Goal: Information Seeking & Learning: Learn about a topic

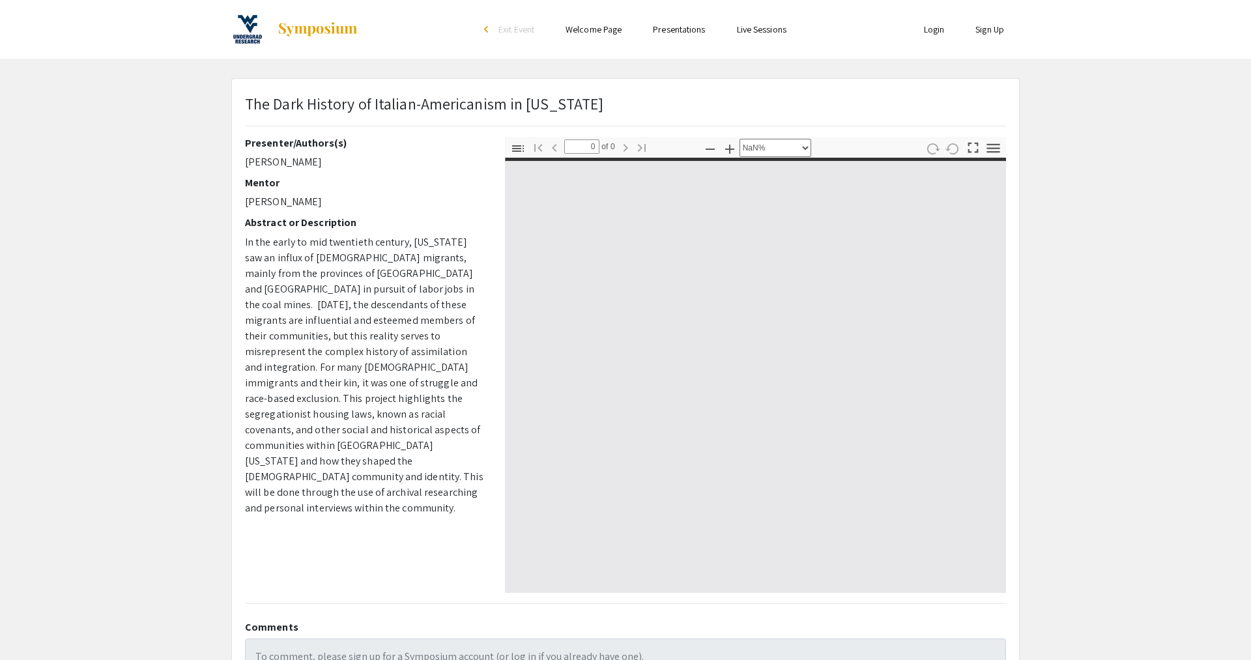
select select "auto"
type input "1"
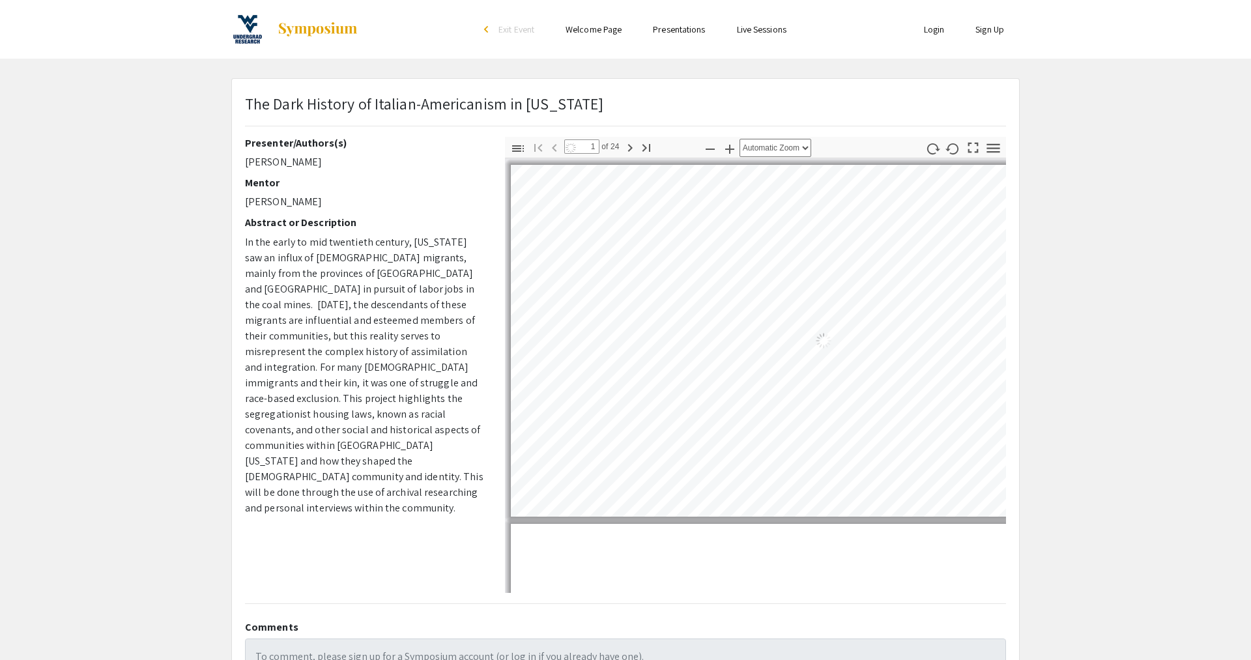
select select "auto"
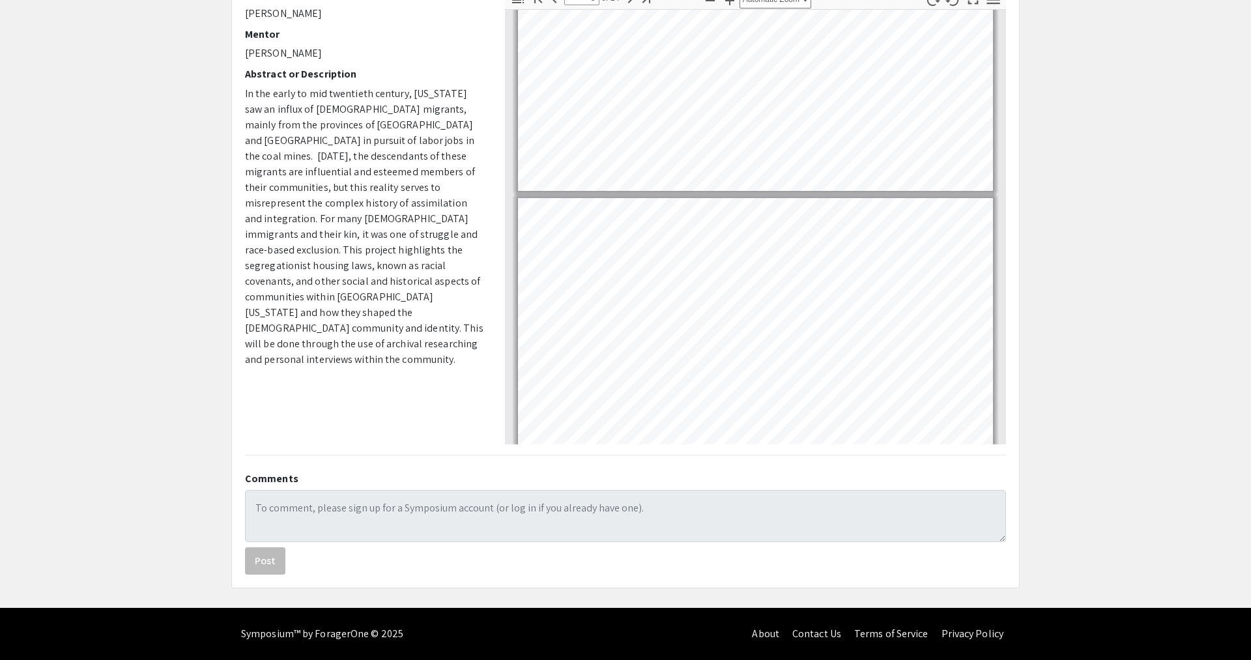
scroll to position [917, 0]
drag, startPoint x: 689, startPoint y: 347, endPoint x: 715, endPoint y: 195, distance: 154.0
click at [715, 195] on div "Page 5" at bounding box center [755, 329] width 487 height 279
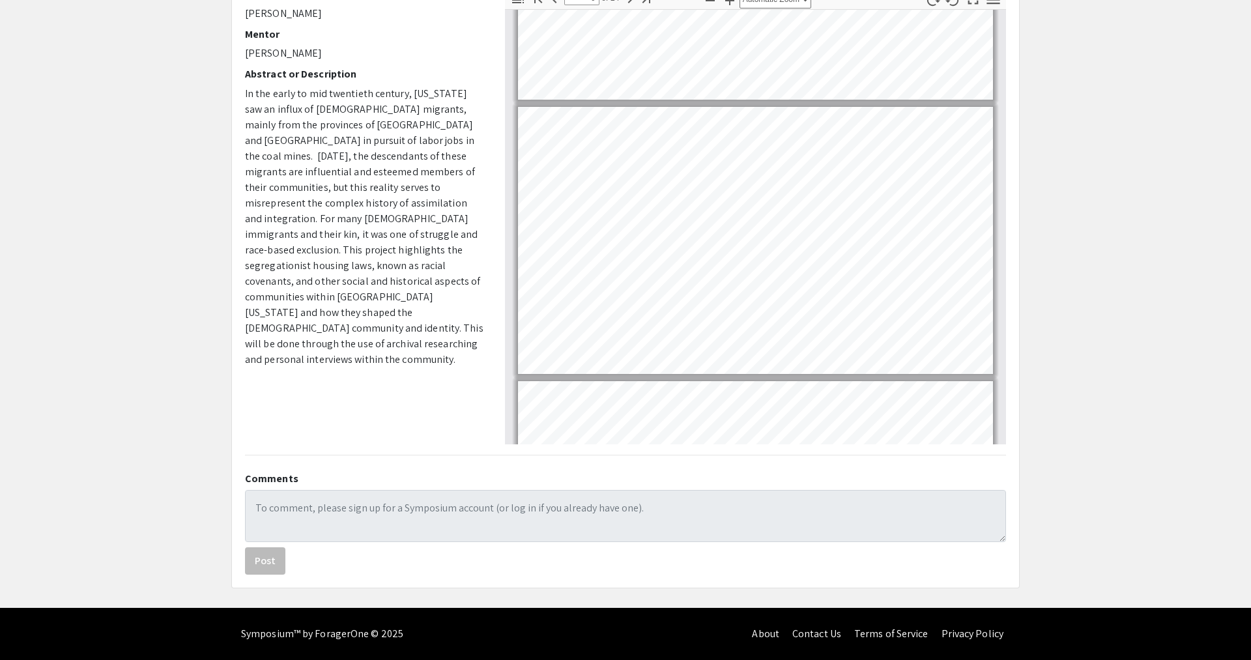
scroll to position [1282, 0]
type input "5"
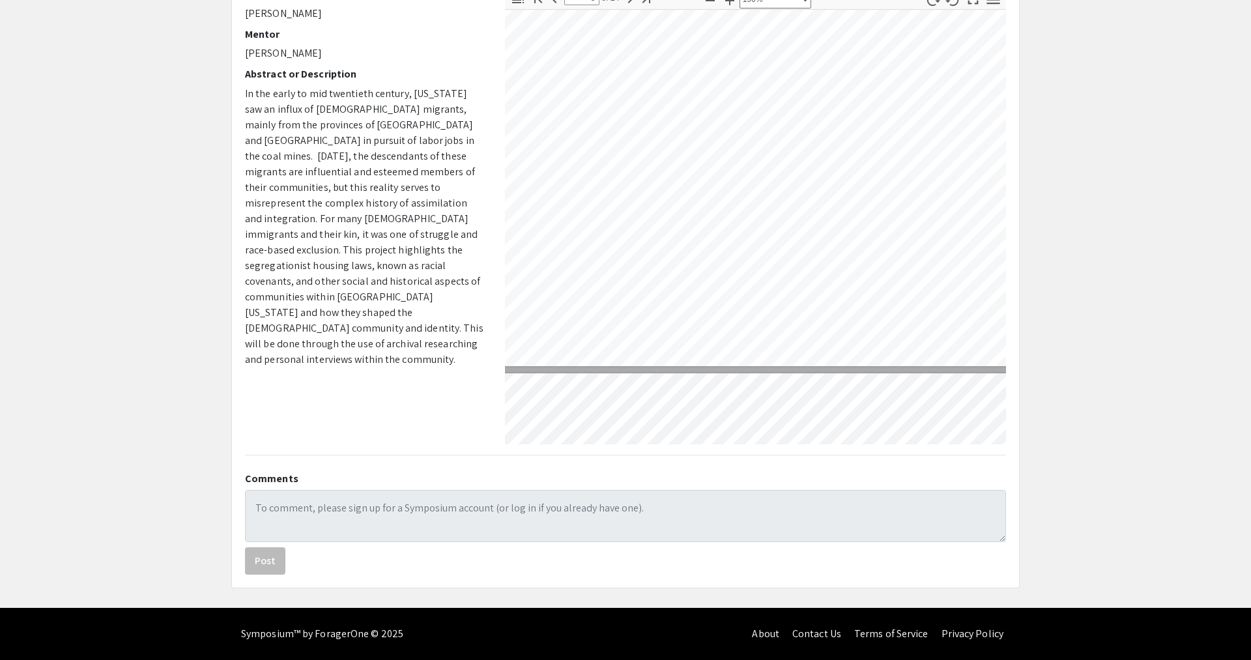
select select "custom"
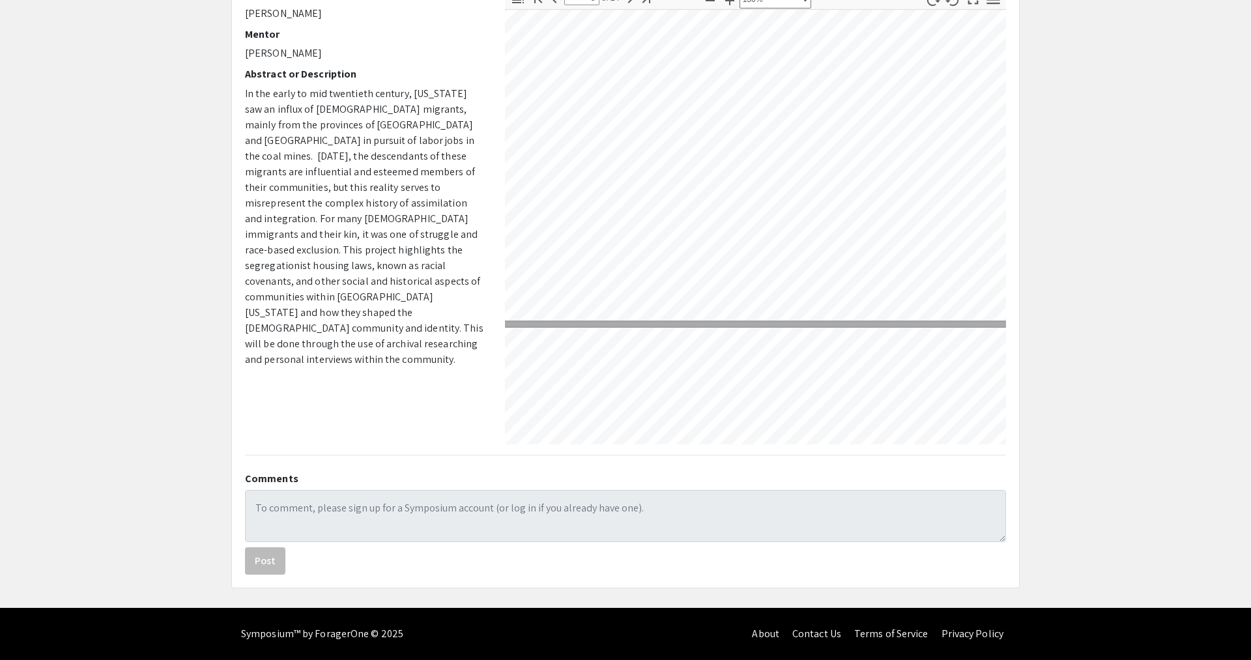
type input "6"
select select "custom"
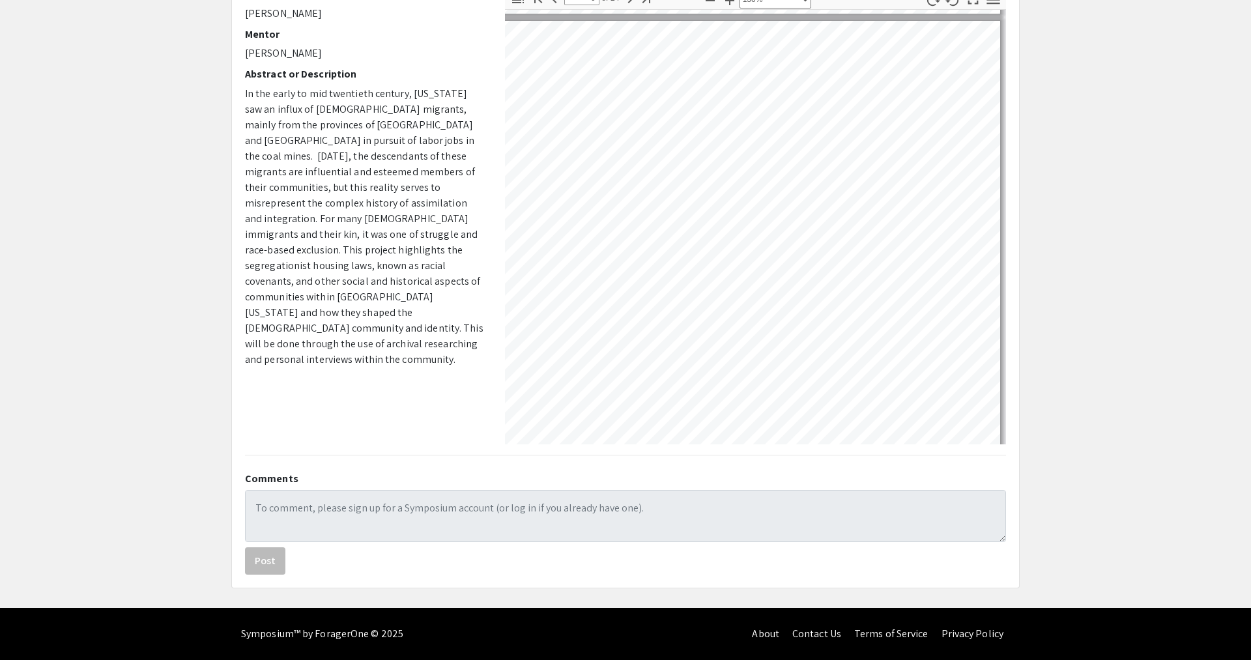
scroll to position [2318, 324]
type input "5"
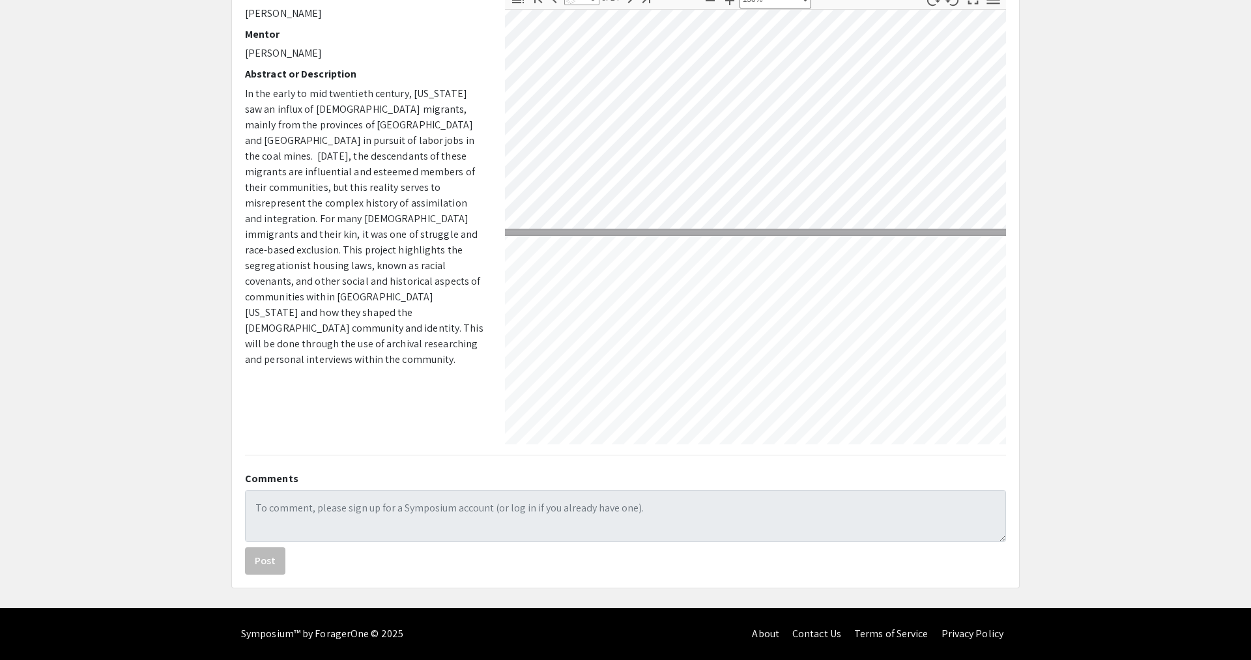
scroll to position [2147, 6]
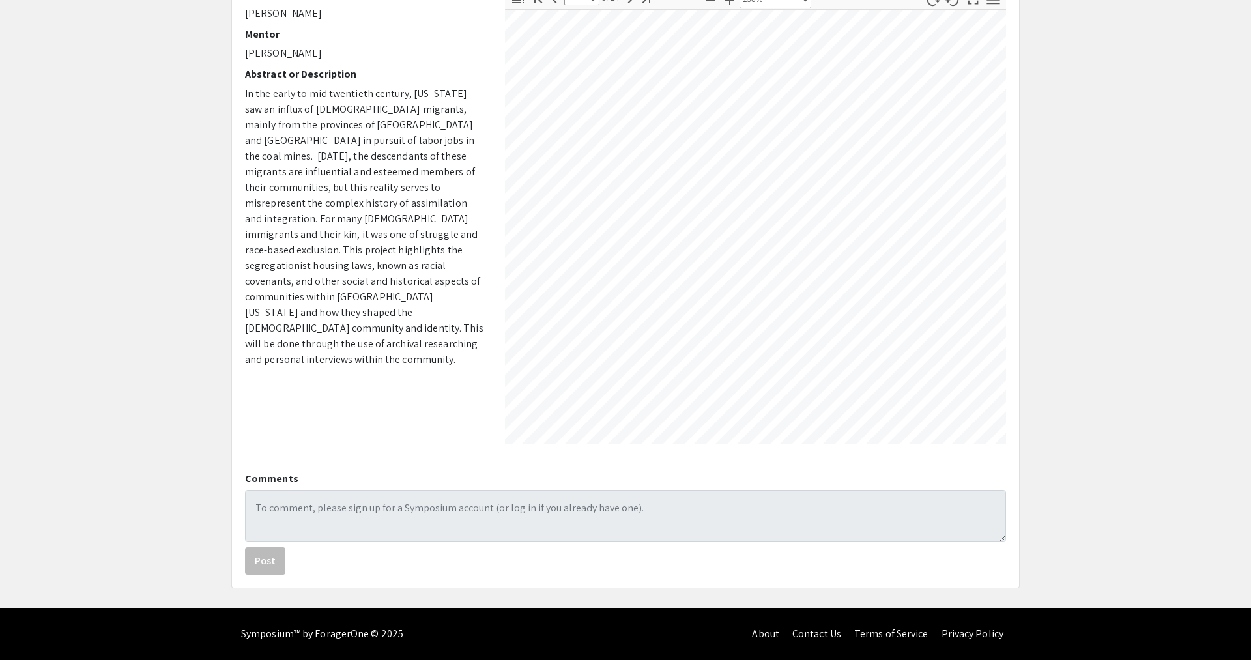
select select "custom"
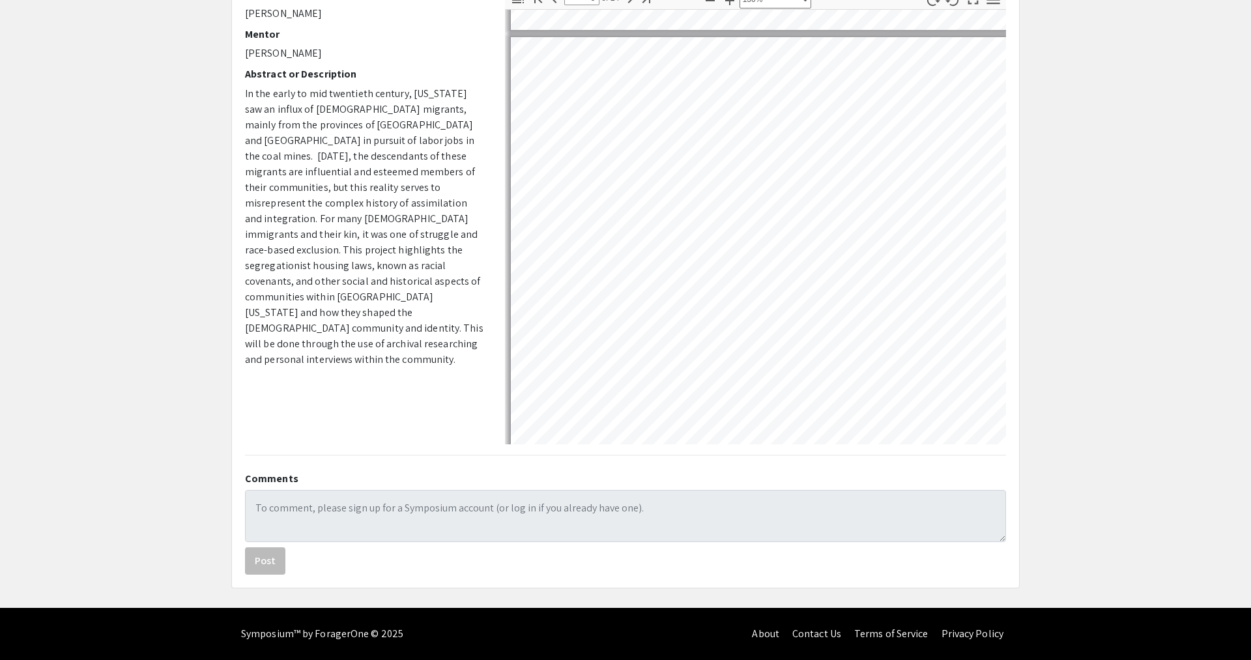
type input "4"
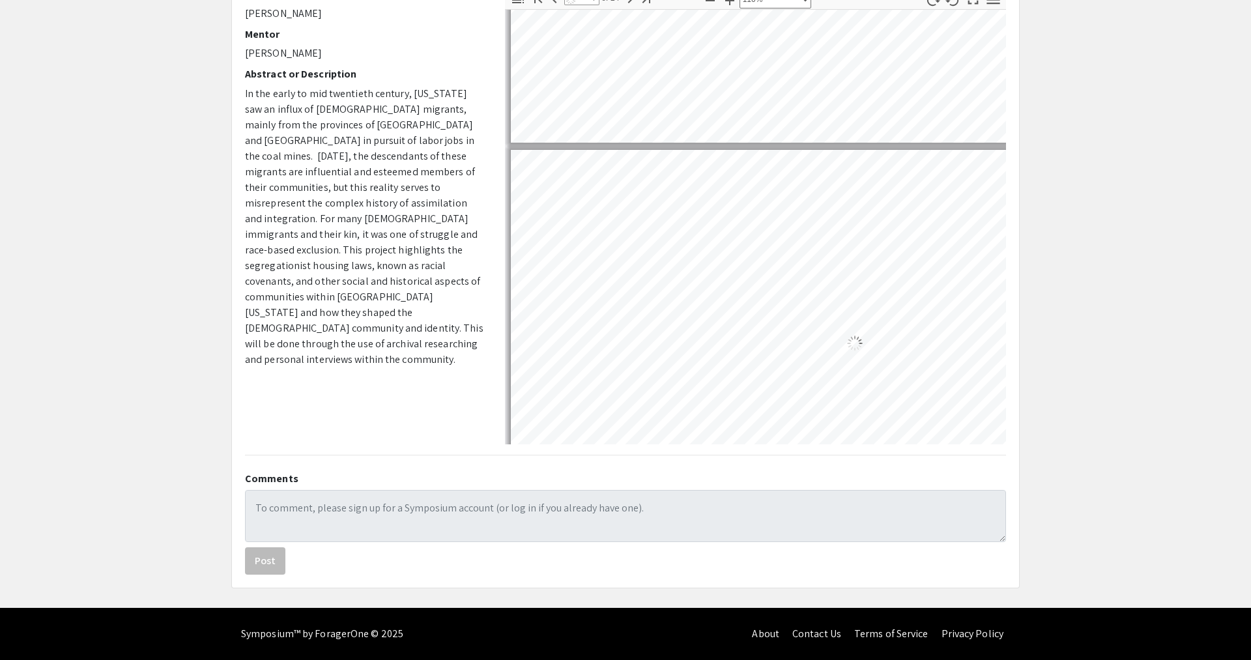
scroll to position [1189, 6]
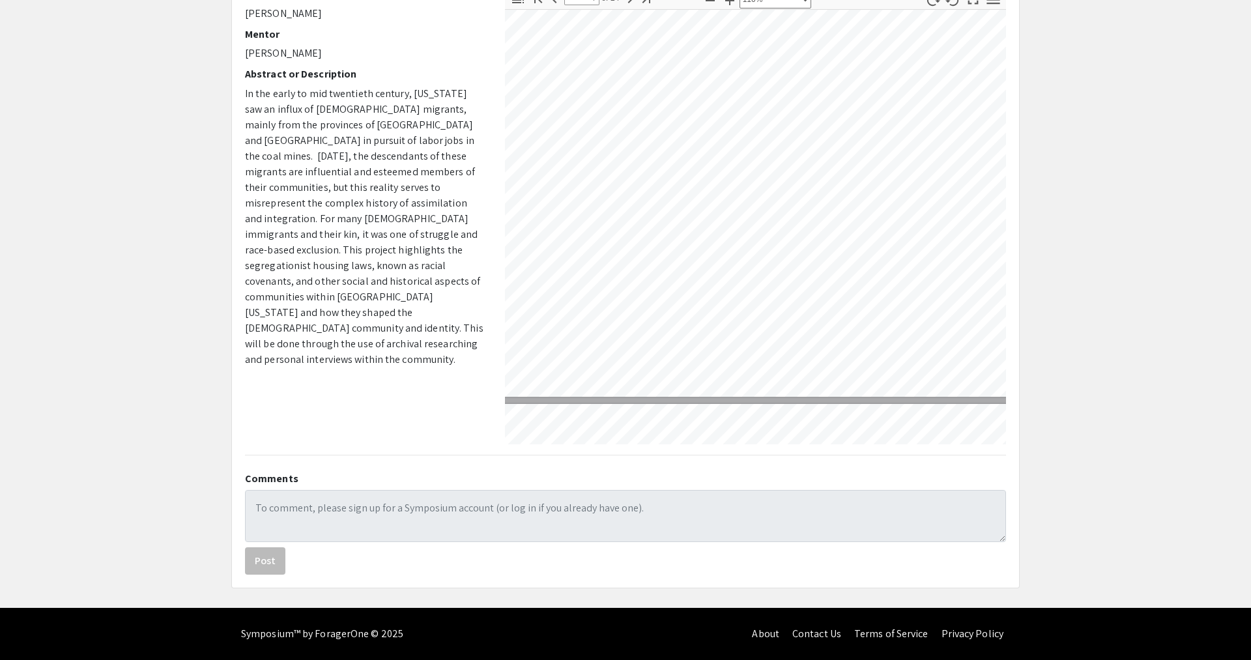
select select "1"
type input "3"
select select "custom"
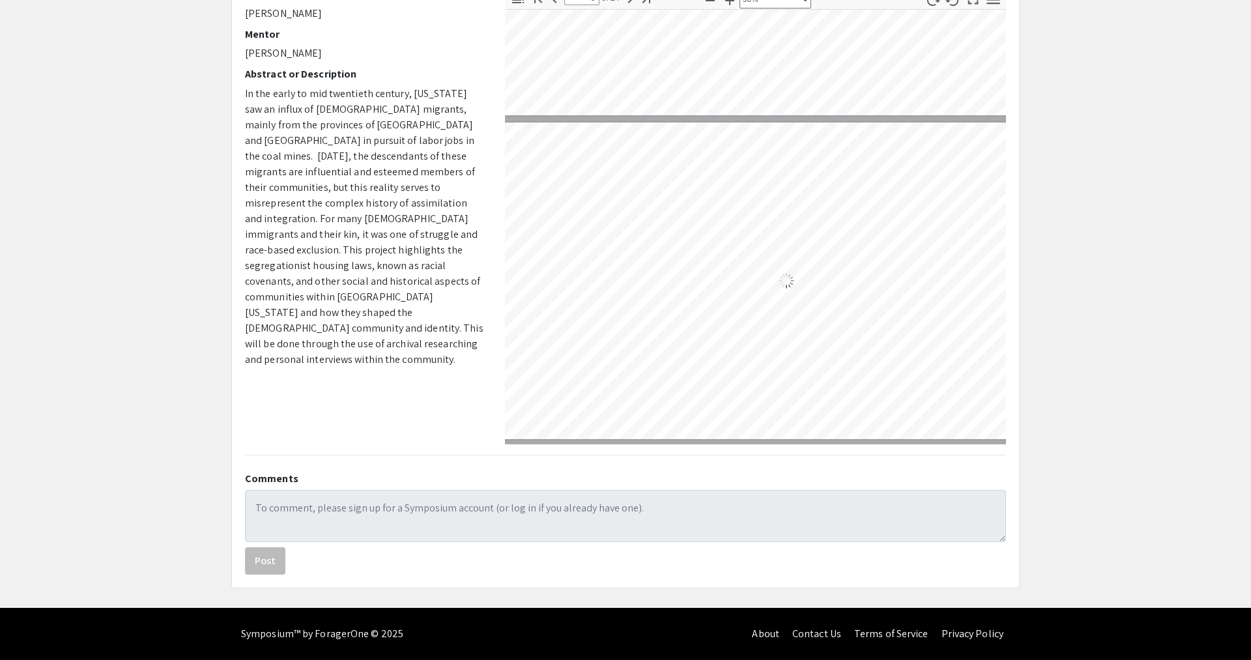
scroll to position [654, 6]
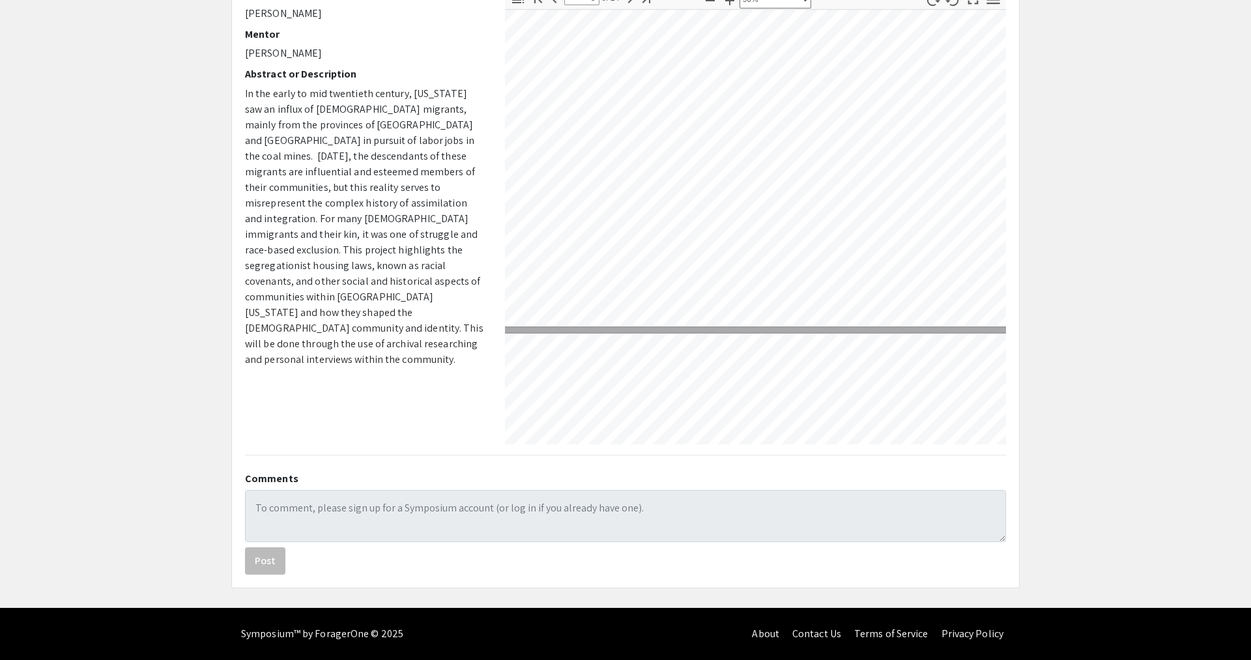
type input "4"
select select "custom"
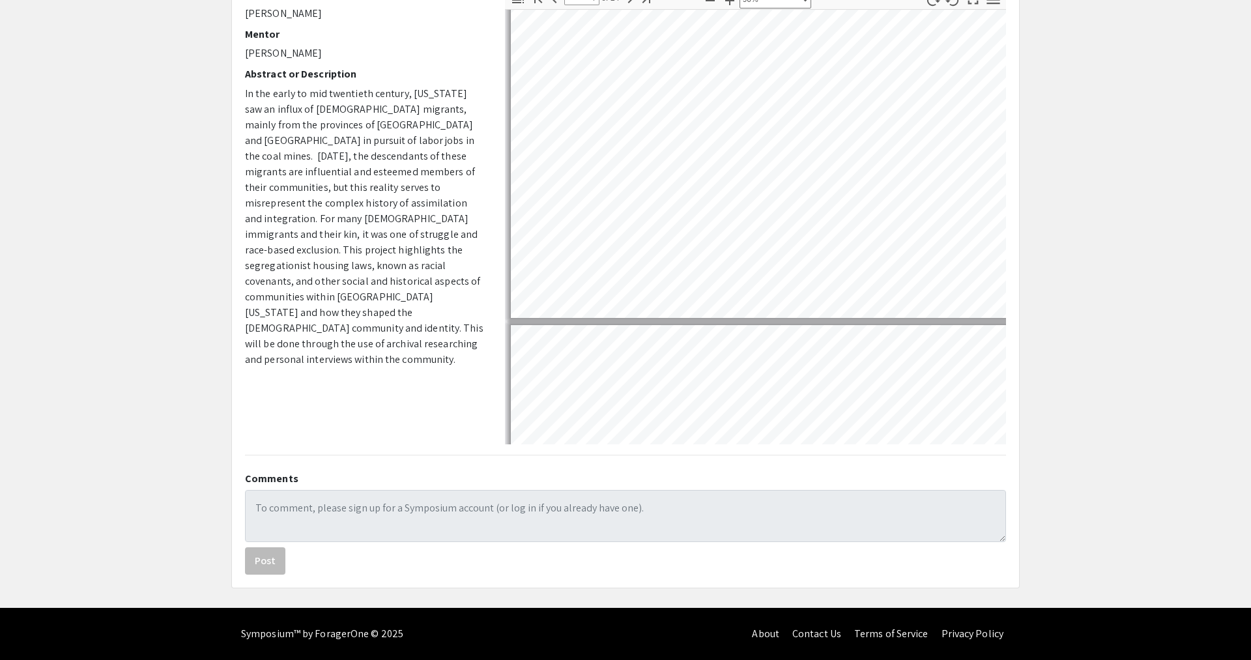
scroll to position [990, 0]
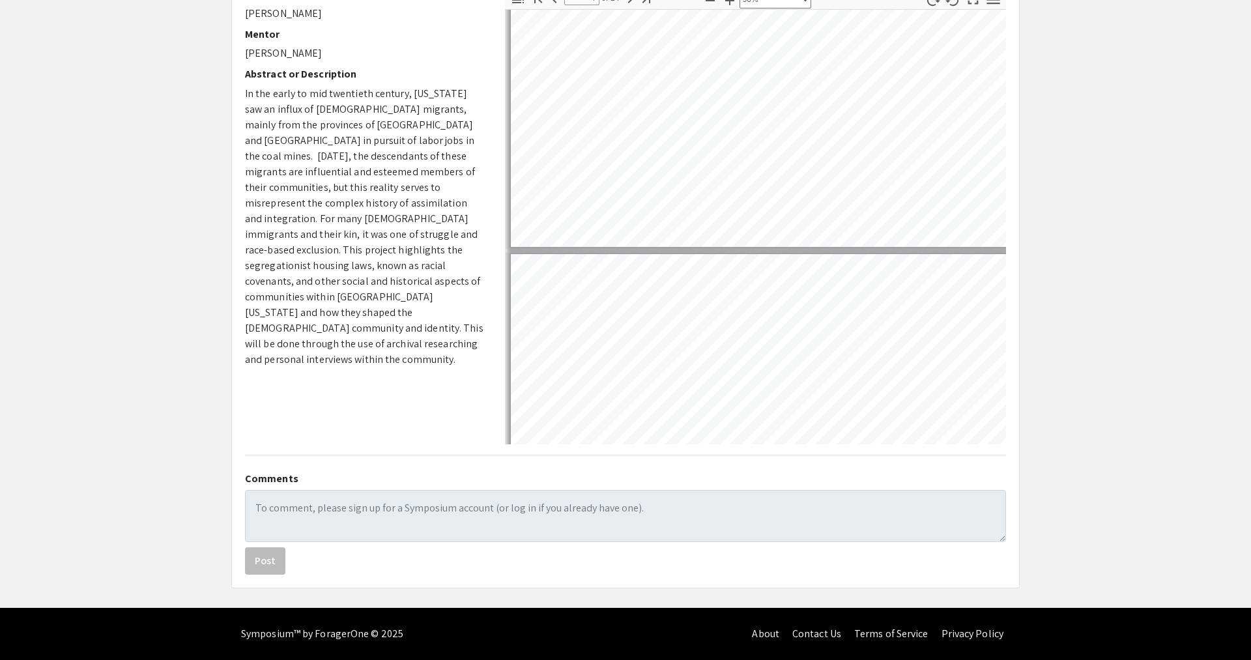
type input "5"
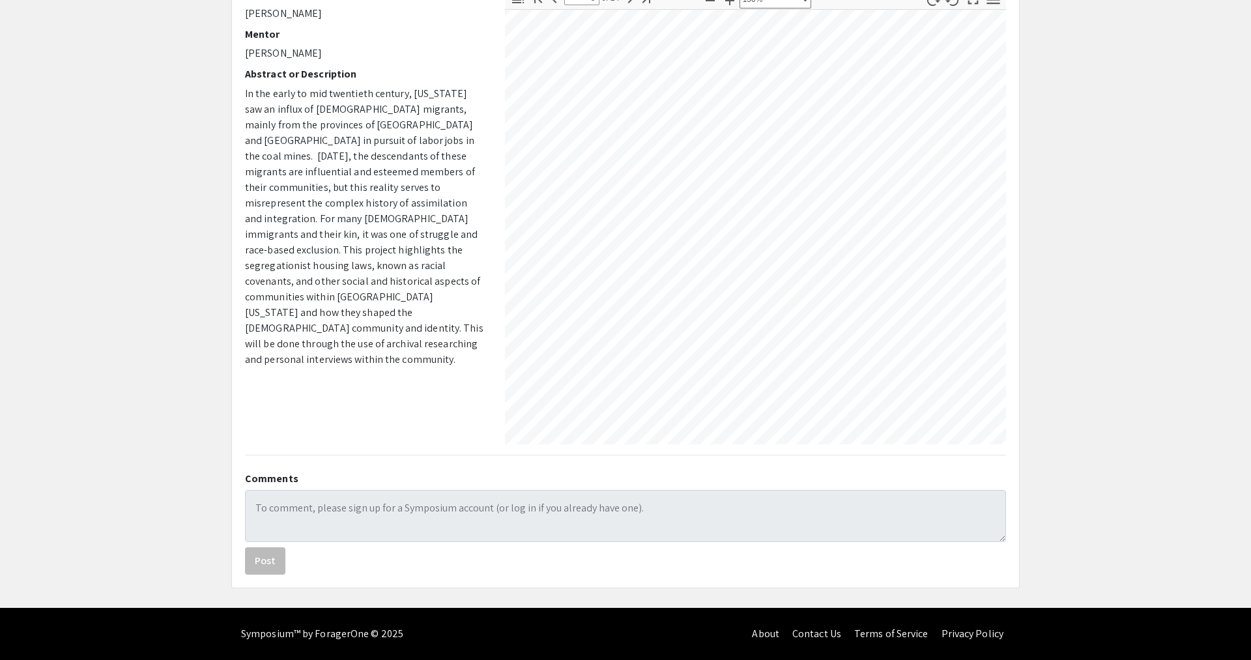
scroll to position [2232, 12]
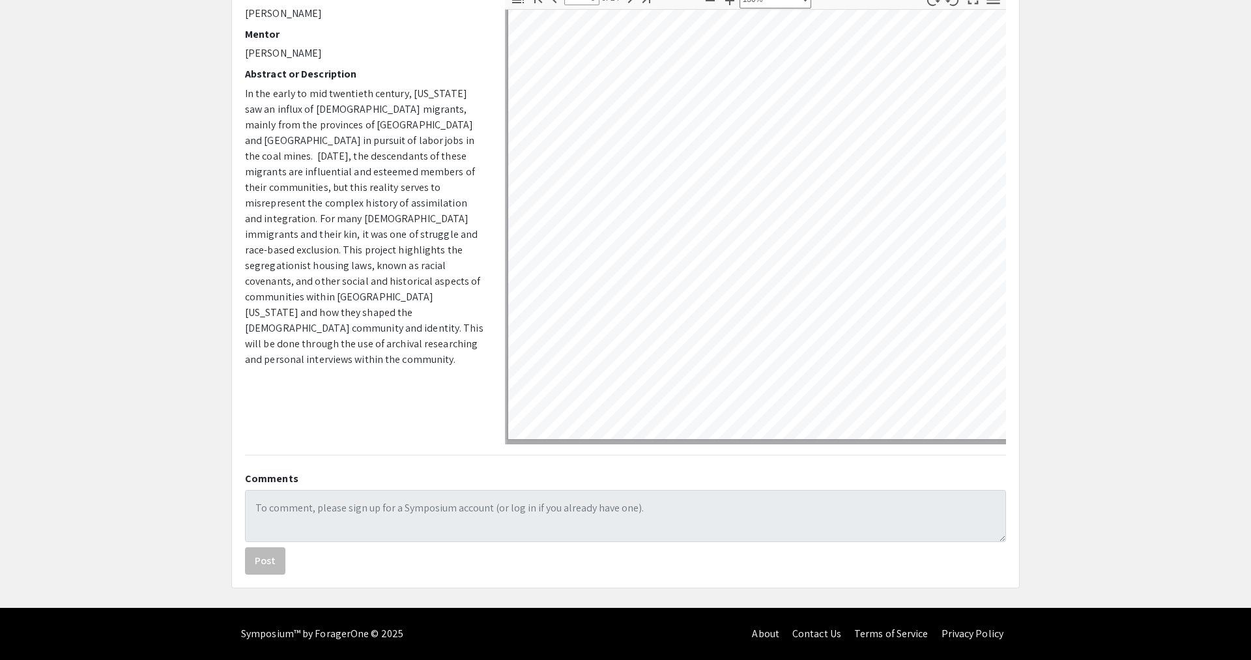
select select "custom"
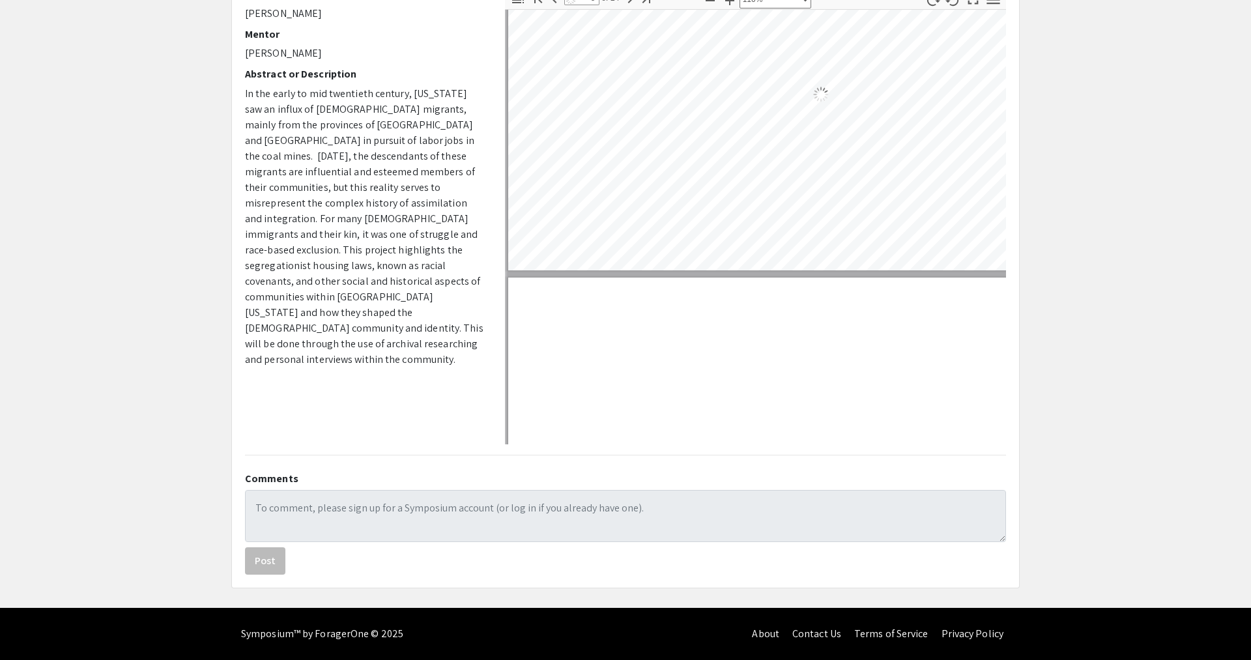
type input "4"
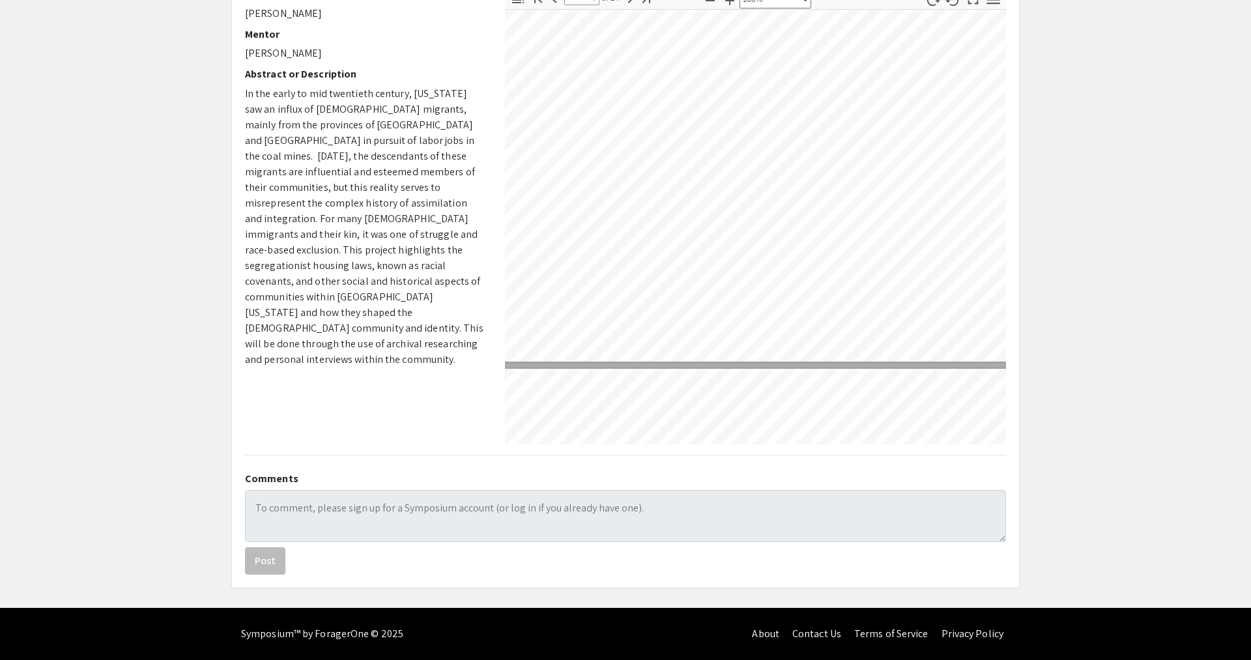
select select "custom"
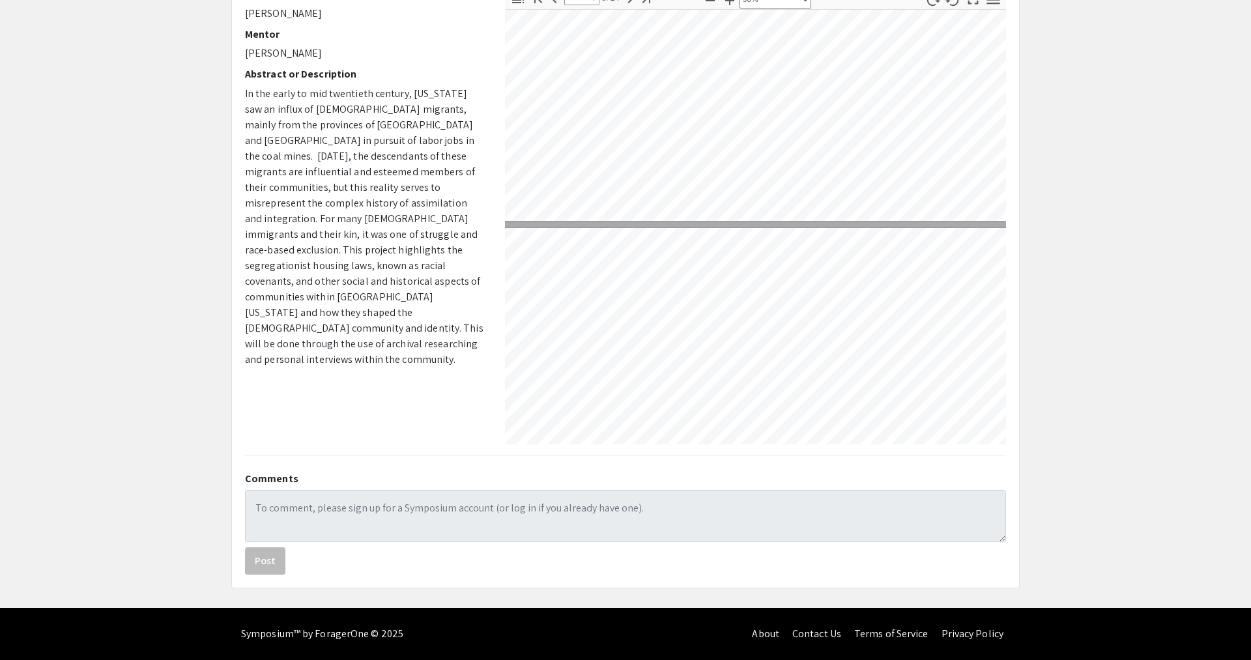
scroll to position [943, 0]
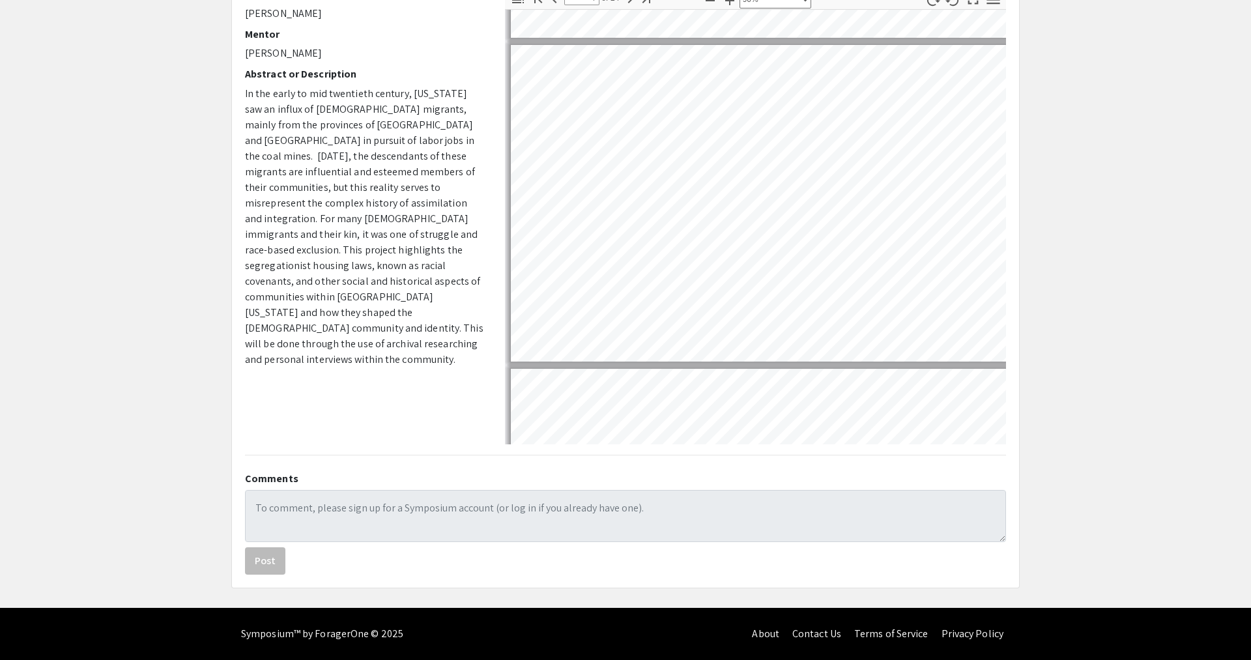
type input "5"
select select "custom"
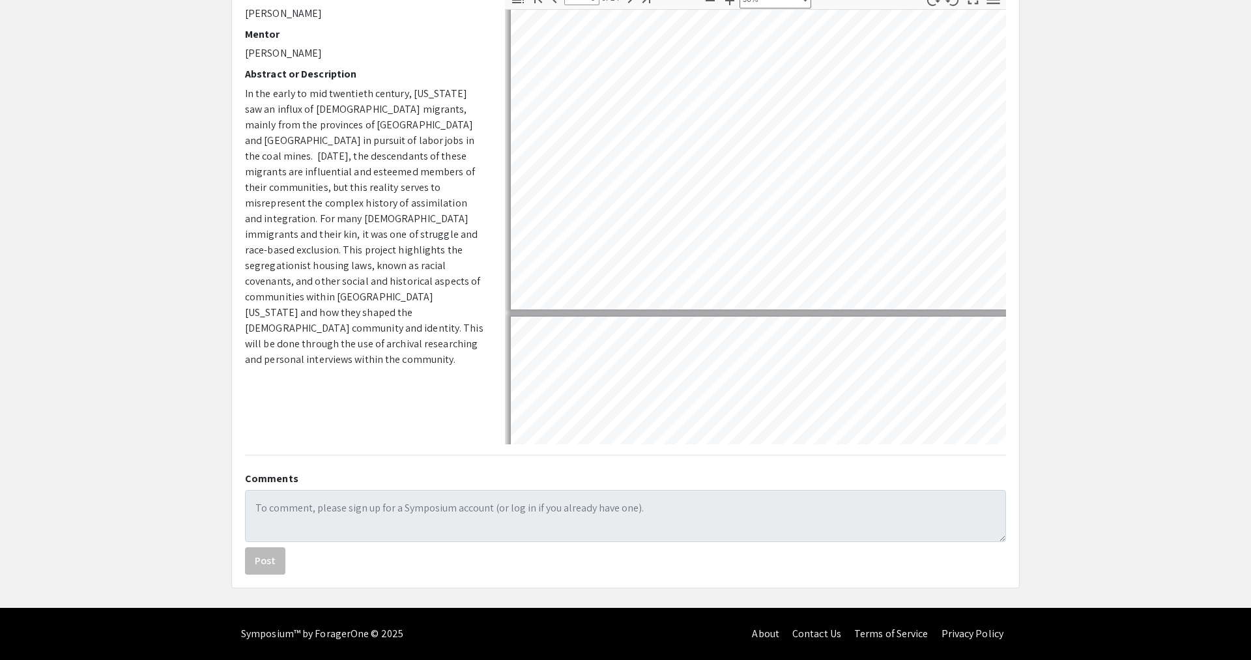
scroll to position [1359, 0]
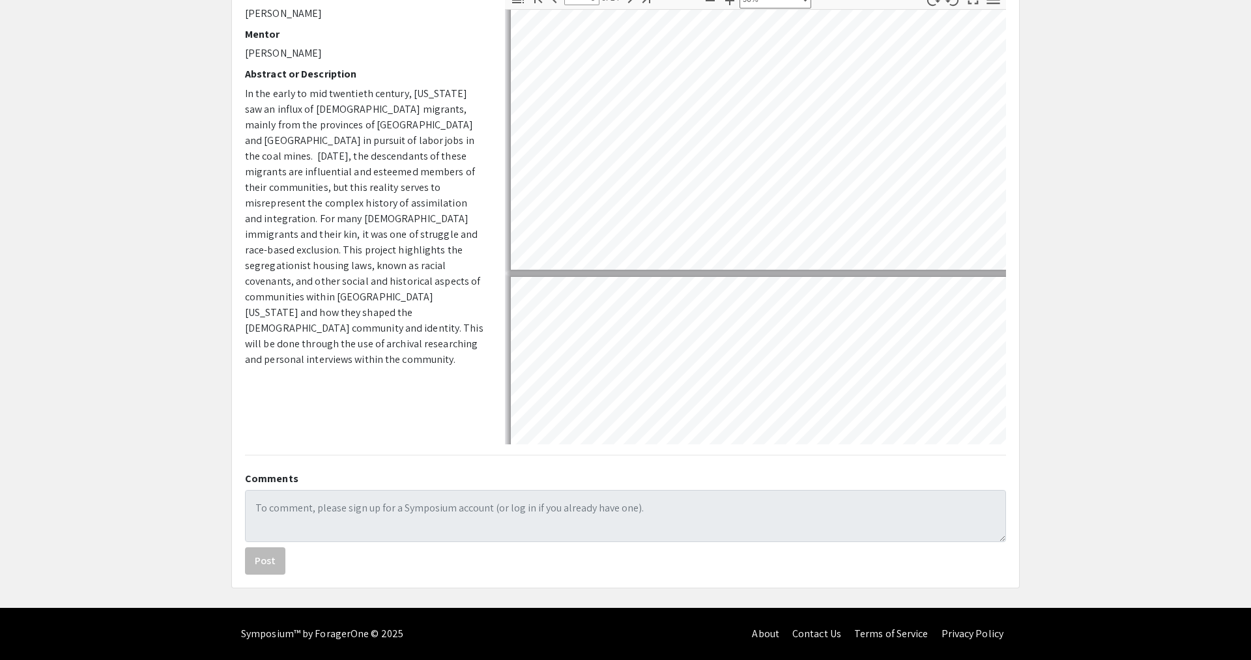
type input "6"
select select "custom"
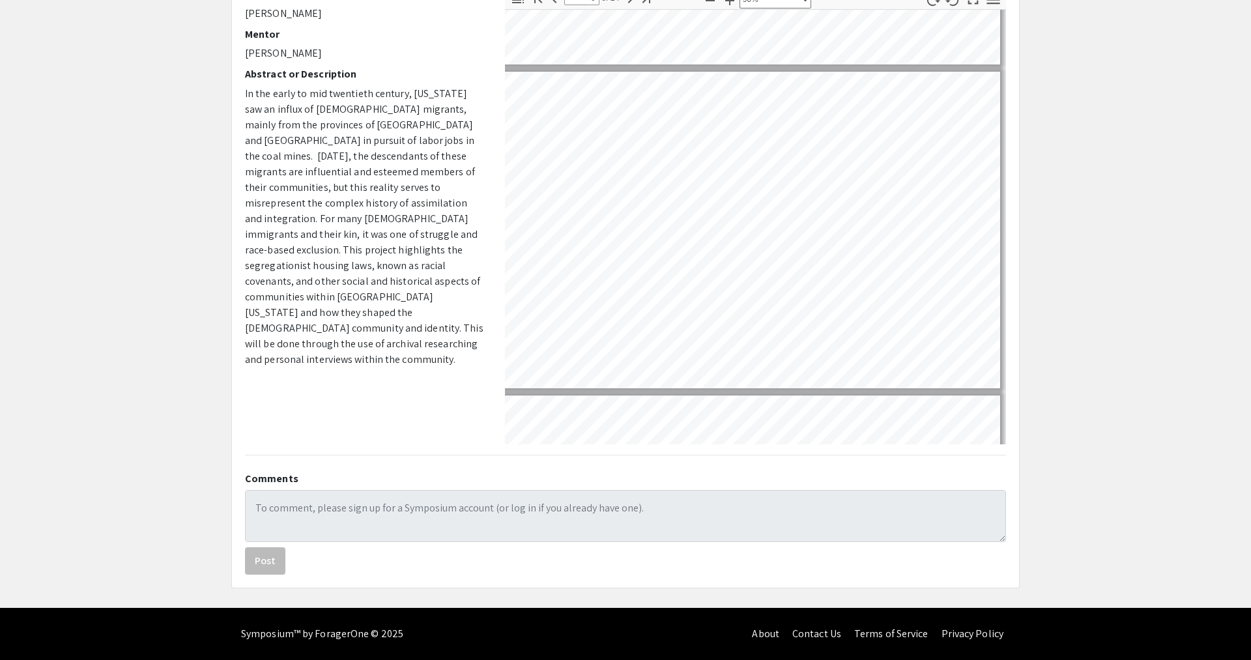
scroll to position [1561, 74]
type input "5"
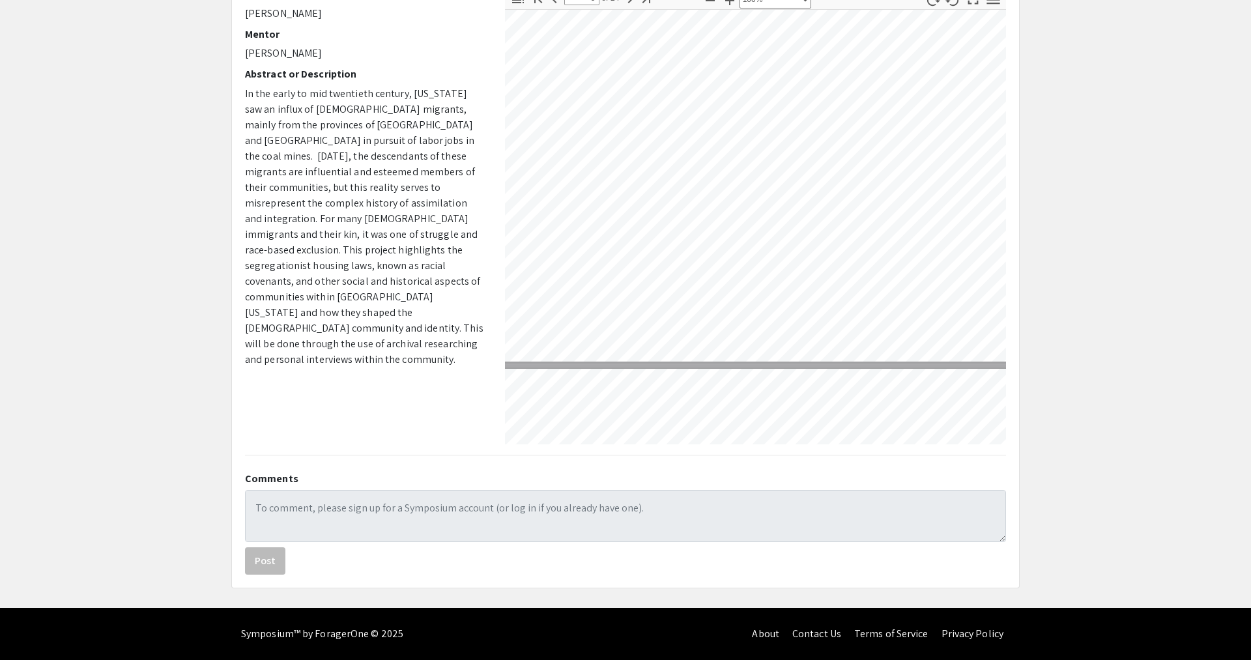
select select "custom"
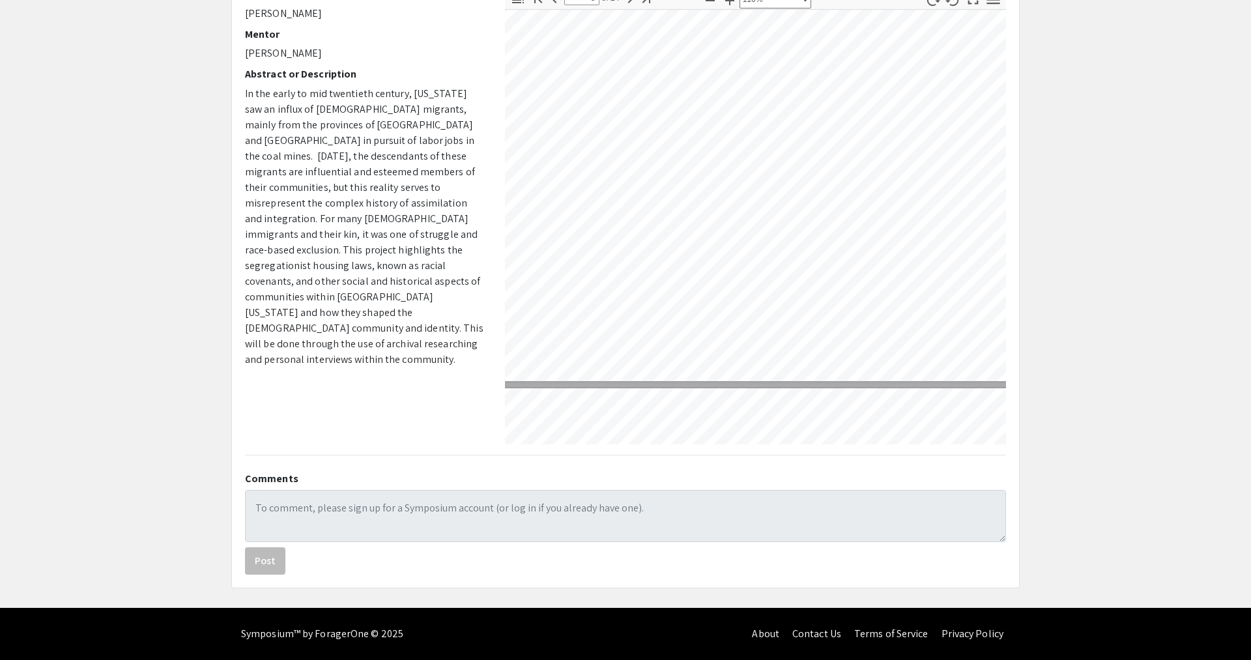
type input "6"
select select "custom"
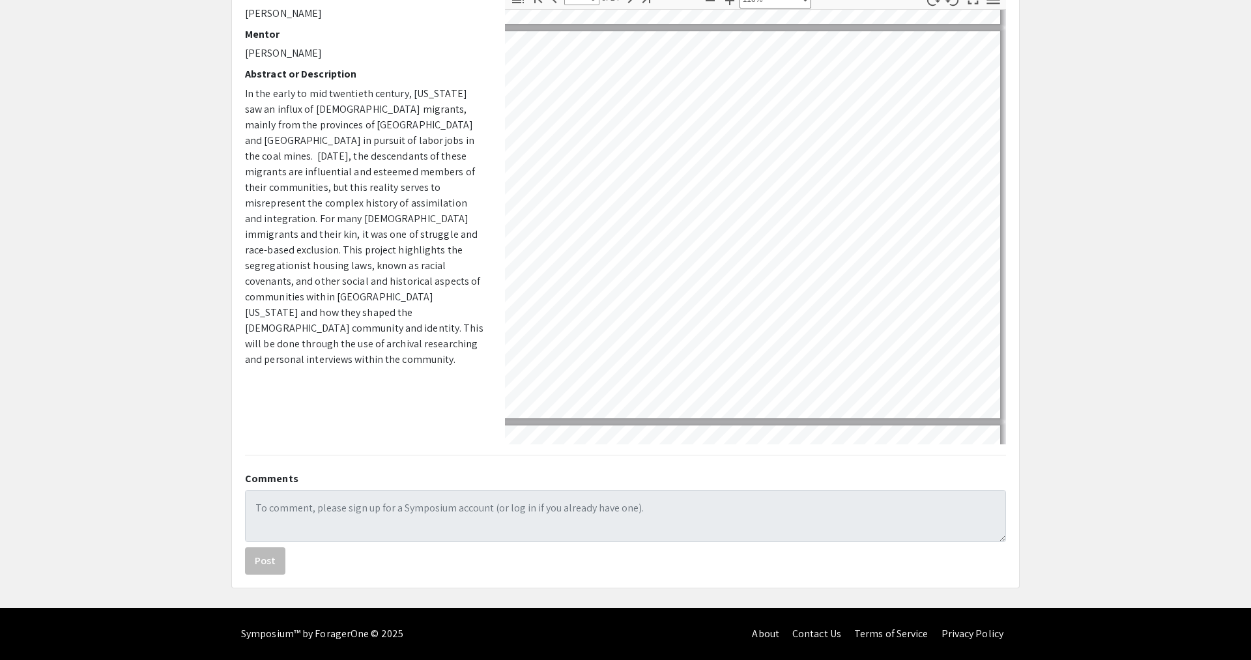
scroll to position [1962, 199]
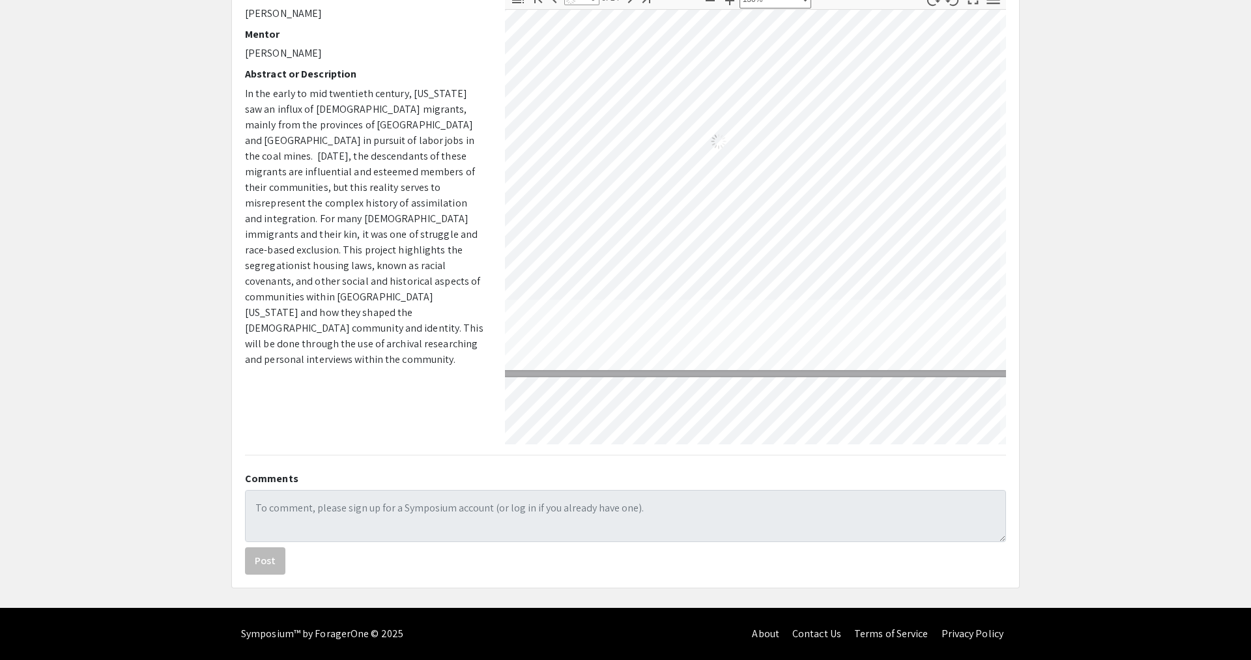
type input "5"
select select "custom"
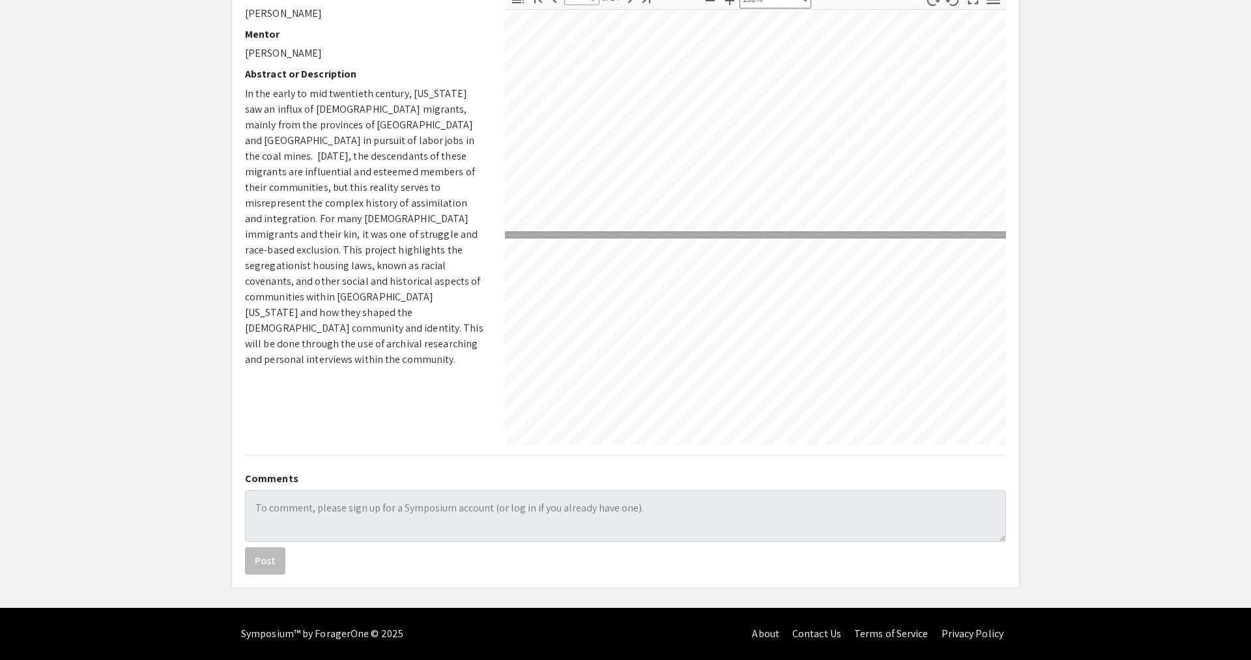
type input "6"
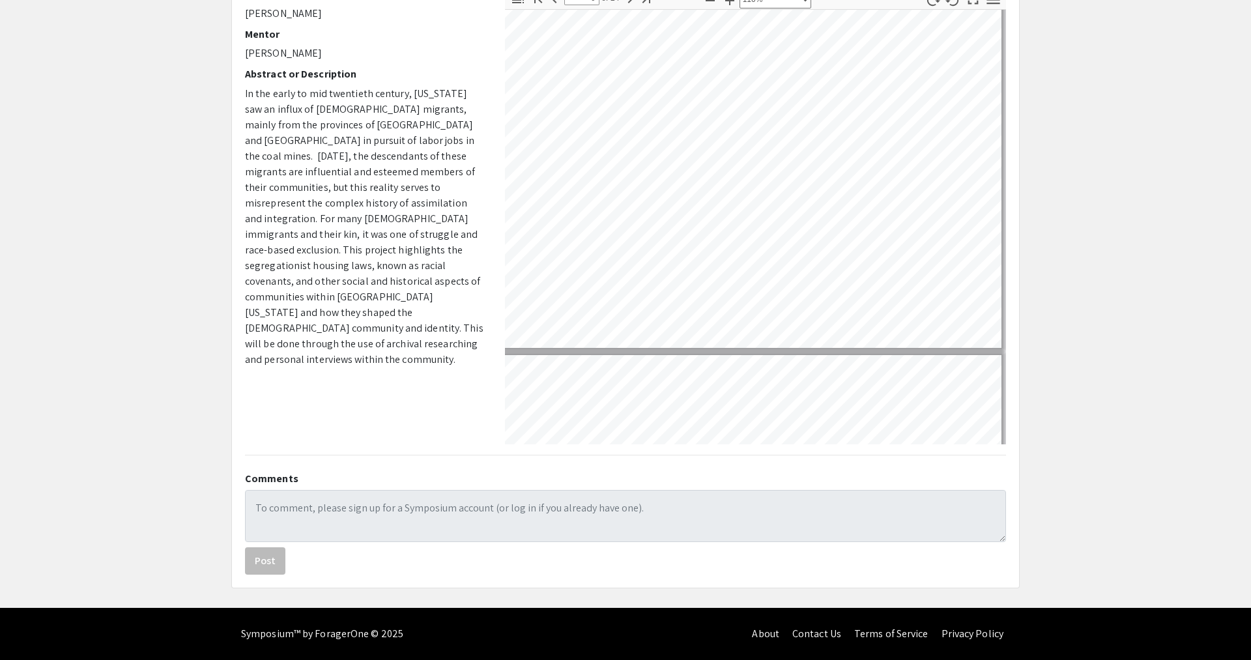
scroll to position [1458, 9]
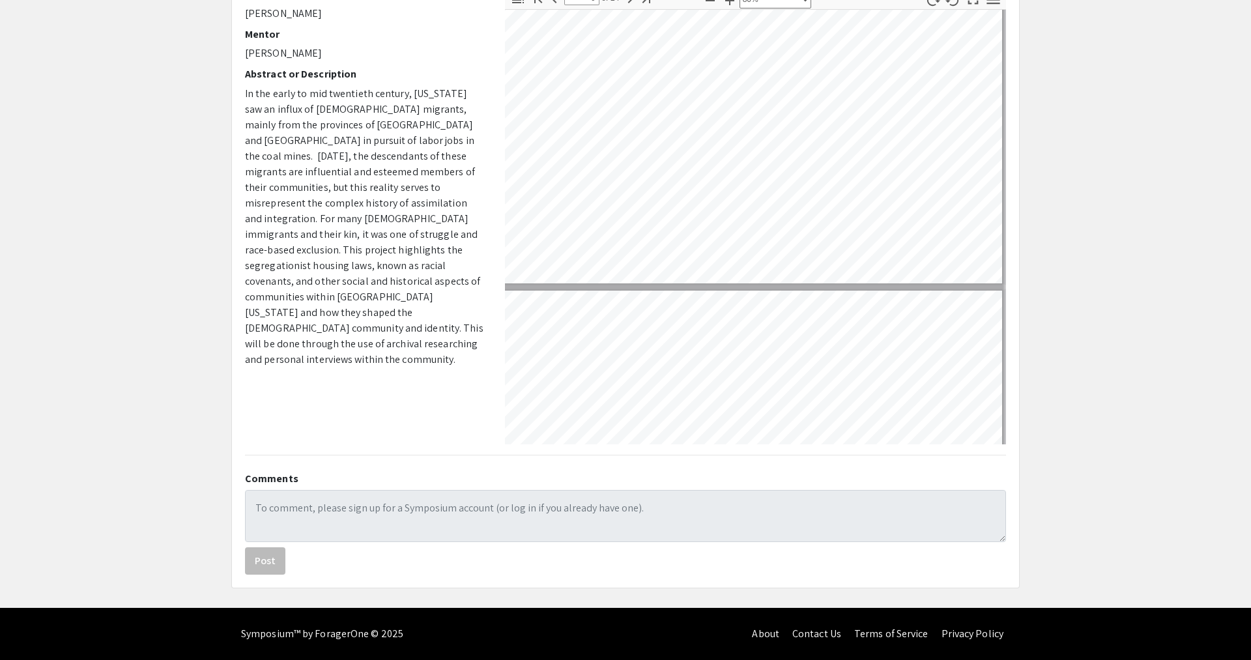
select select "custom"
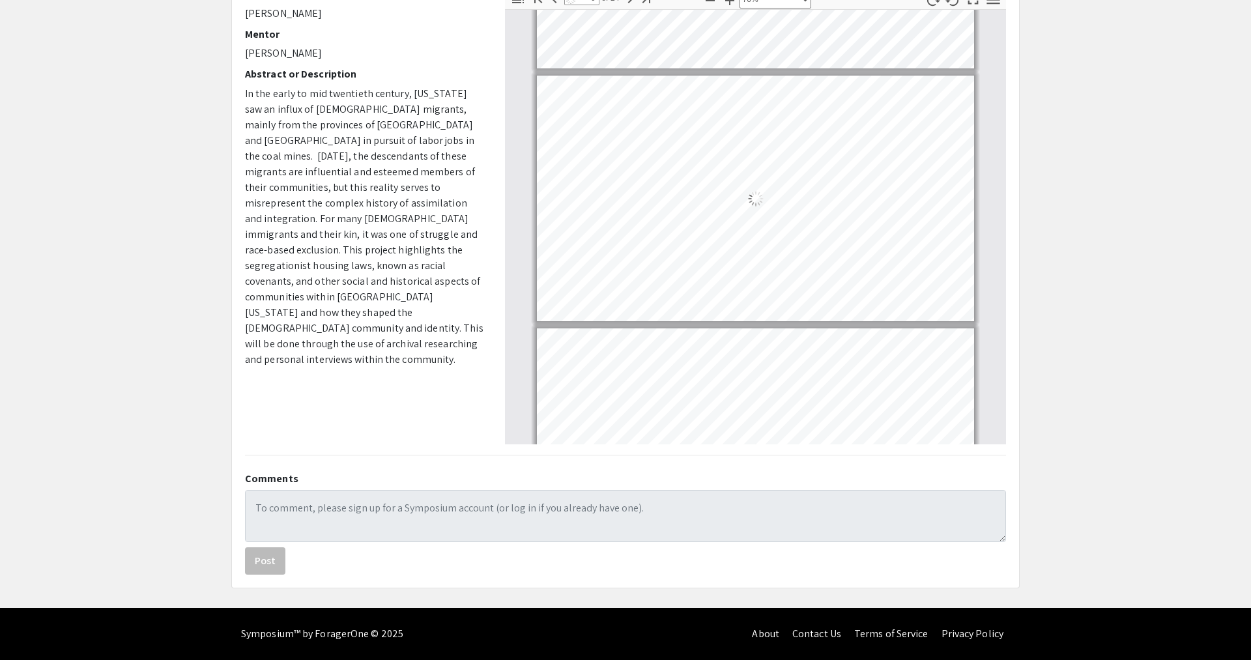
scroll to position [1275, 0]
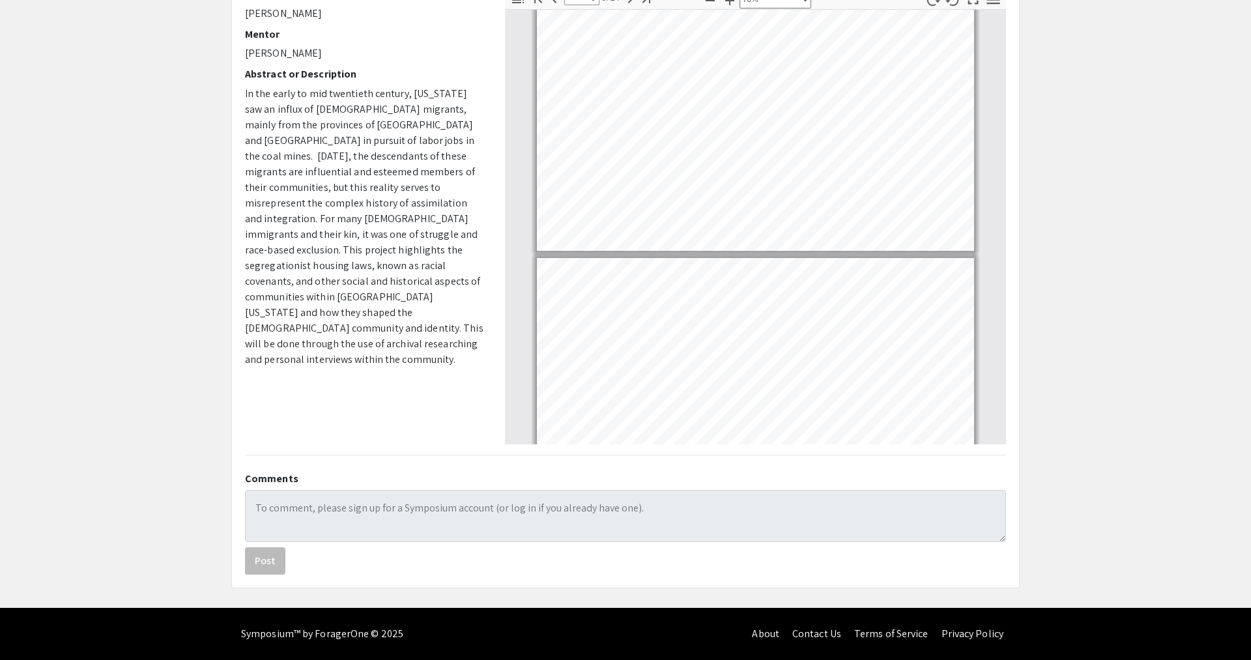
type input "7"
select select "custom"
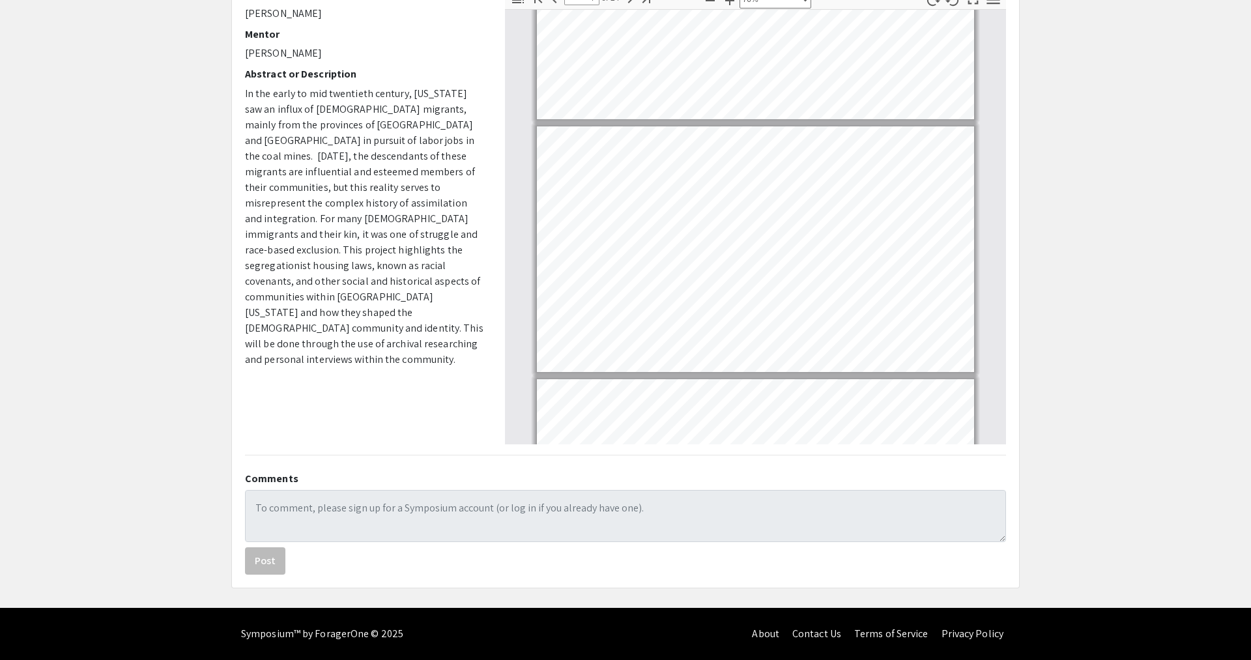
scroll to position [1433, 0]
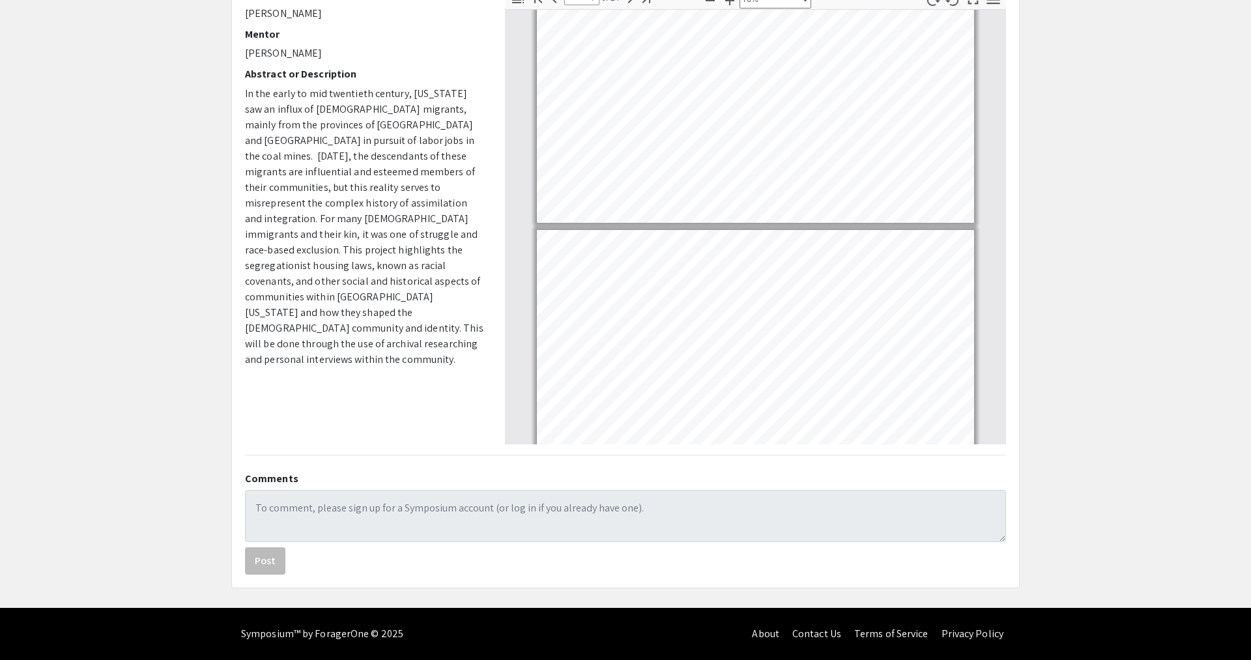
type input "8"
select select "custom"
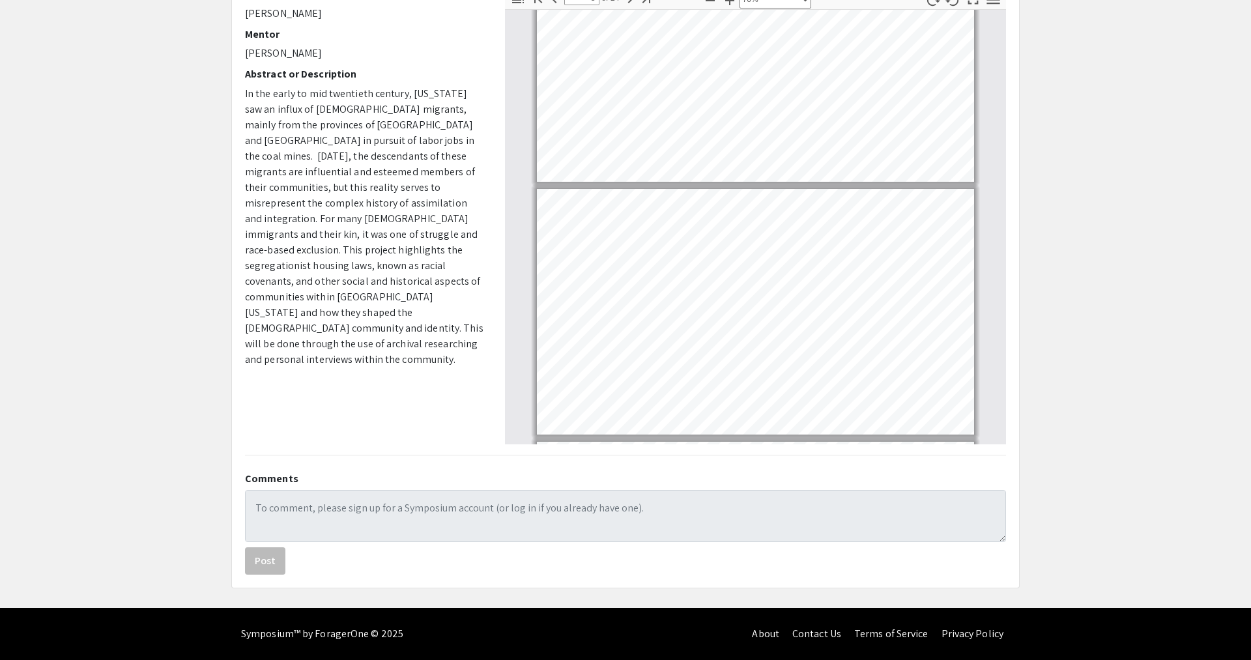
scroll to position [1598, 0]
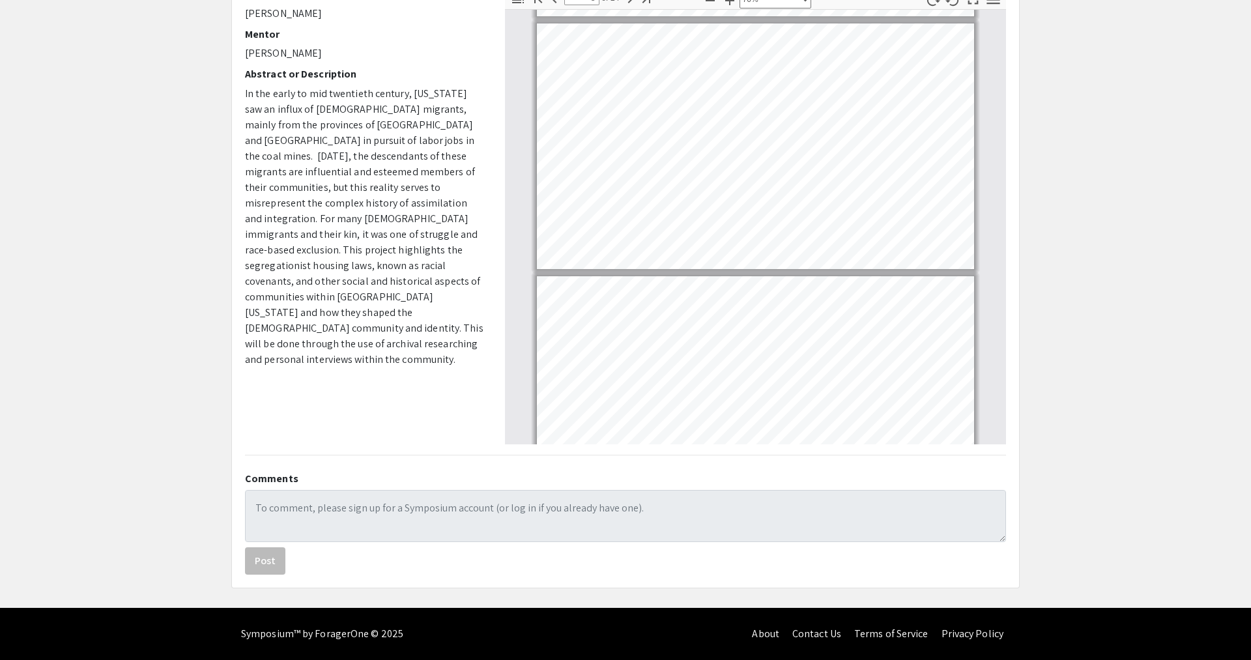
type input "9"
select select "custom"
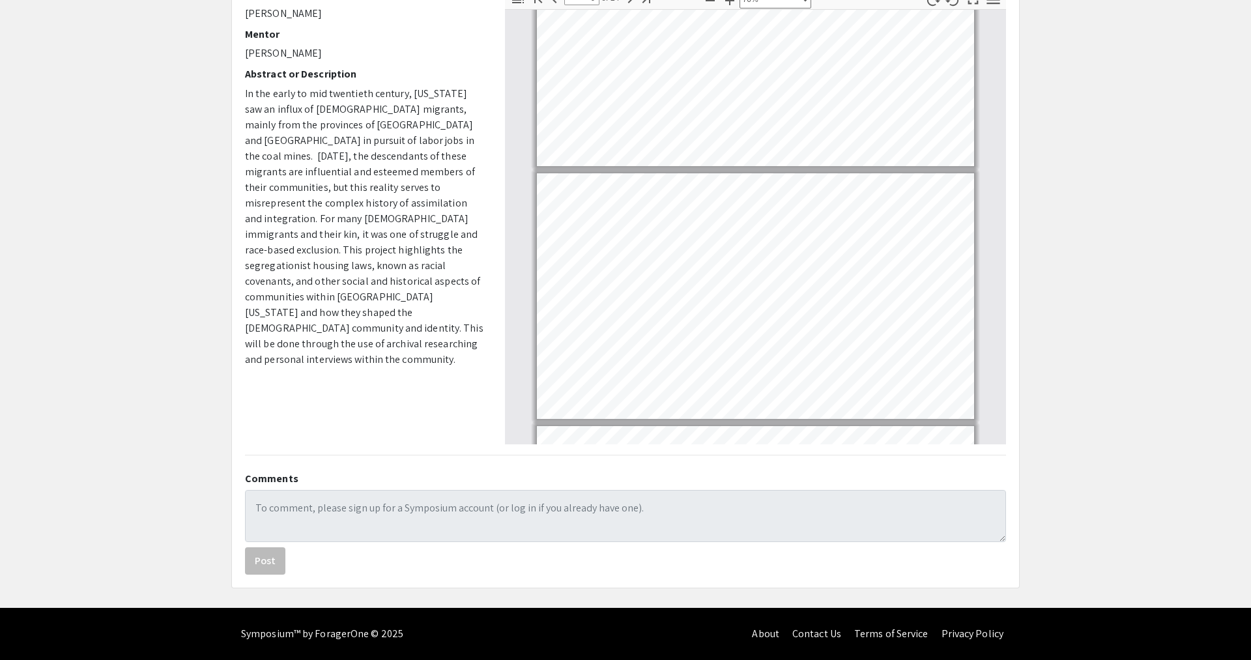
scroll to position [1866, 0]
type input "8"
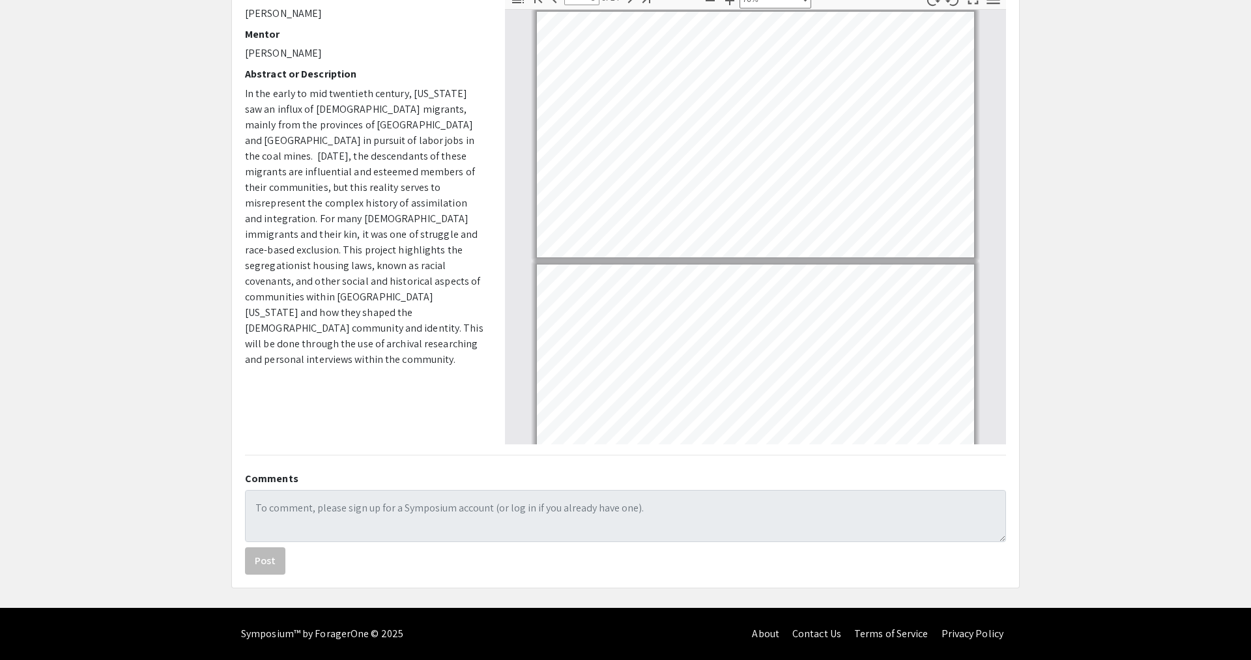
select select "custom"
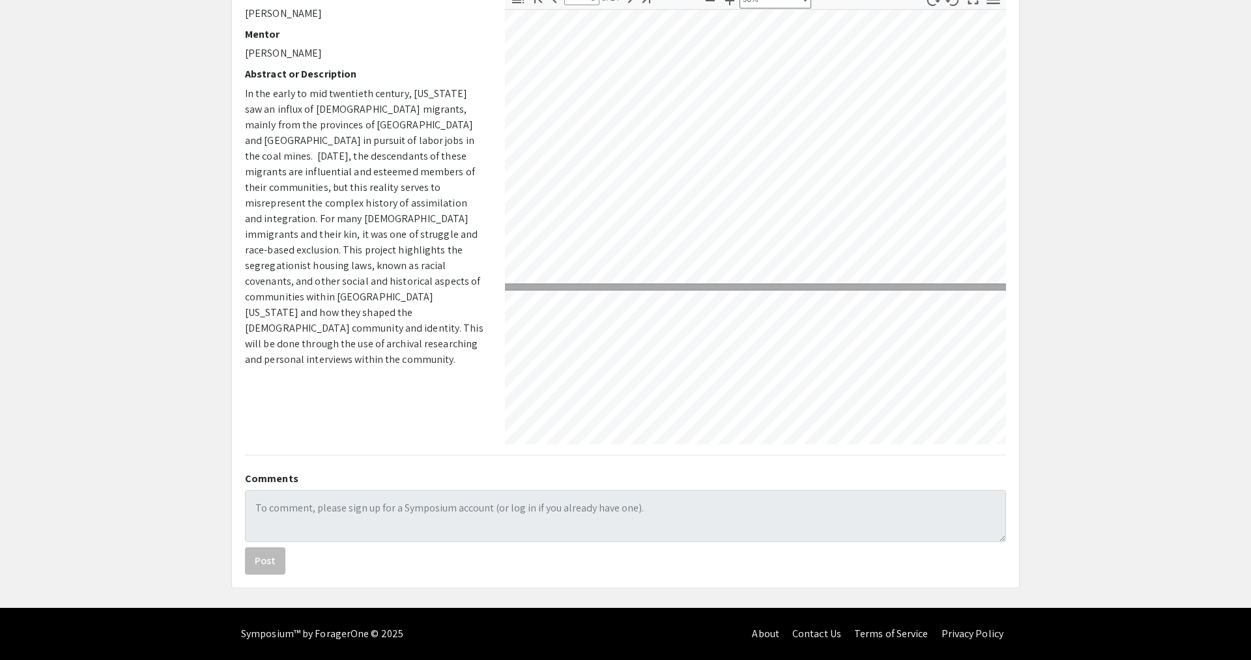
scroll to position [2450, 17]
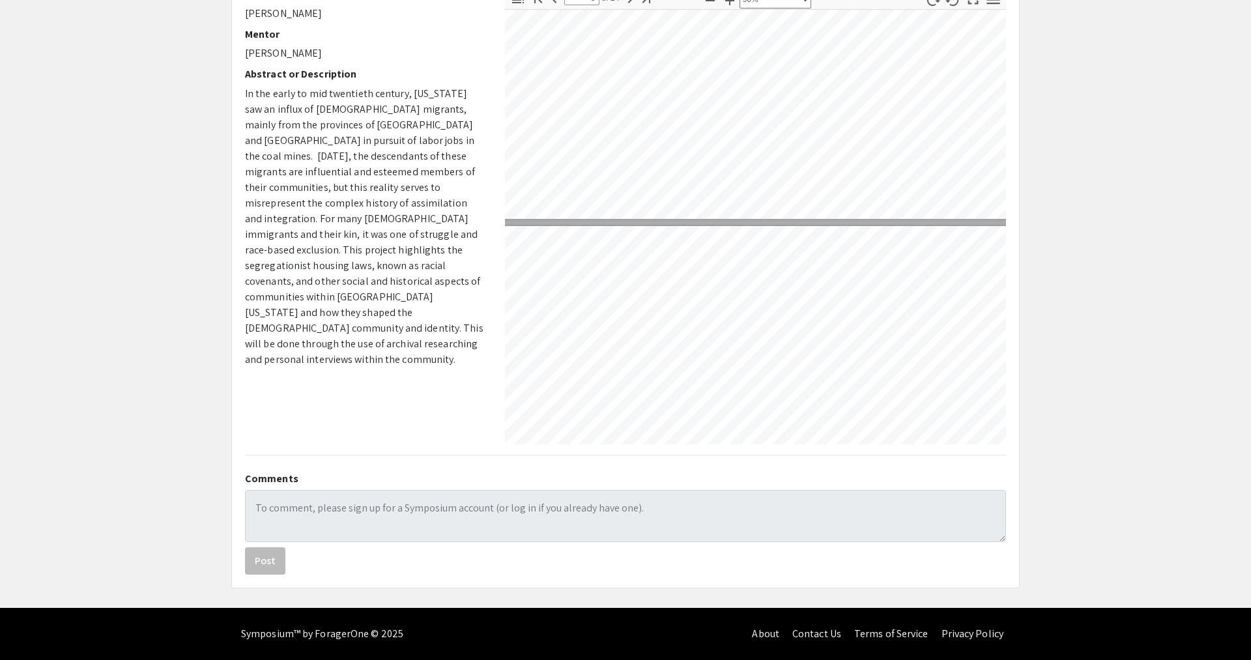
type input "9"
select select "custom"
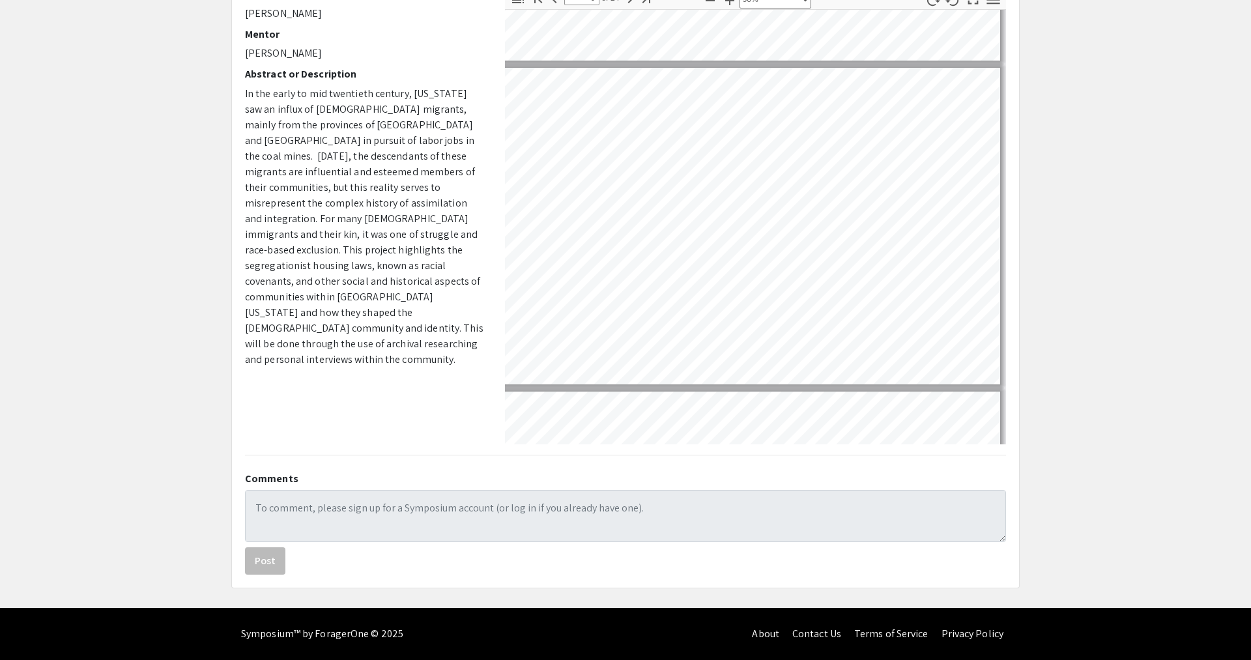
scroll to position [2541, 74]
type input "8"
select select "custom"
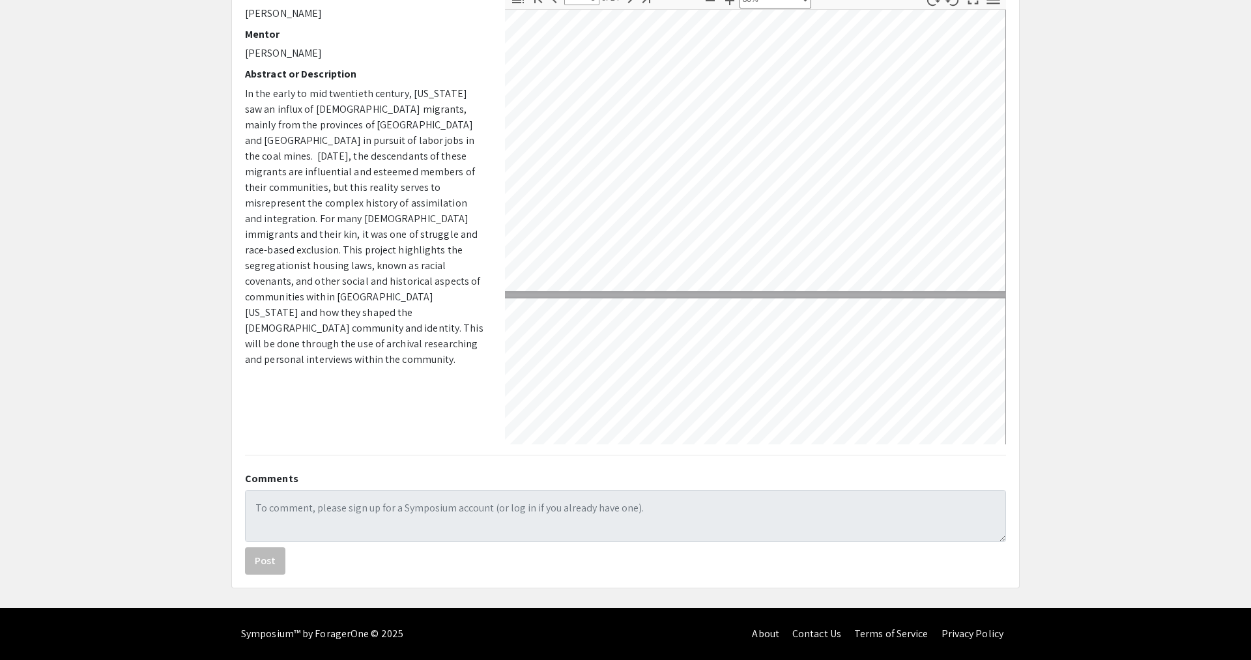
type input "9"
select select "custom"
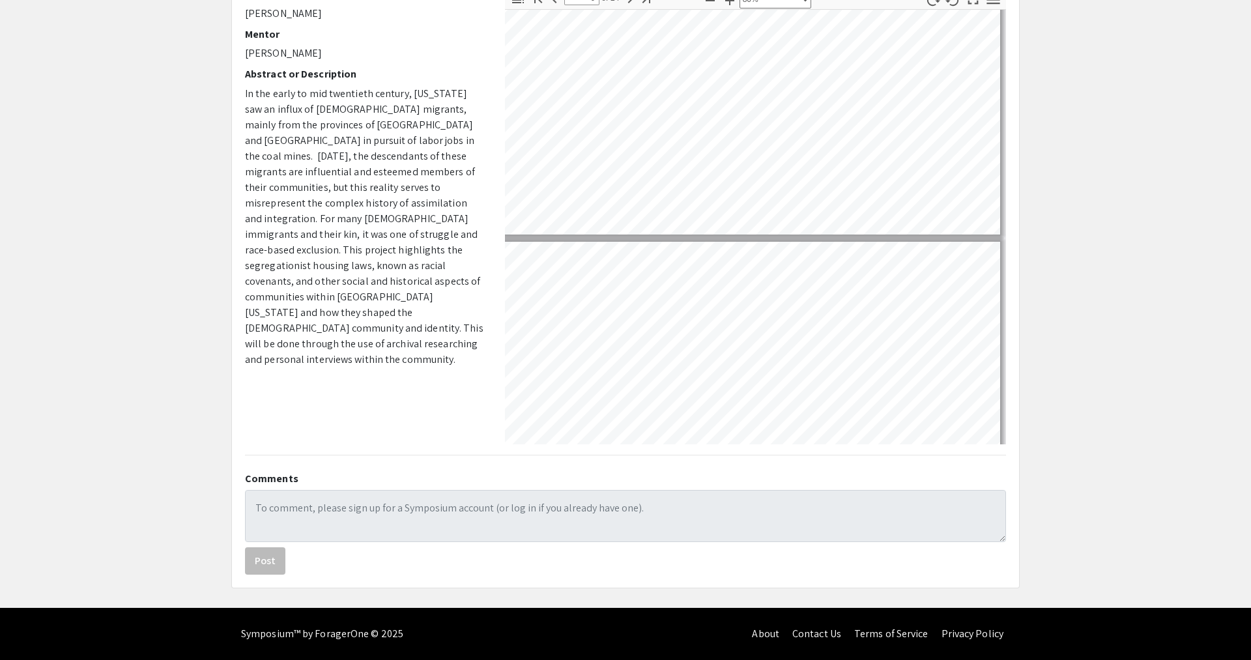
scroll to position [2375, 11]
type input "10"
select select "custom"
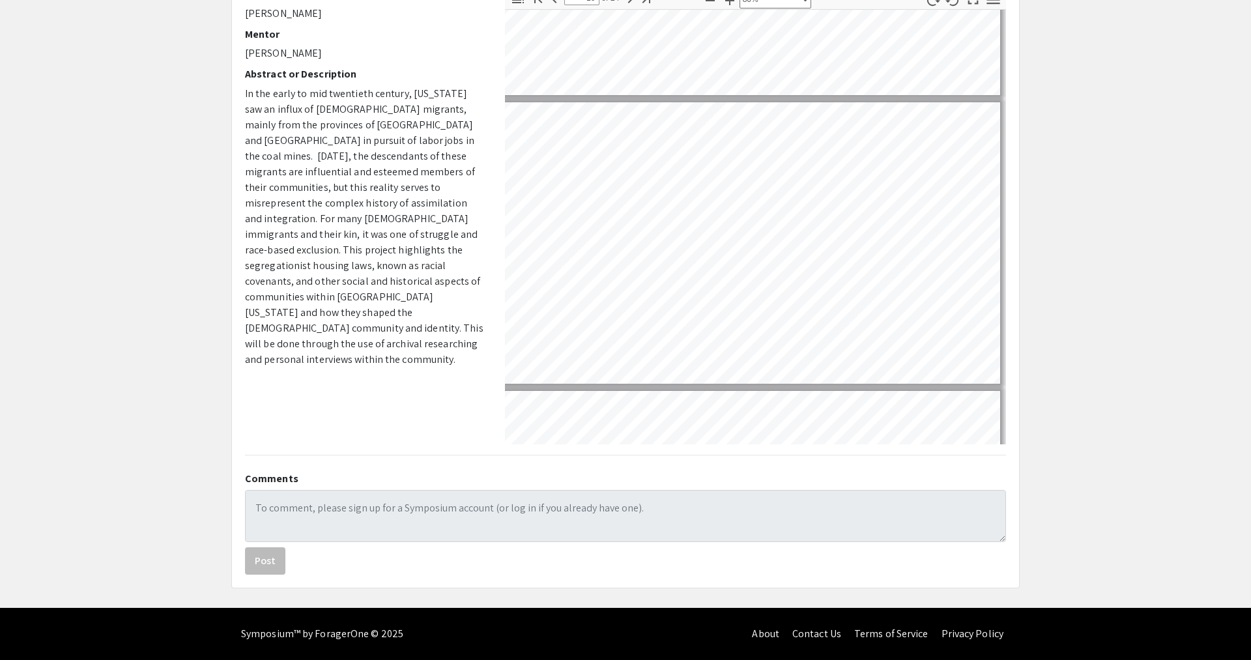
scroll to position [2513, 11]
type input "9"
select select "custom"
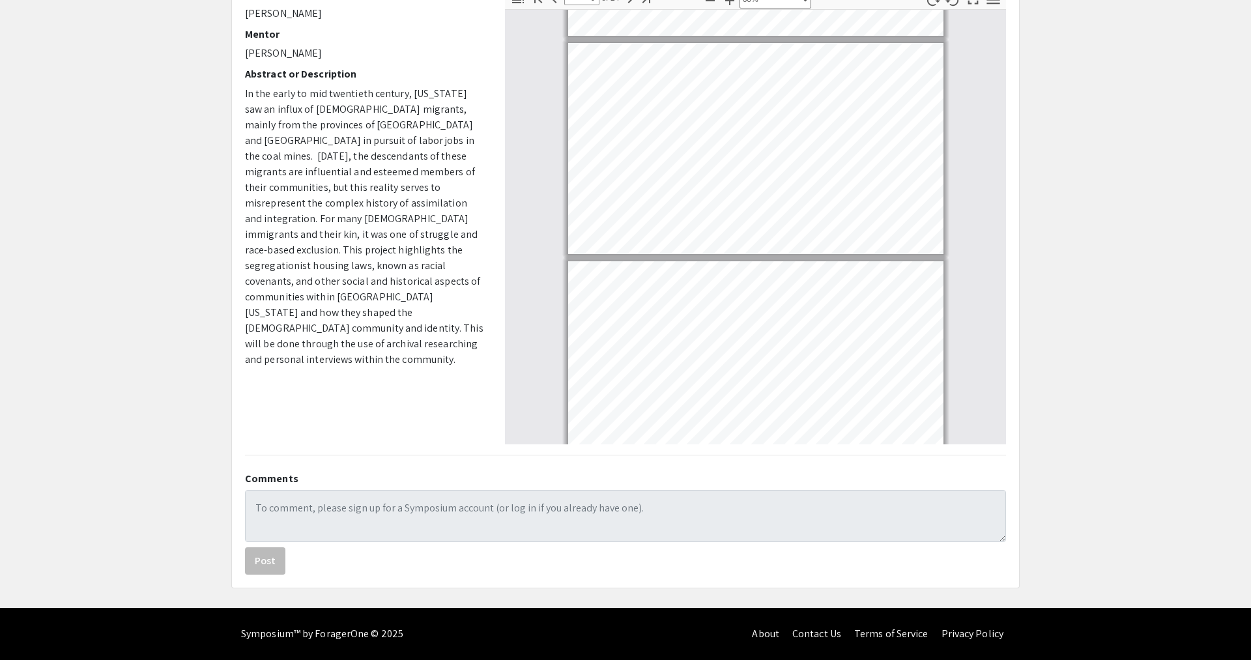
type input "10"
select select "custom"
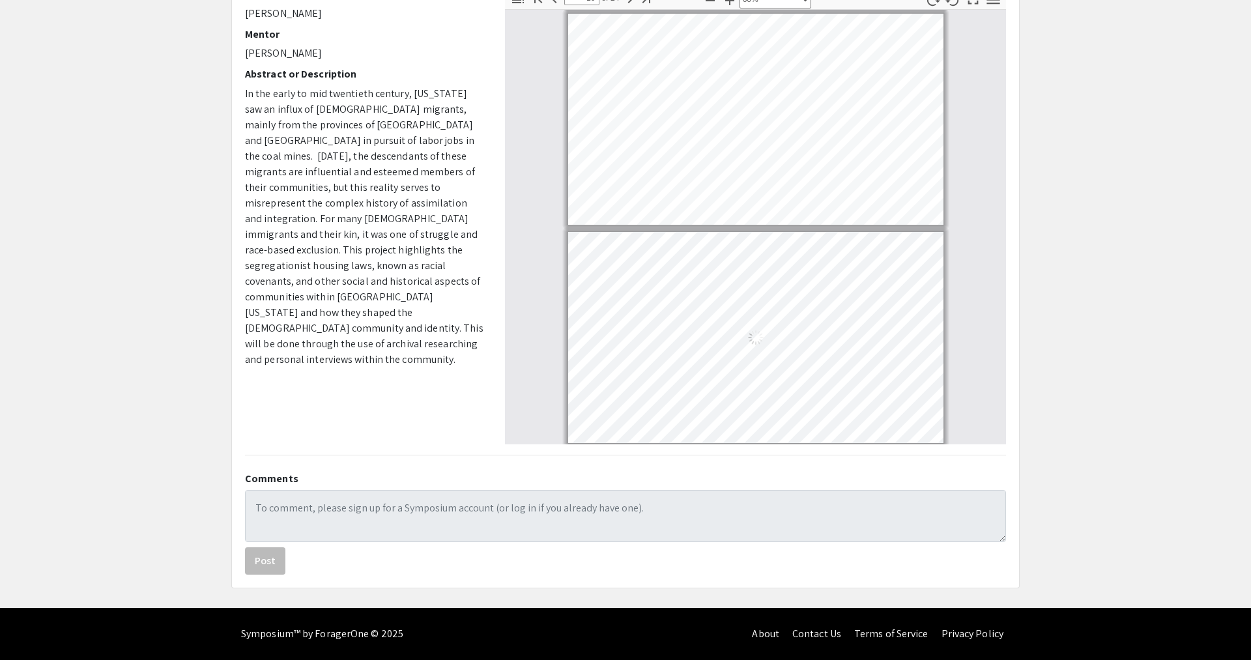
type input "11"
select select "custom"
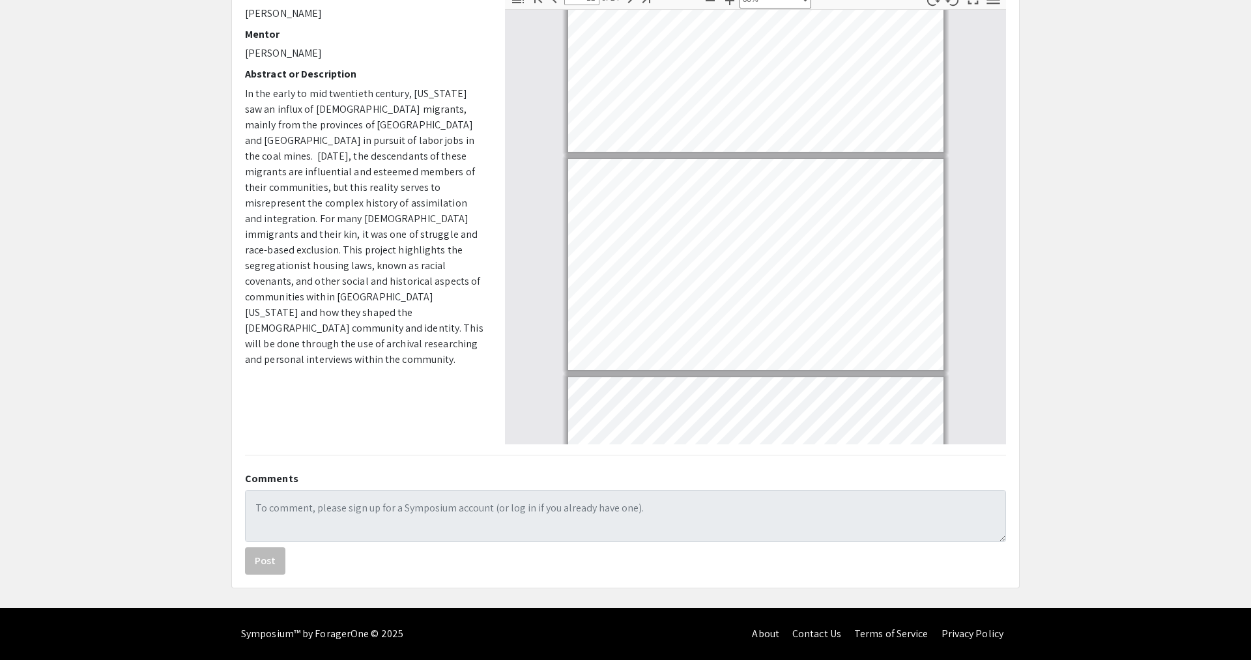
scroll to position [2082, 0]
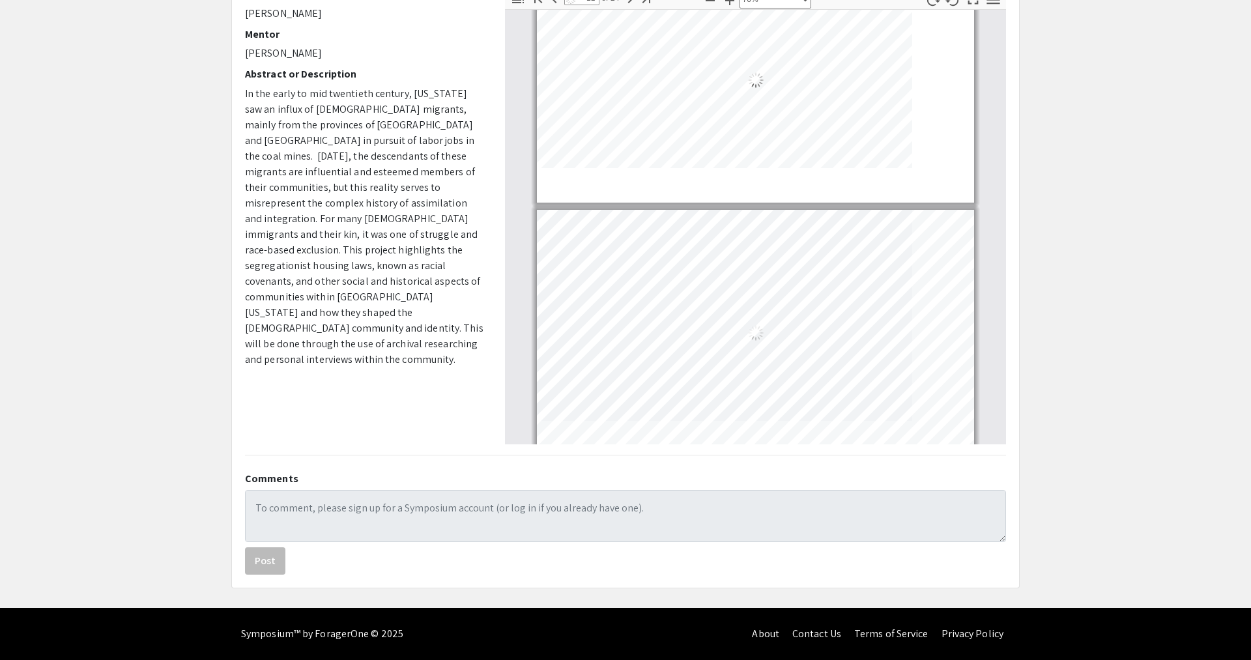
type input "10"
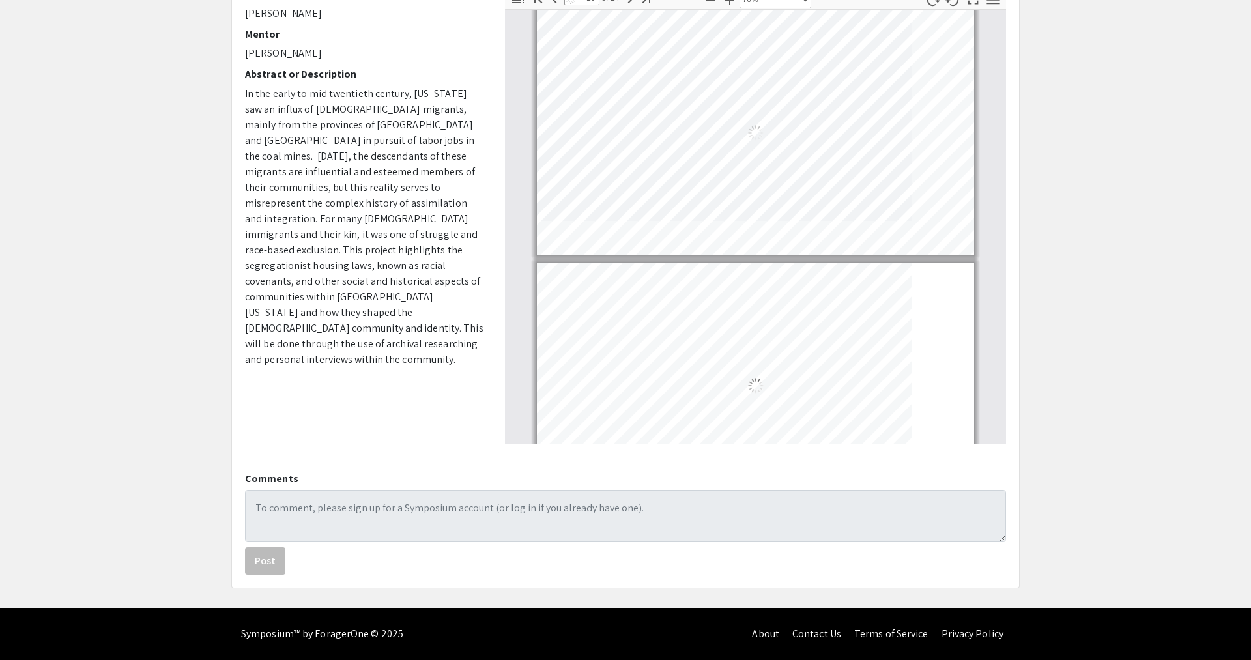
select select "custom"
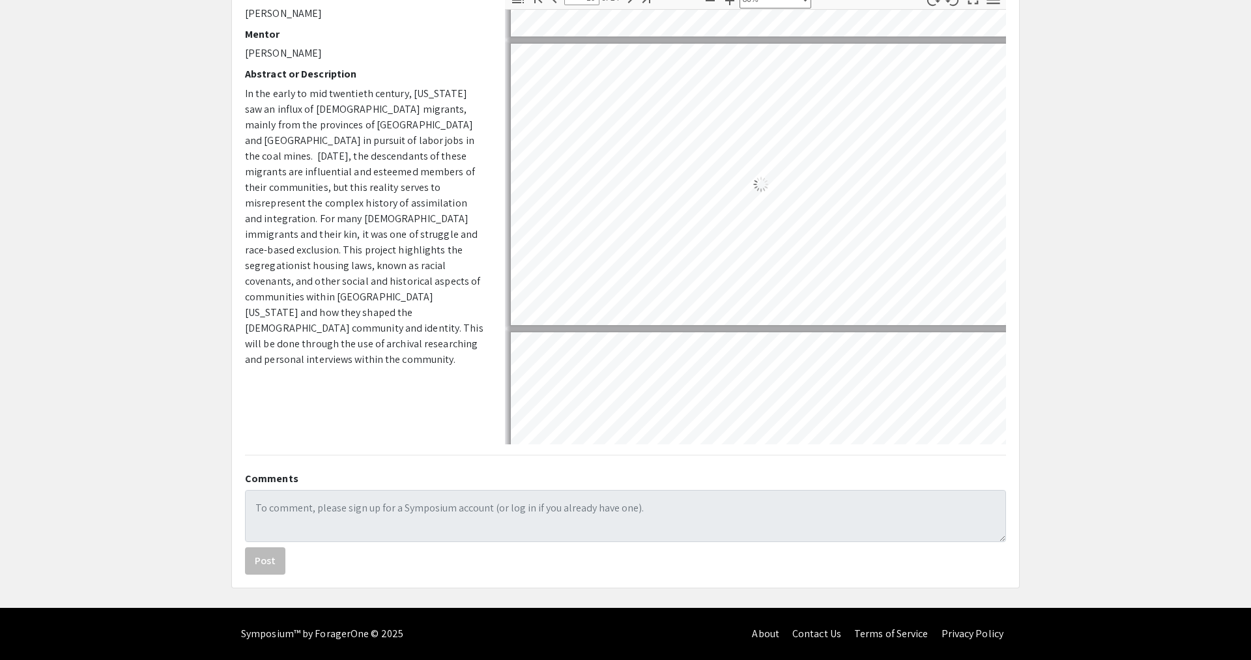
scroll to position [2630, 11]
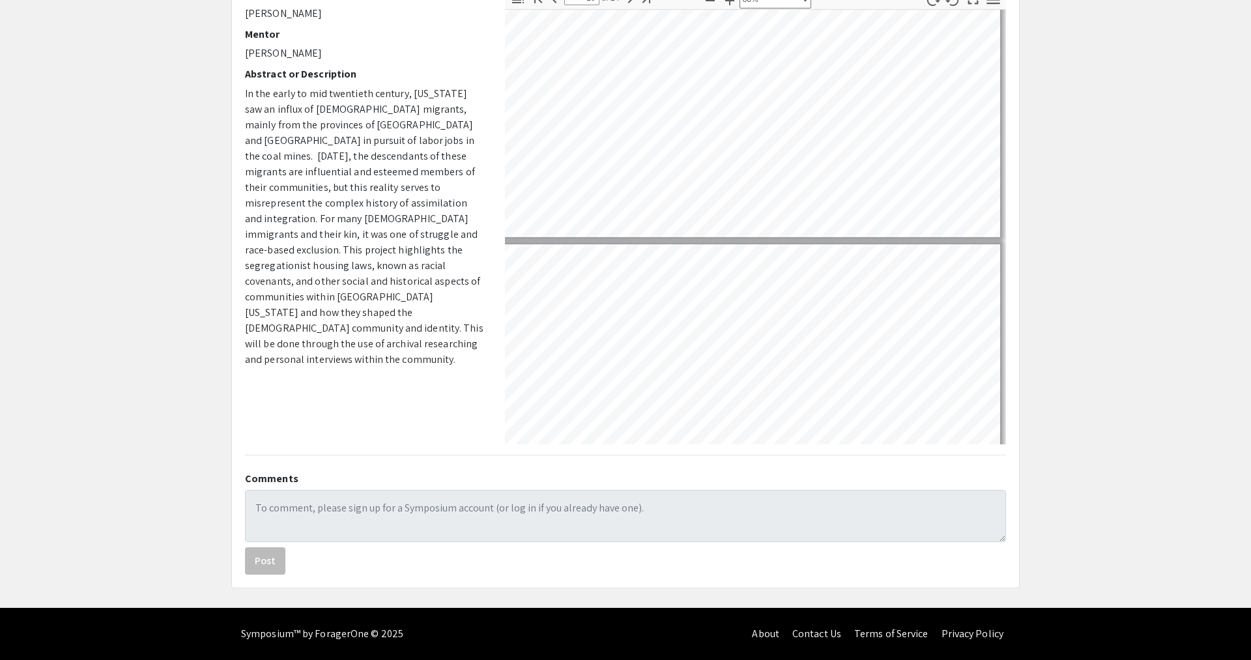
type input "11"
select select "custom"
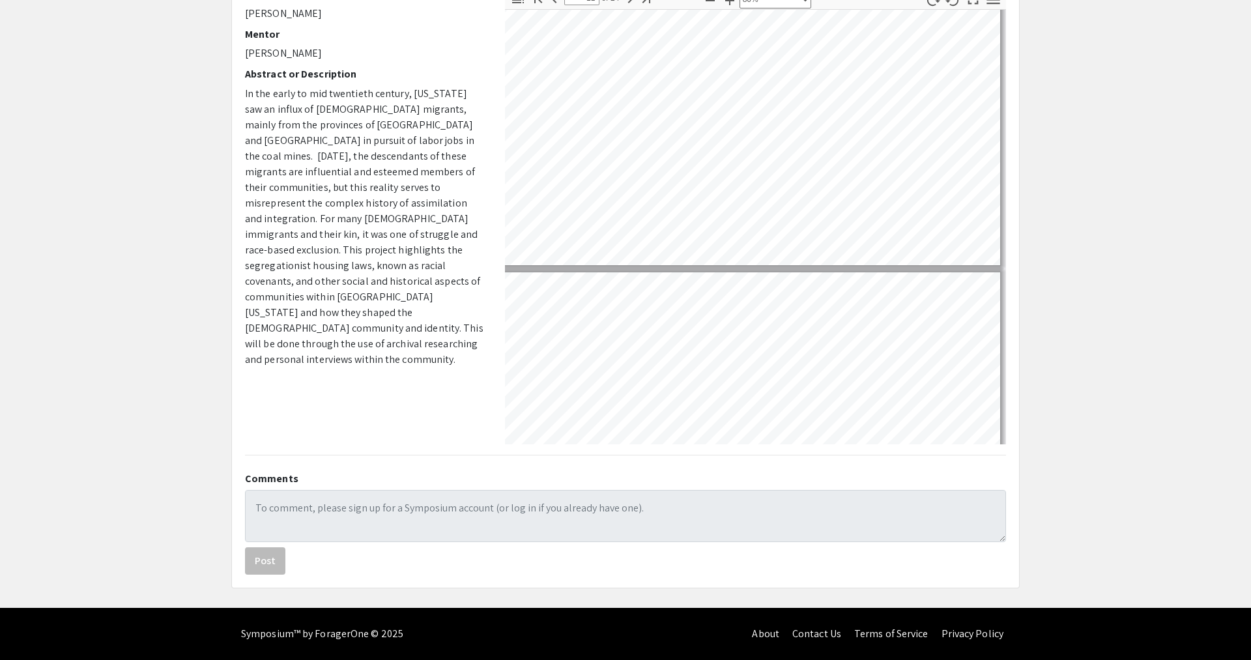
scroll to position [2936, 11]
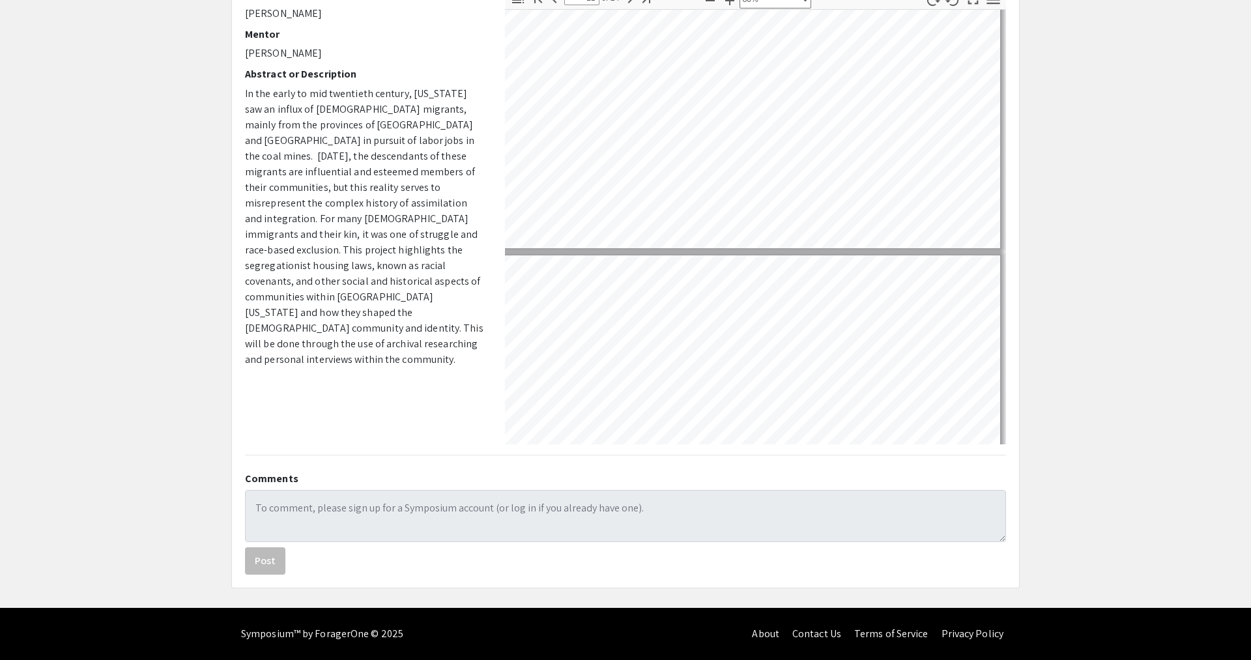
type input "12"
select select "custom"
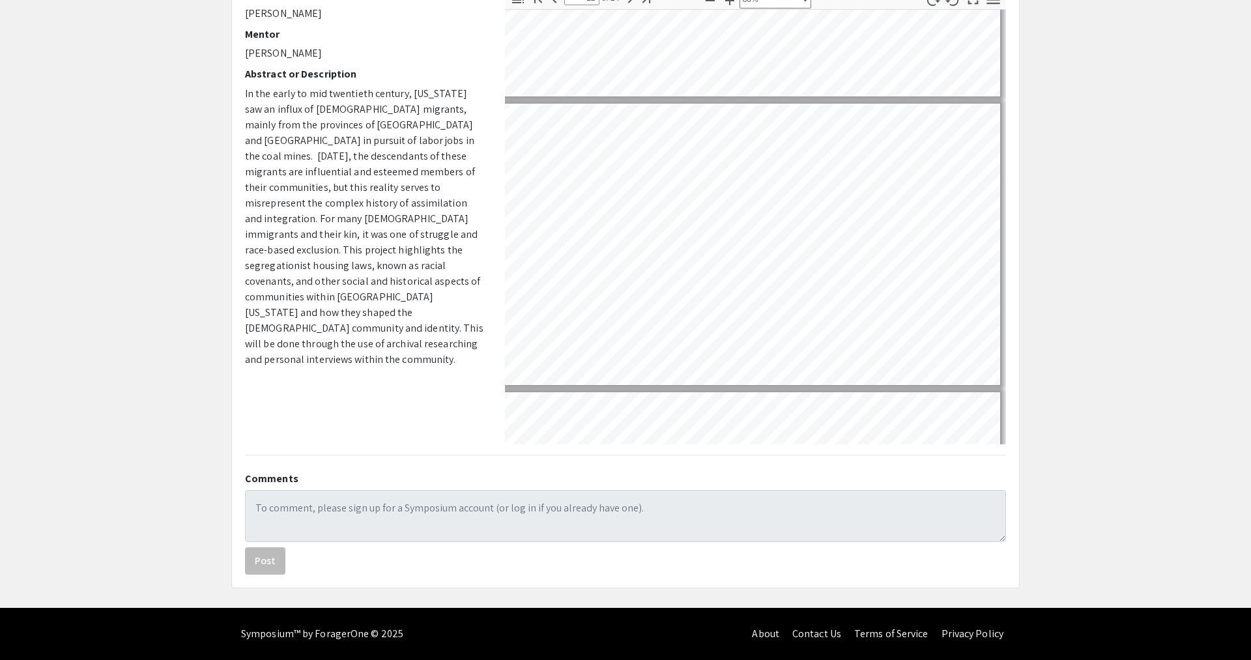
scroll to position [3097, 11]
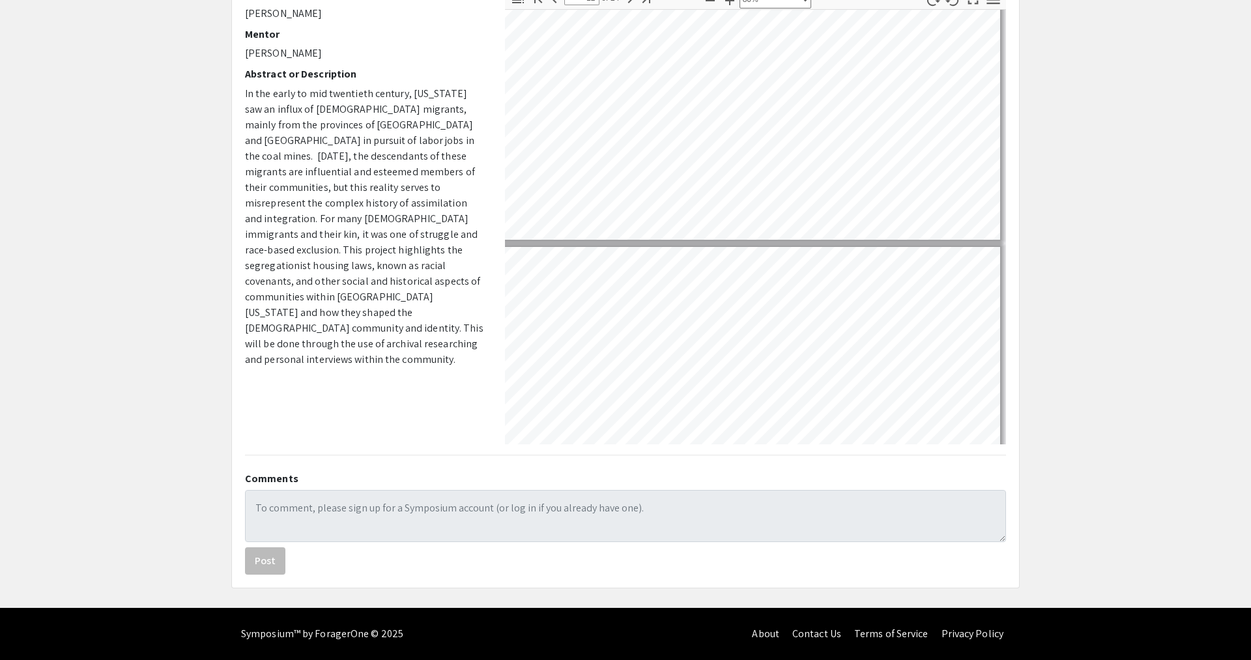
type input "13"
select select "custom"
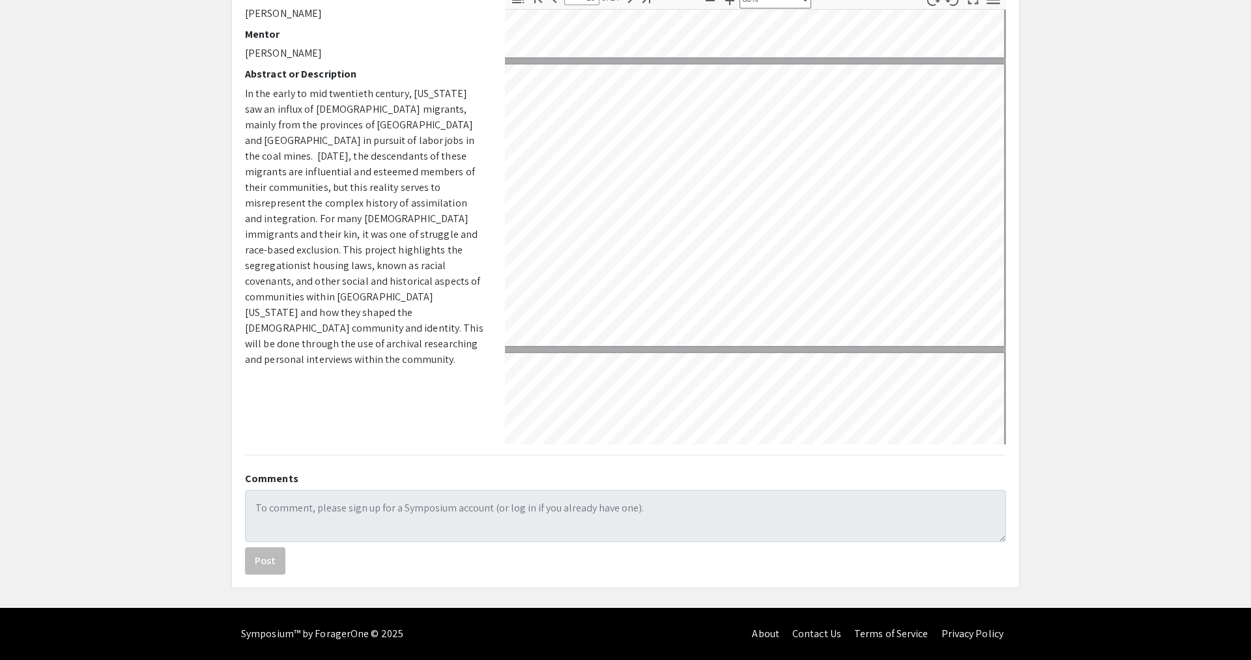
scroll to position [3500, 5]
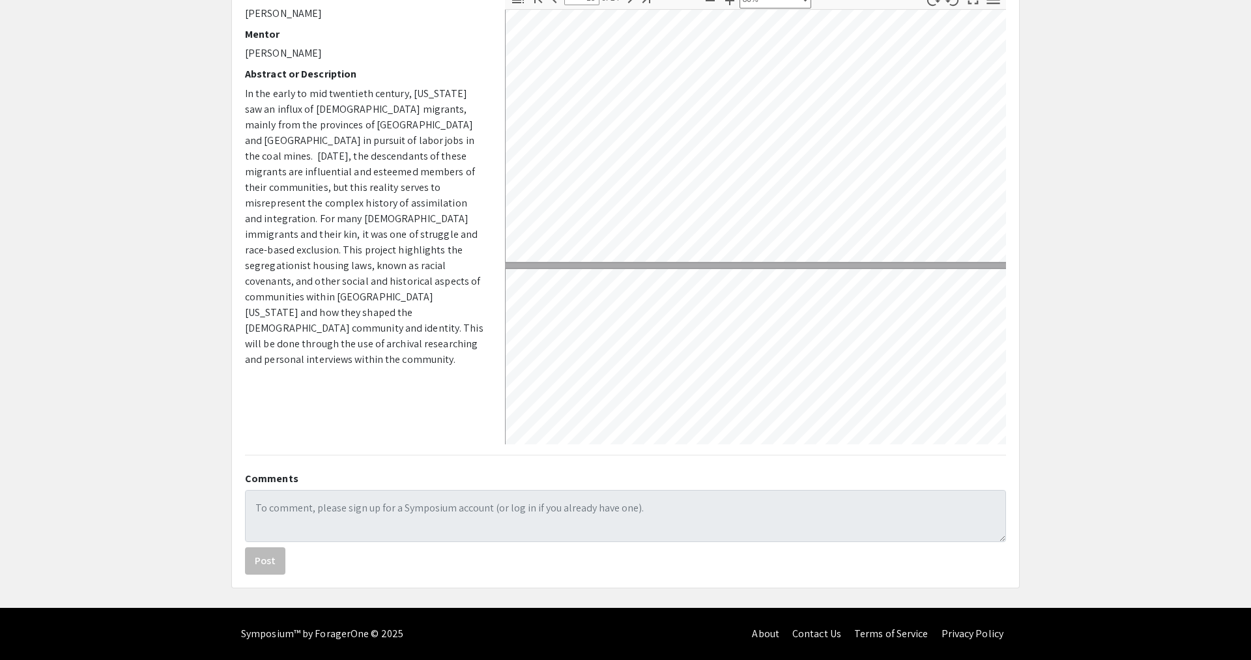
type input "14"
select select "custom"
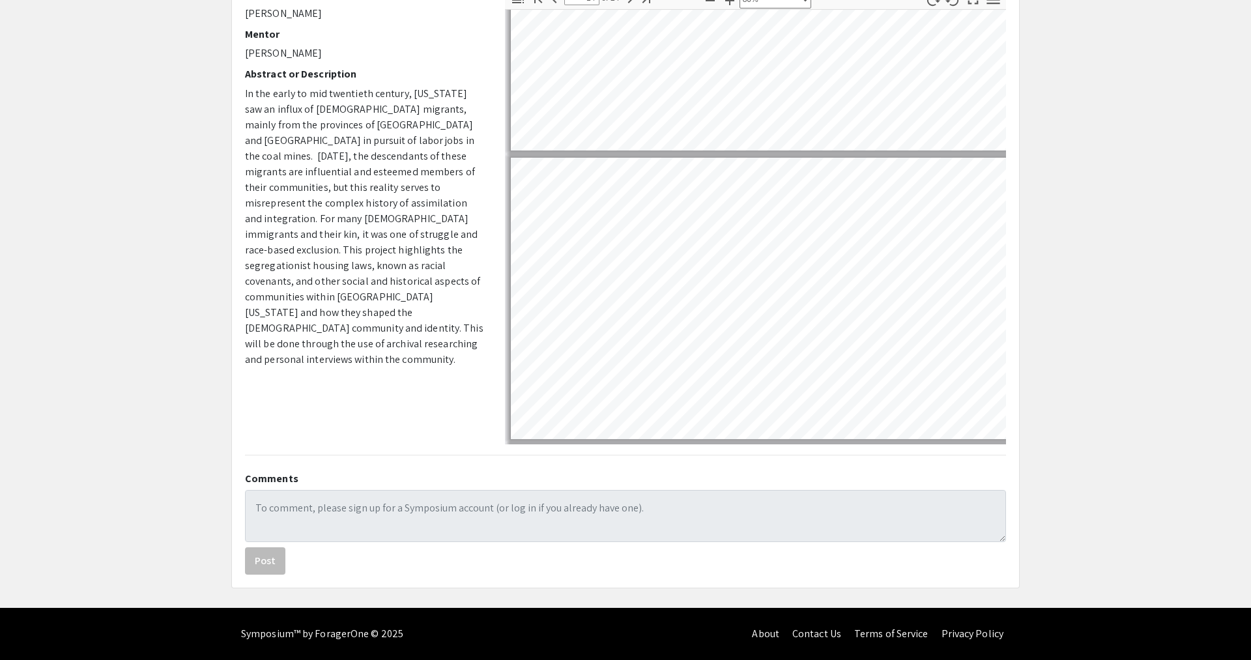
scroll to position [3612, 0]
type input "13"
select select "custom"
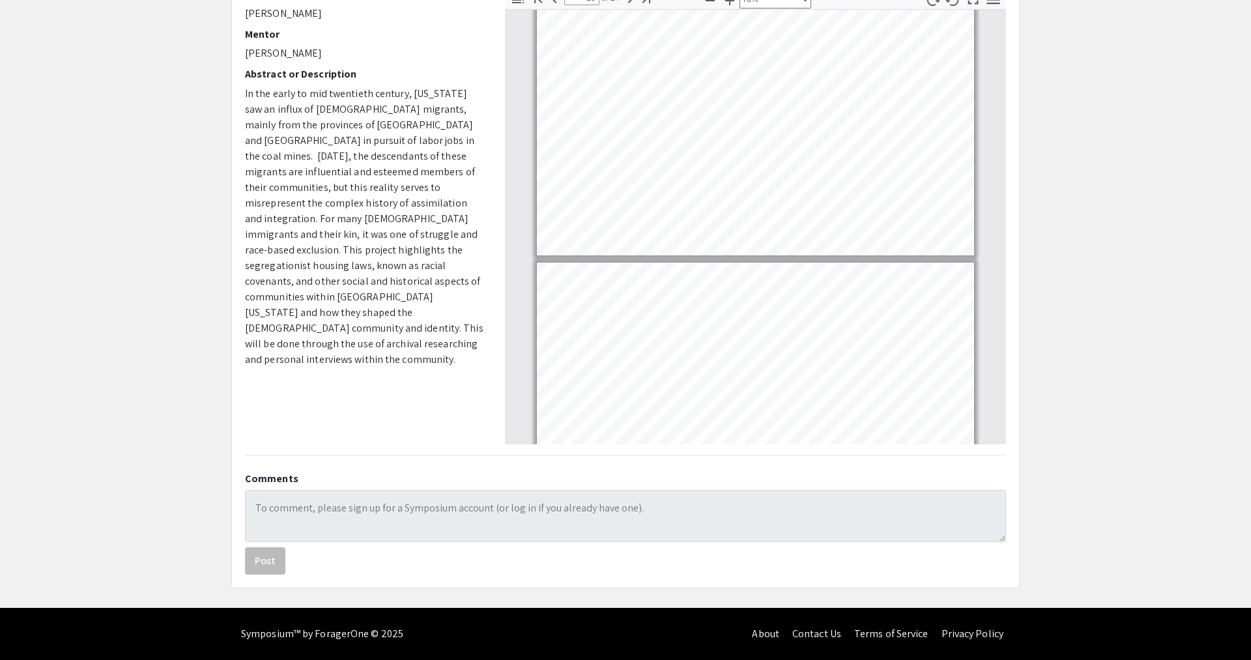
type input "14"
select select "custom"
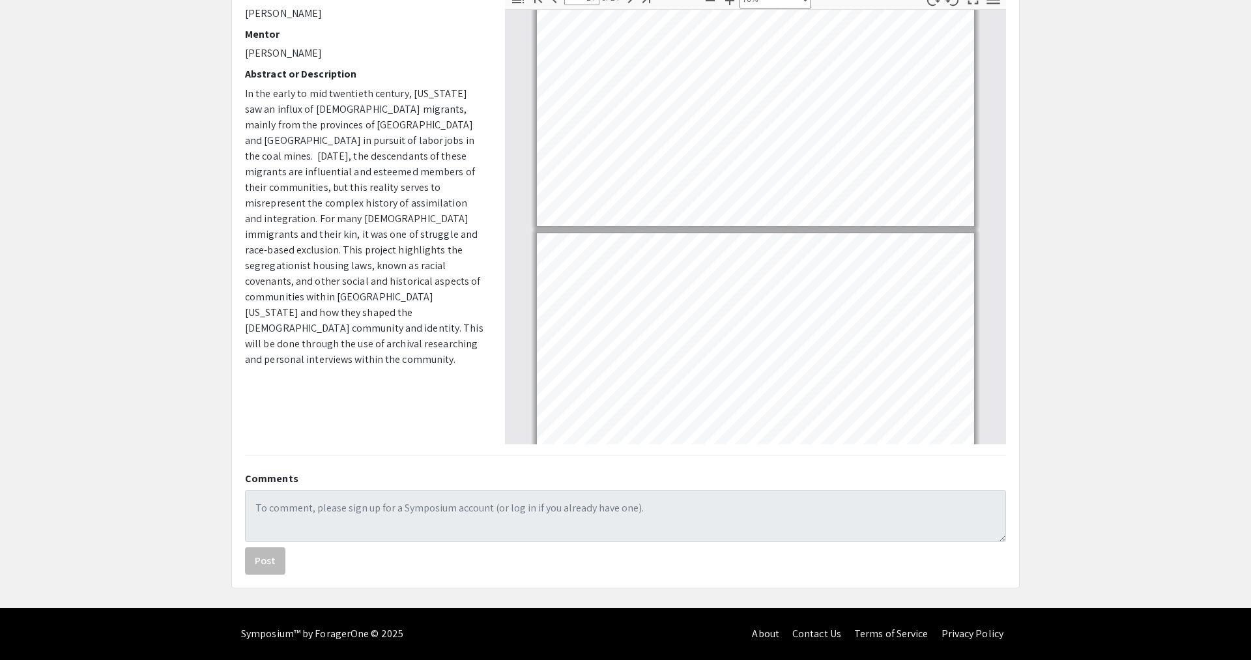
type input "15"
select select "custom"
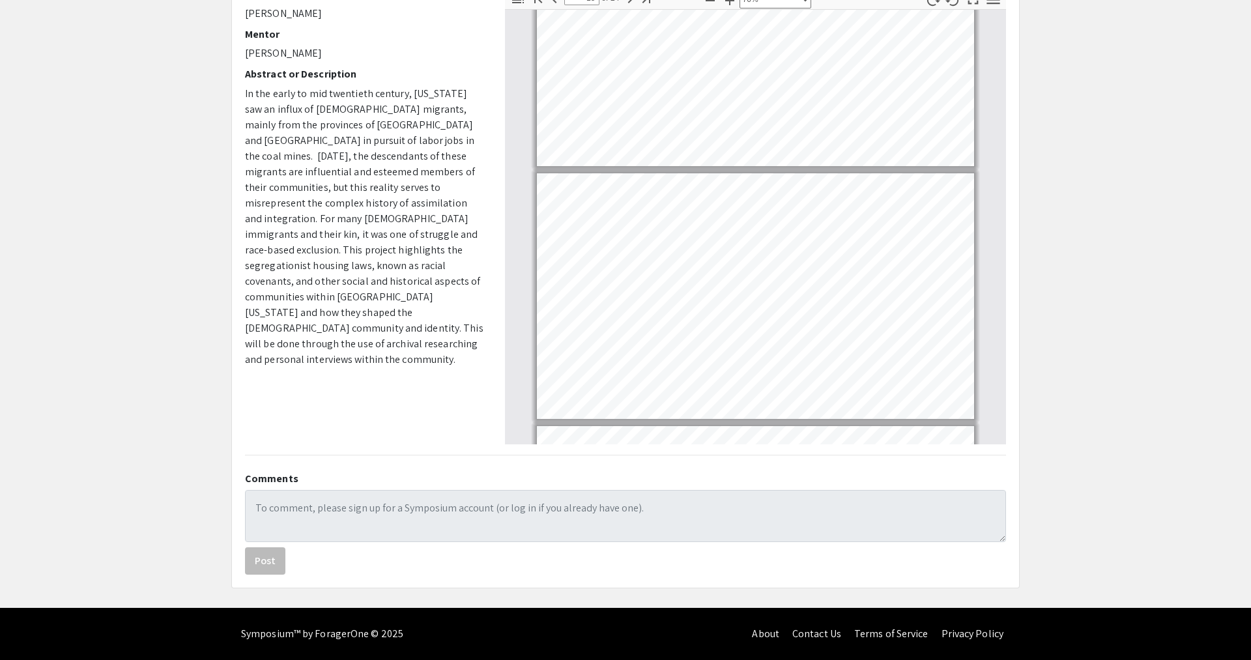
scroll to position [3383, 0]
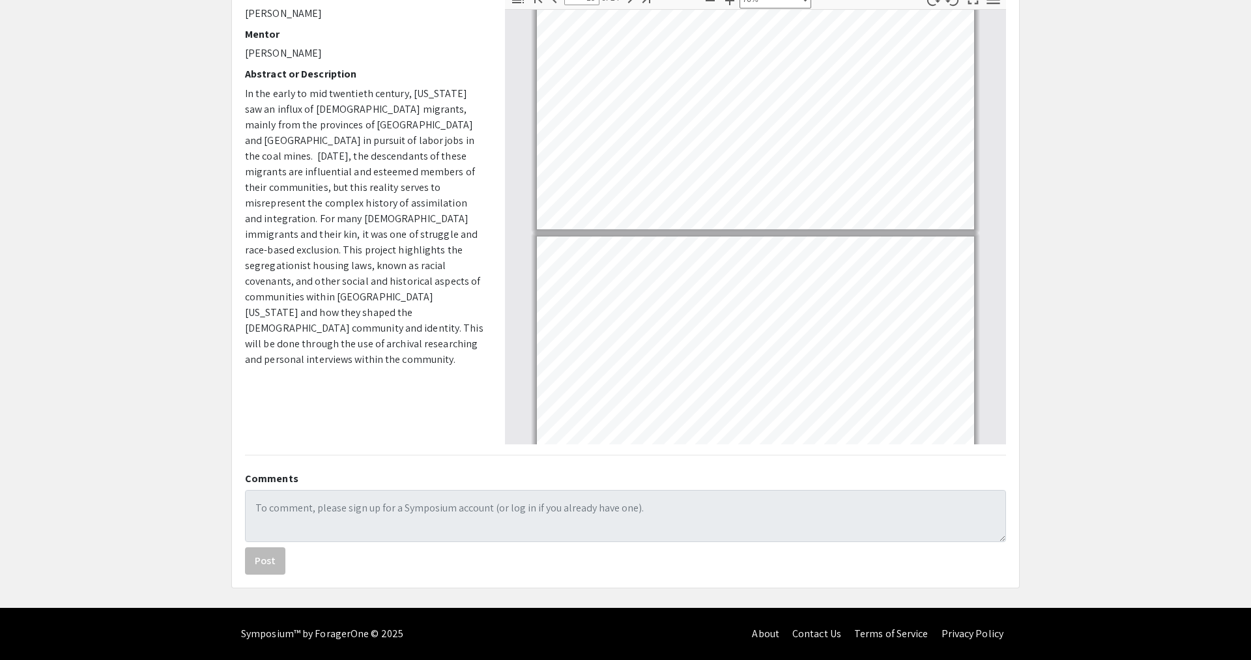
type input "16"
select select "custom"
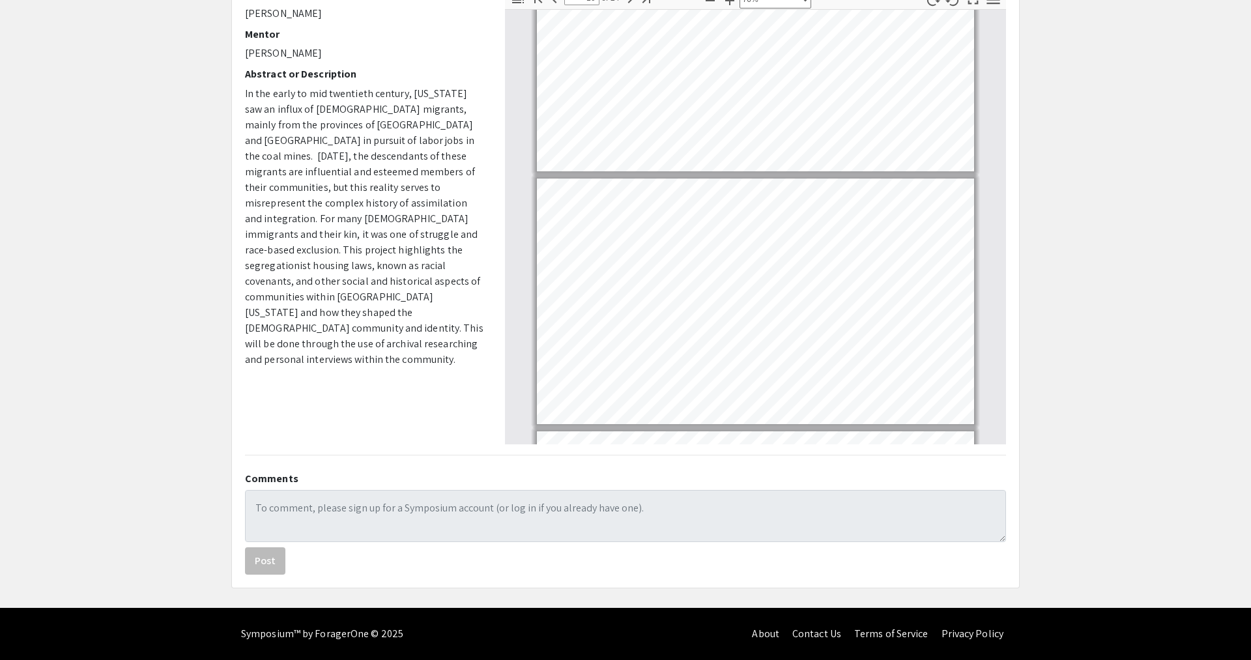
scroll to position [3635, 0]
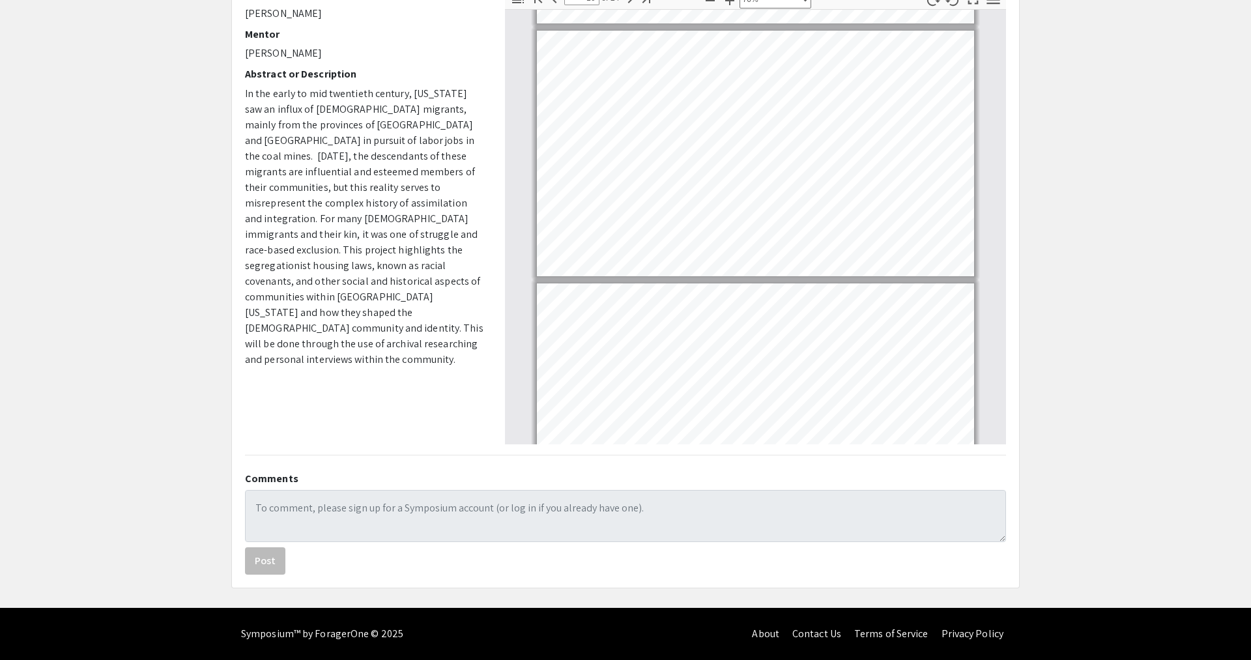
type input "17"
select select "custom"
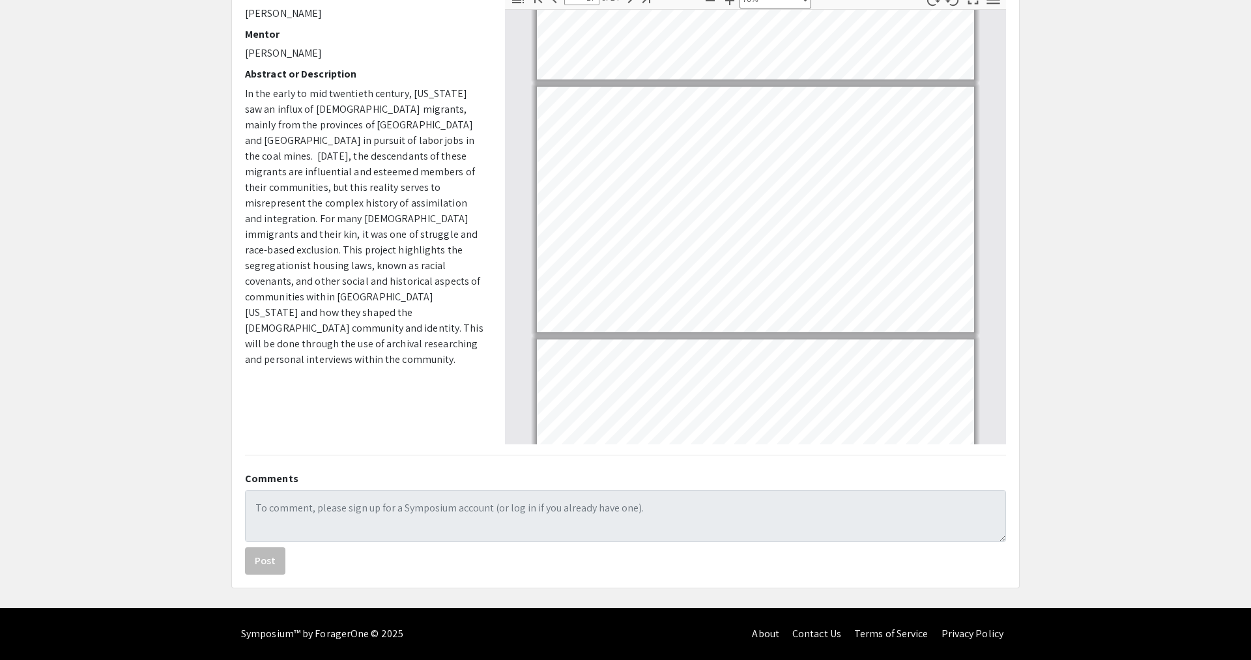
scroll to position [3975, 0]
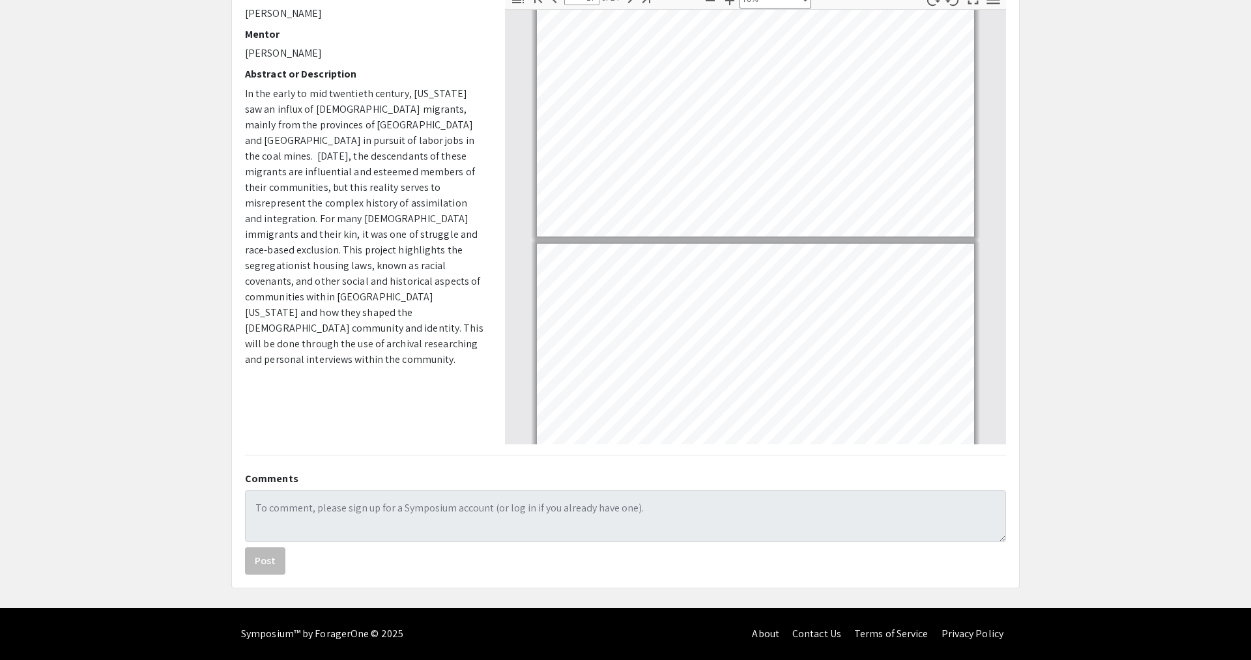
type input "18"
select select "custom"
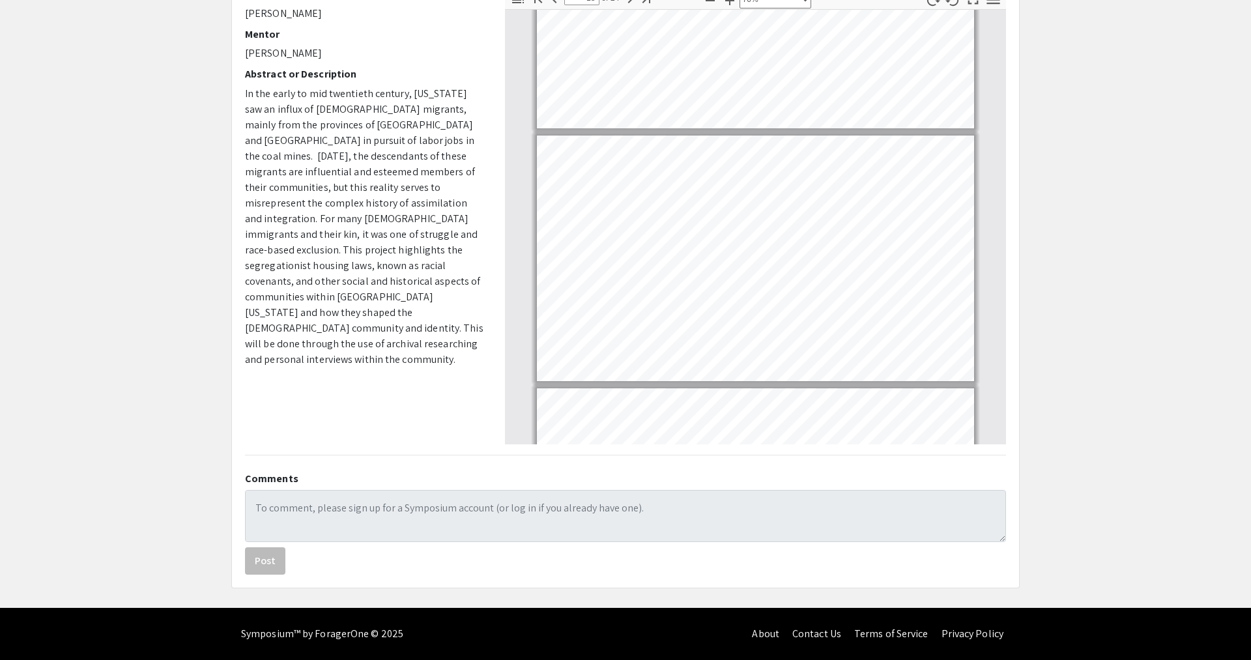
scroll to position [4179, 0]
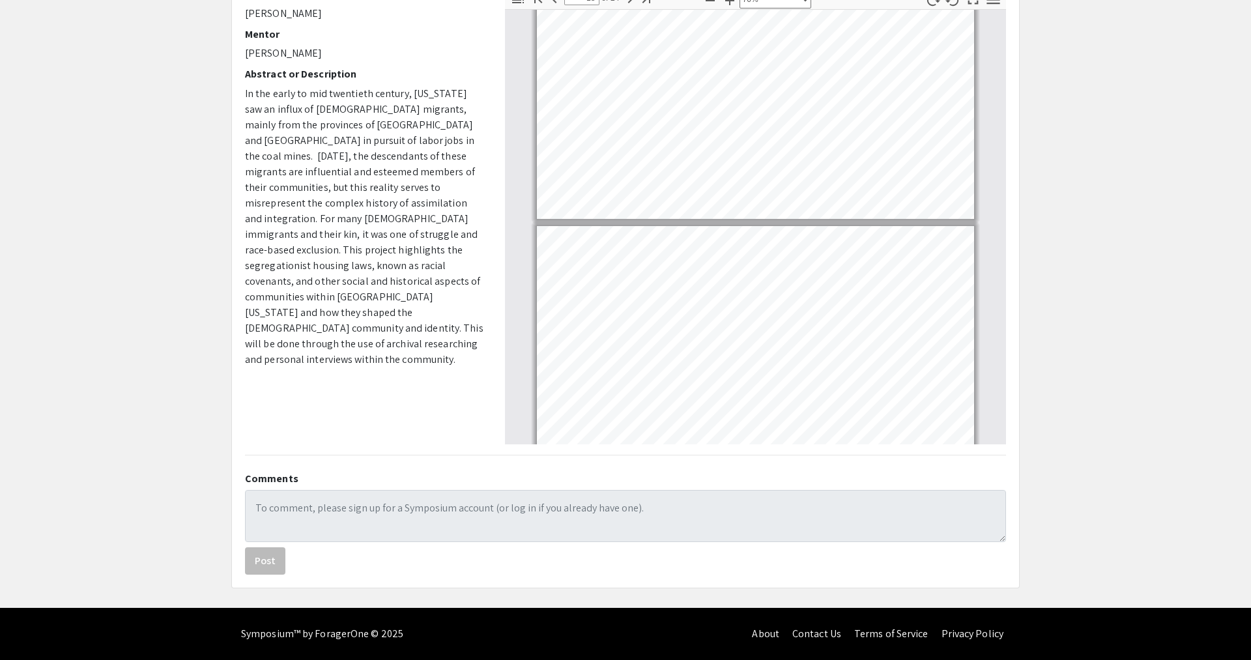
type input "19"
select select "custom"
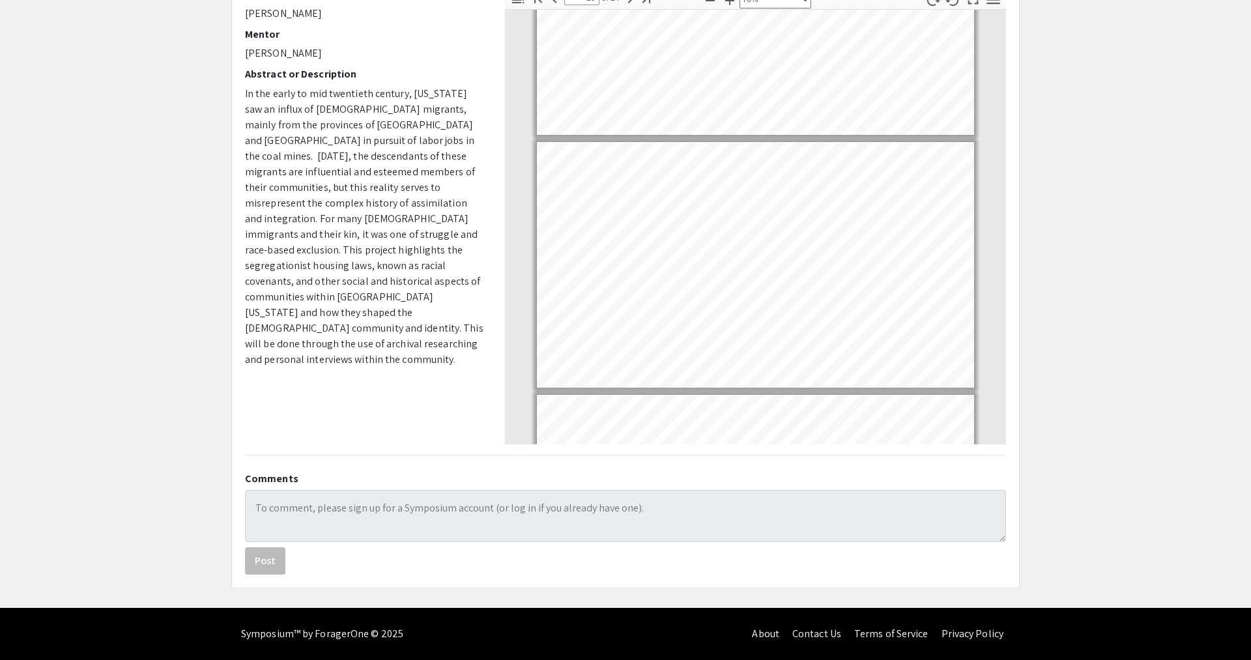
scroll to position [4426, 0]
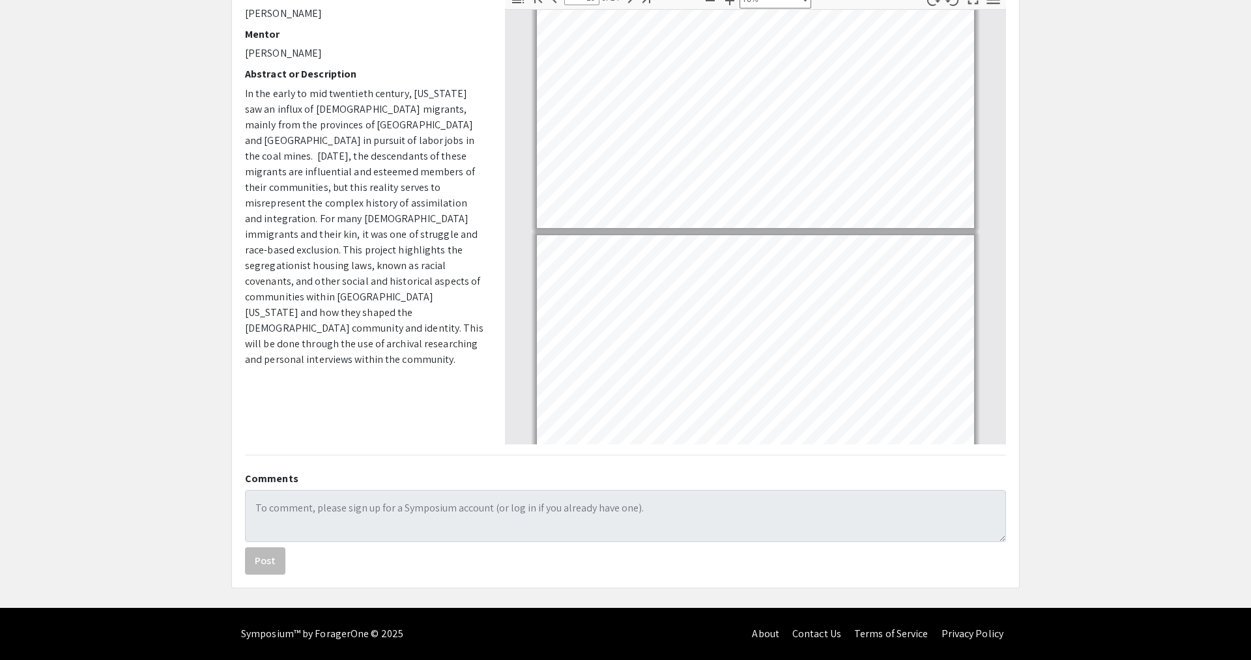
type input "20"
select select "custom"
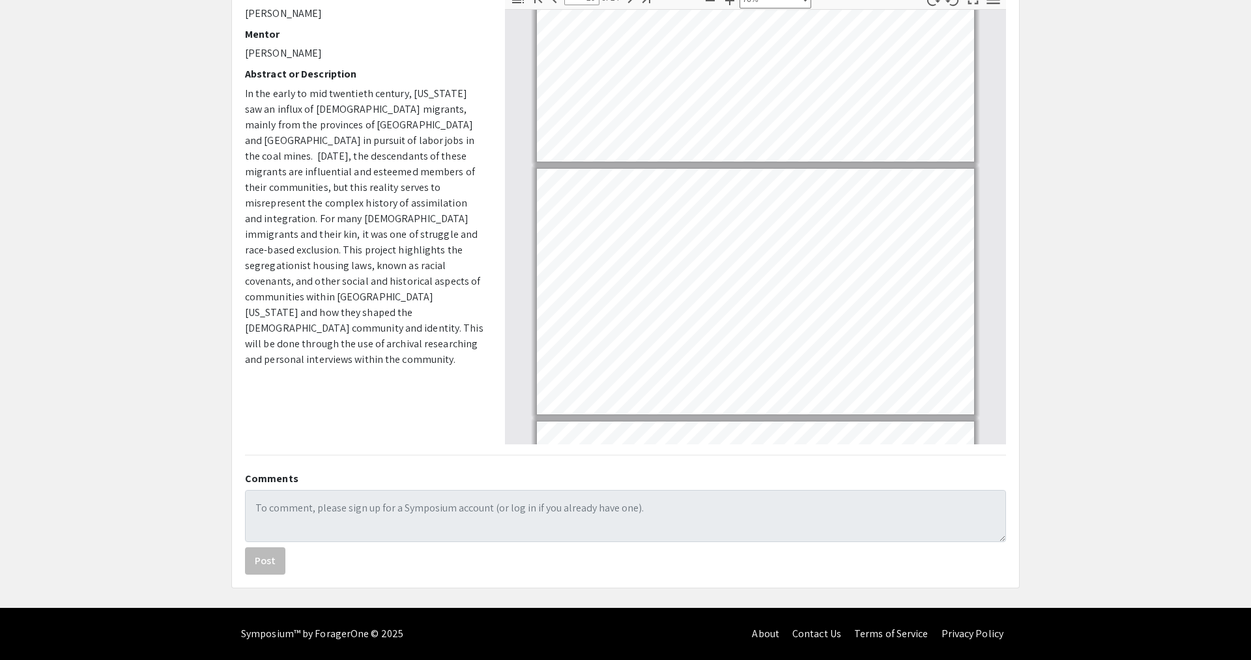
scroll to position [4698, 0]
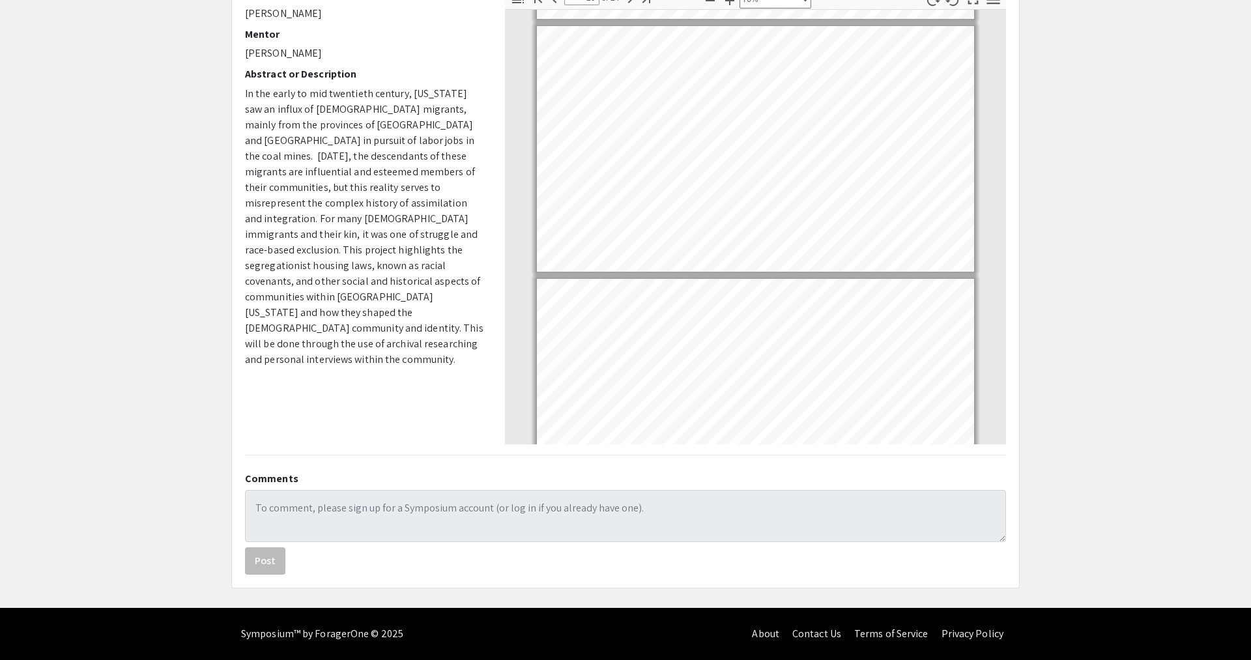
type input "21"
select select "custom"
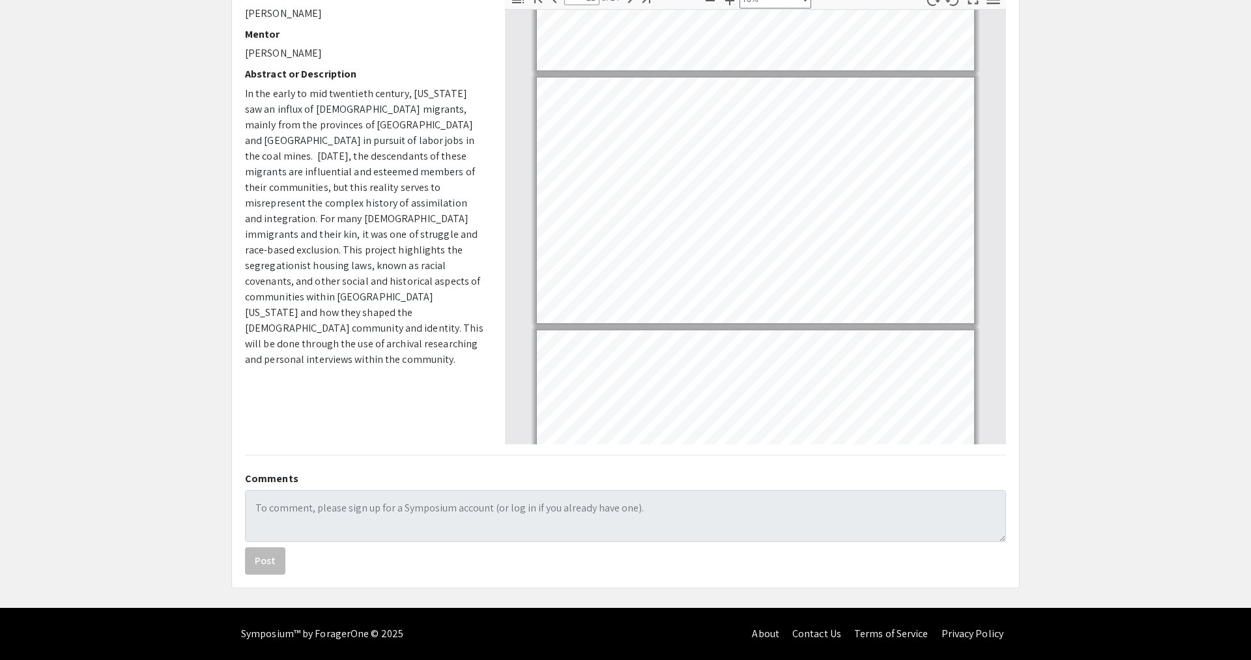
scroll to position [5000, 0]
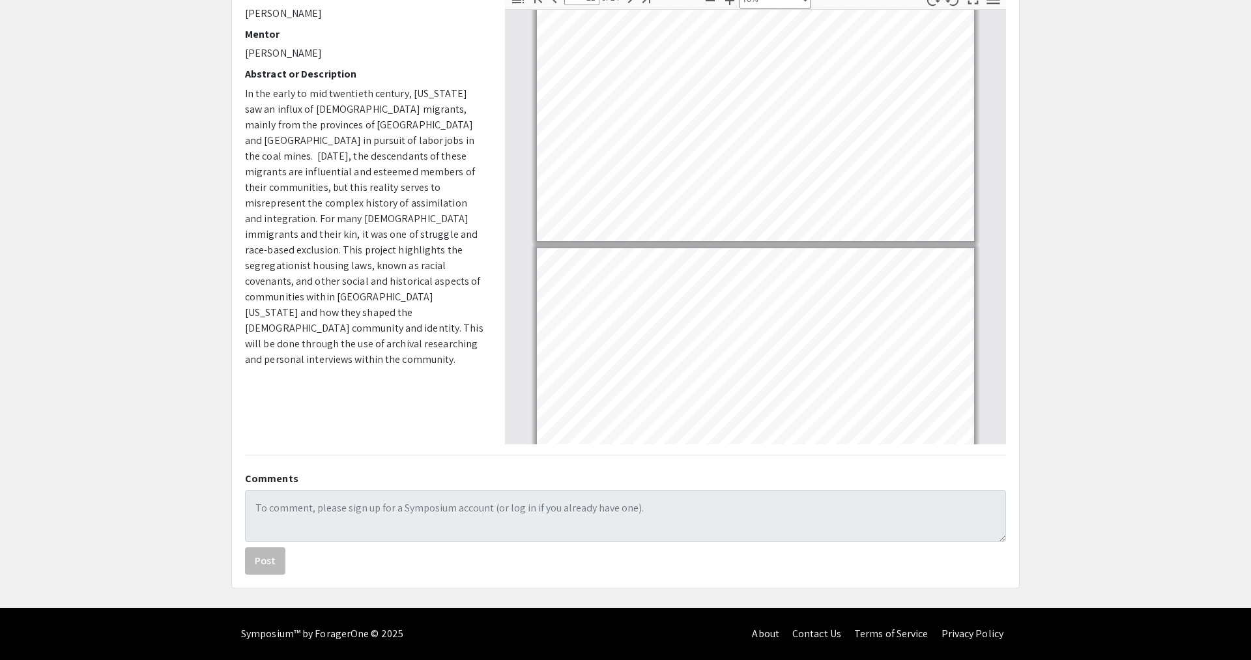
type input "22"
select select "custom"
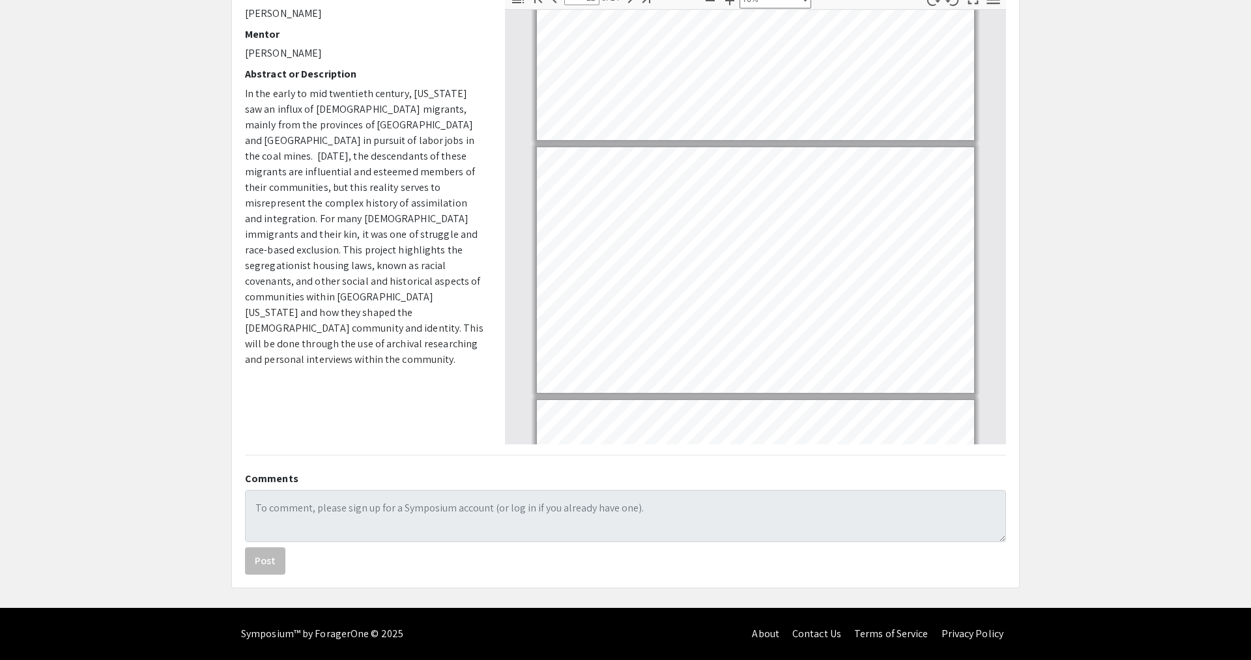
scroll to position [5180, 0]
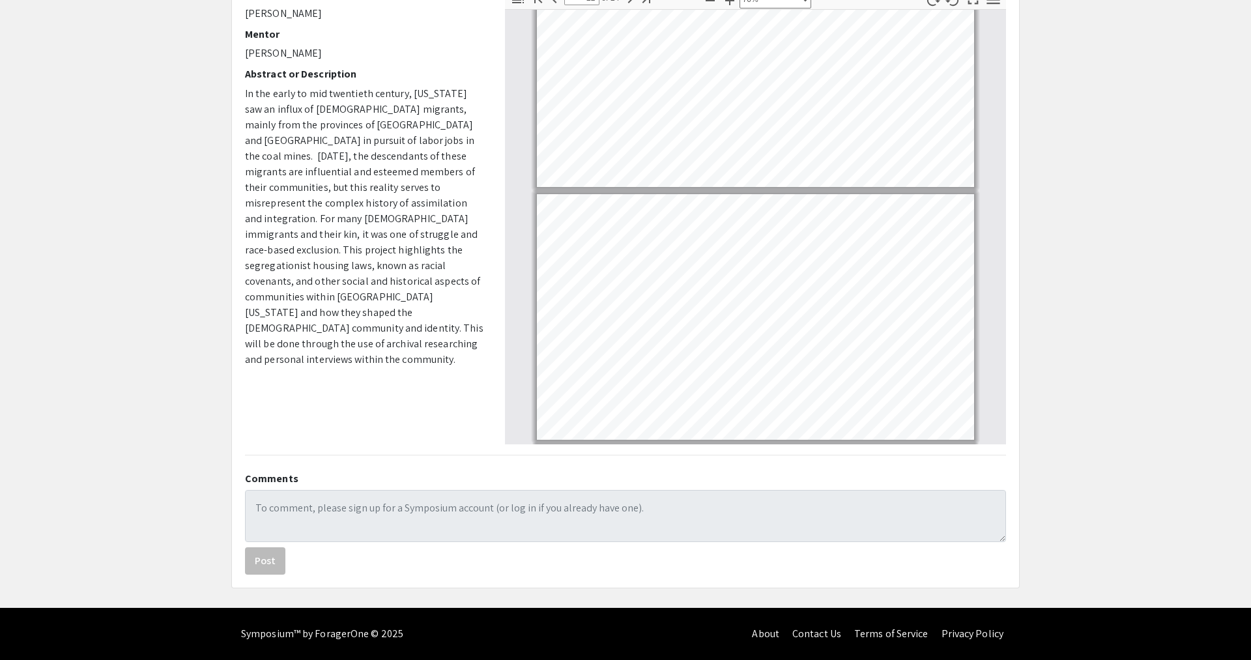
type input "23"
select select "custom"
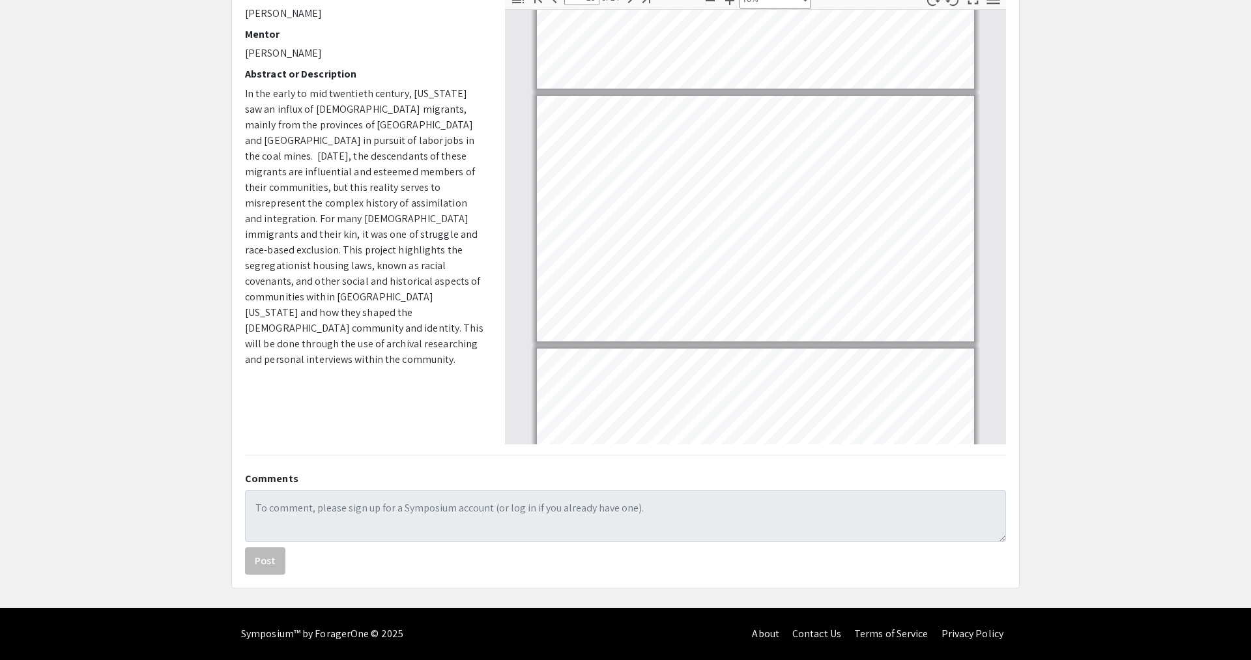
scroll to position [5483, 0]
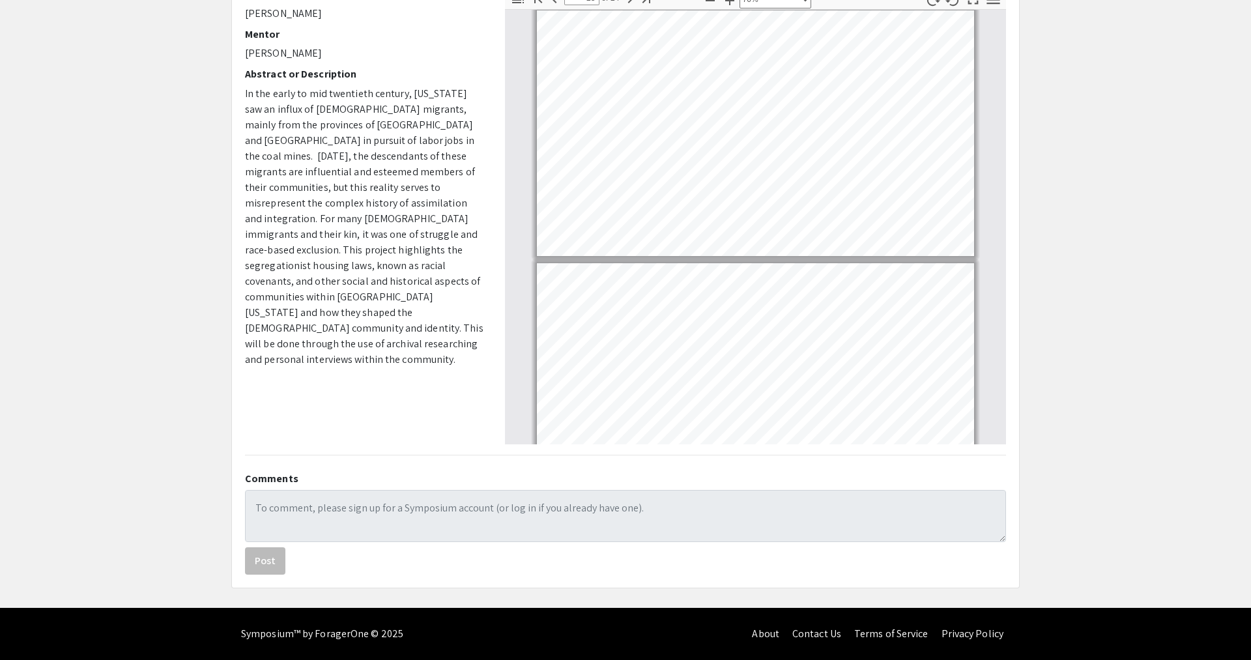
type input "24"
select select "custom"
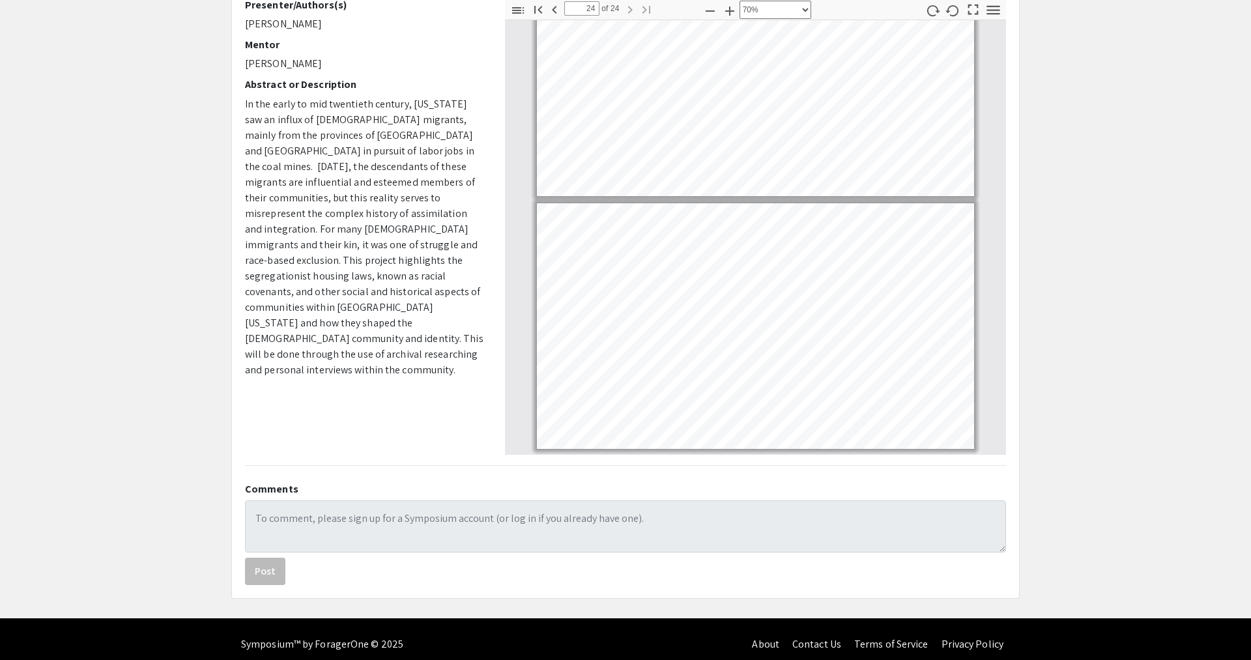
scroll to position [0, 0]
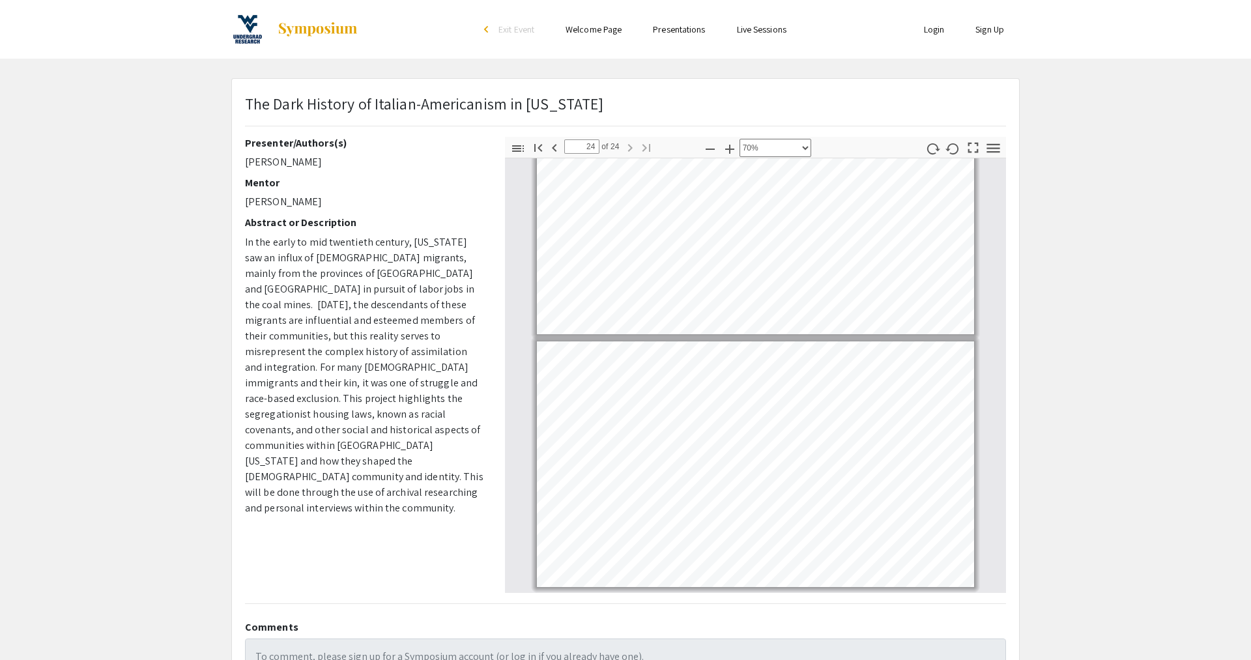
type input "23"
select select "custom"
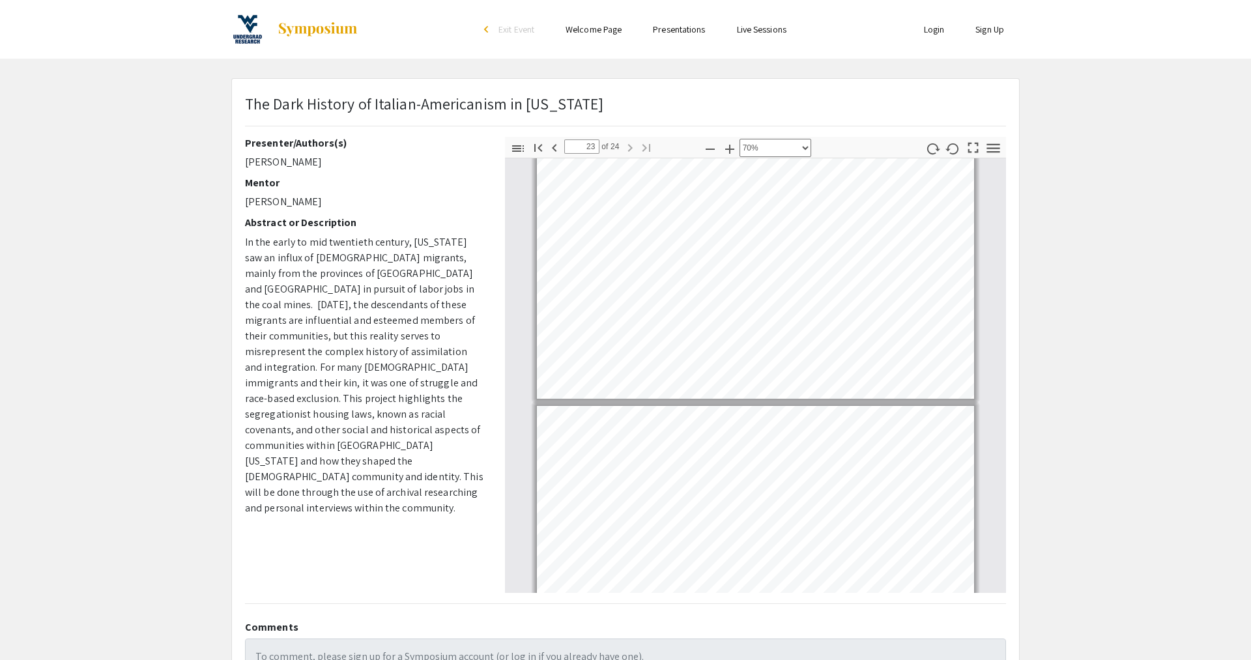
type input "22"
select select "custom"
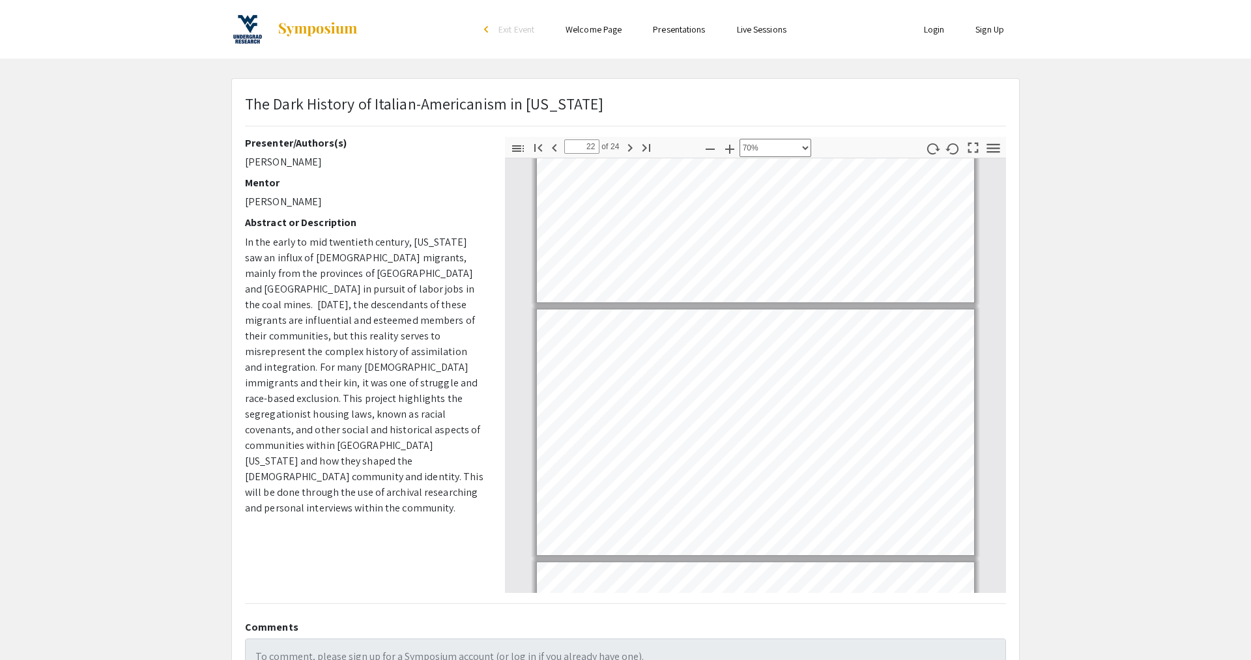
type input "21"
select select "custom"
type input "20"
select select "custom"
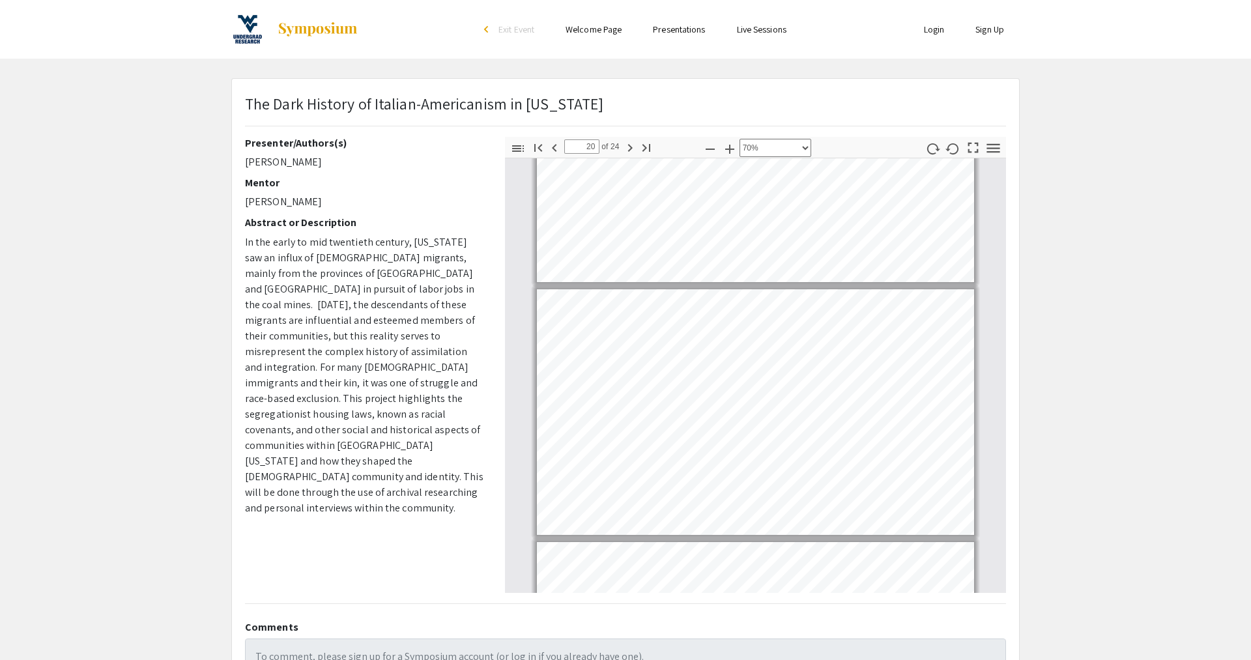
type input "19"
select select "custom"
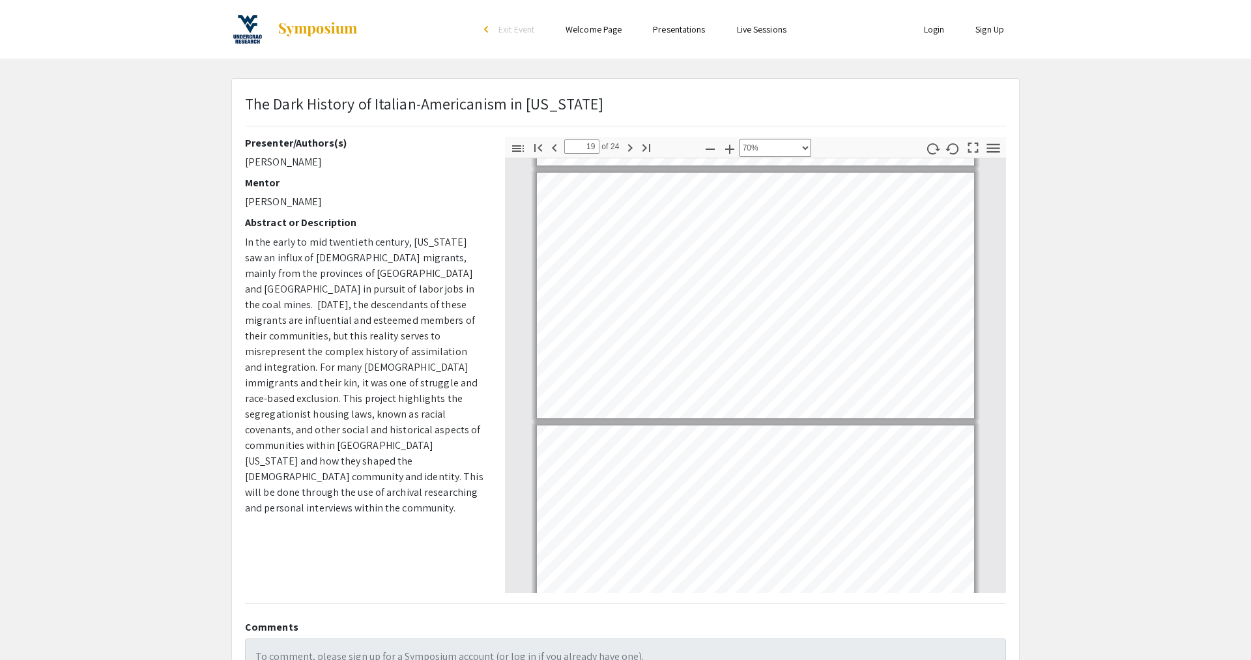
type input "18"
select select "custom"
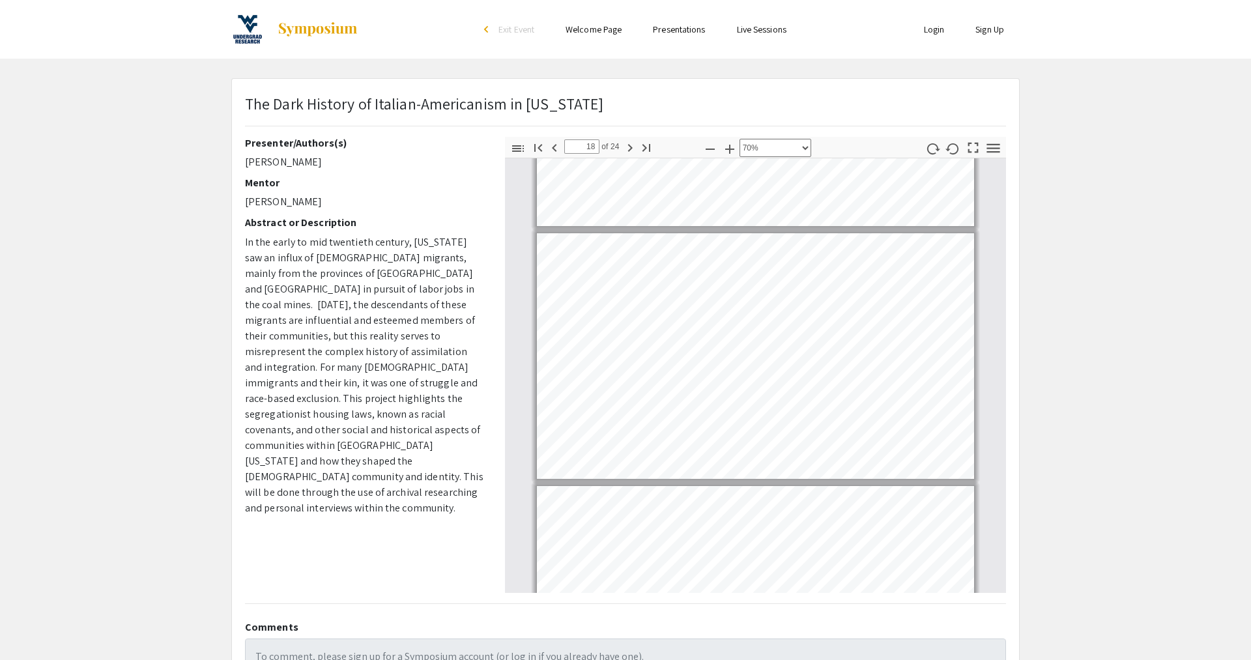
type input "17"
select select "custom"
type input "16"
select select "custom"
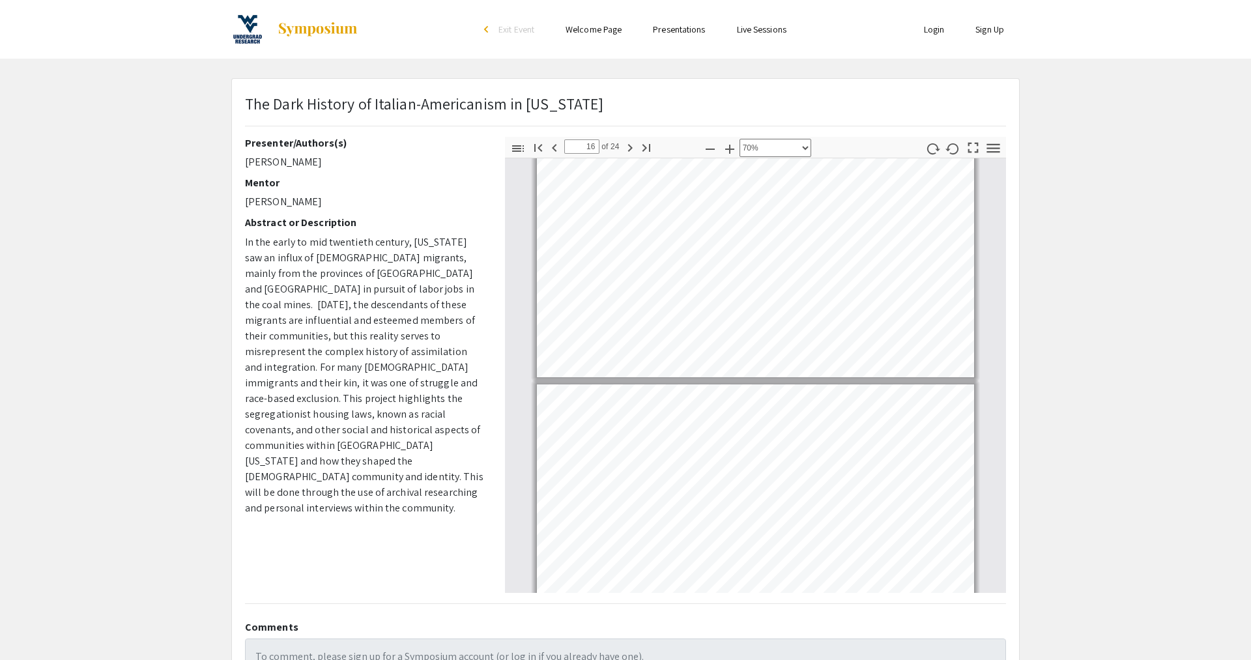
scroll to position [3827, 0]
click at [908, 659] on div "The Dark History of Italian-Americanism in [US_STATE] Presenter/Authors(s) [PER…" at bounding box center [625, 407] width 787 height 657
type input "15"
select select "custom"
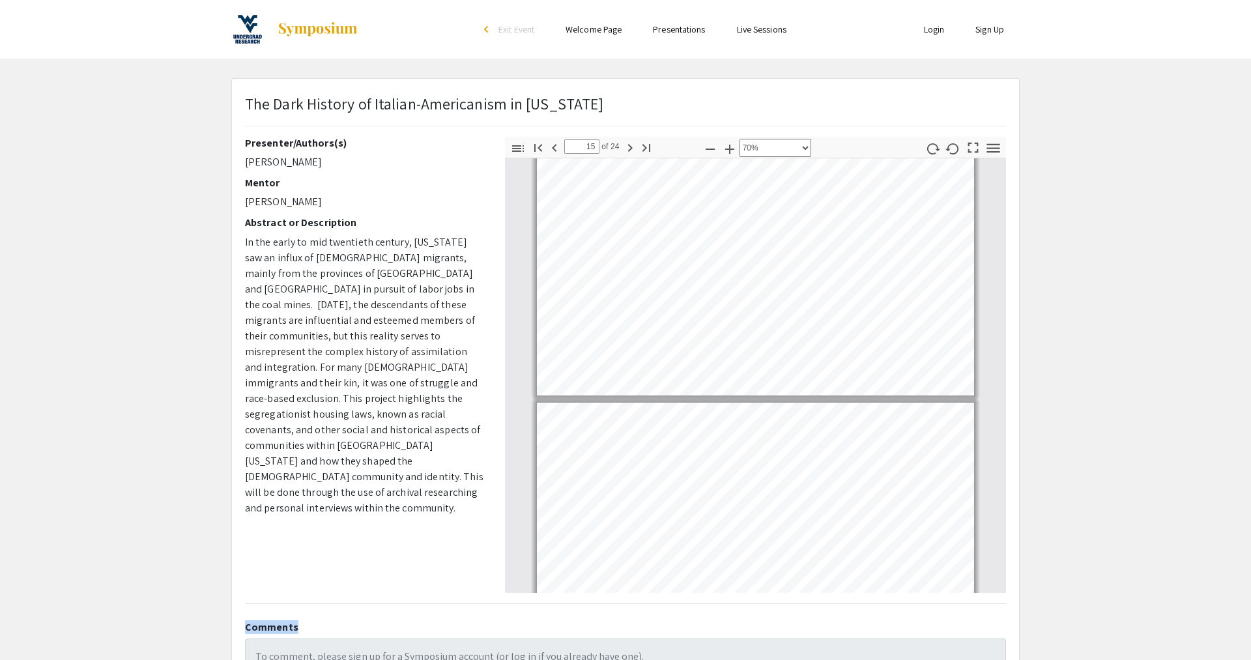
drag, startPoint x: 901, startPoint y: 157, endPoint x: 902, endPoint y: 686, distance: 529.1
type input "14"
select select "custom"
type input "12"
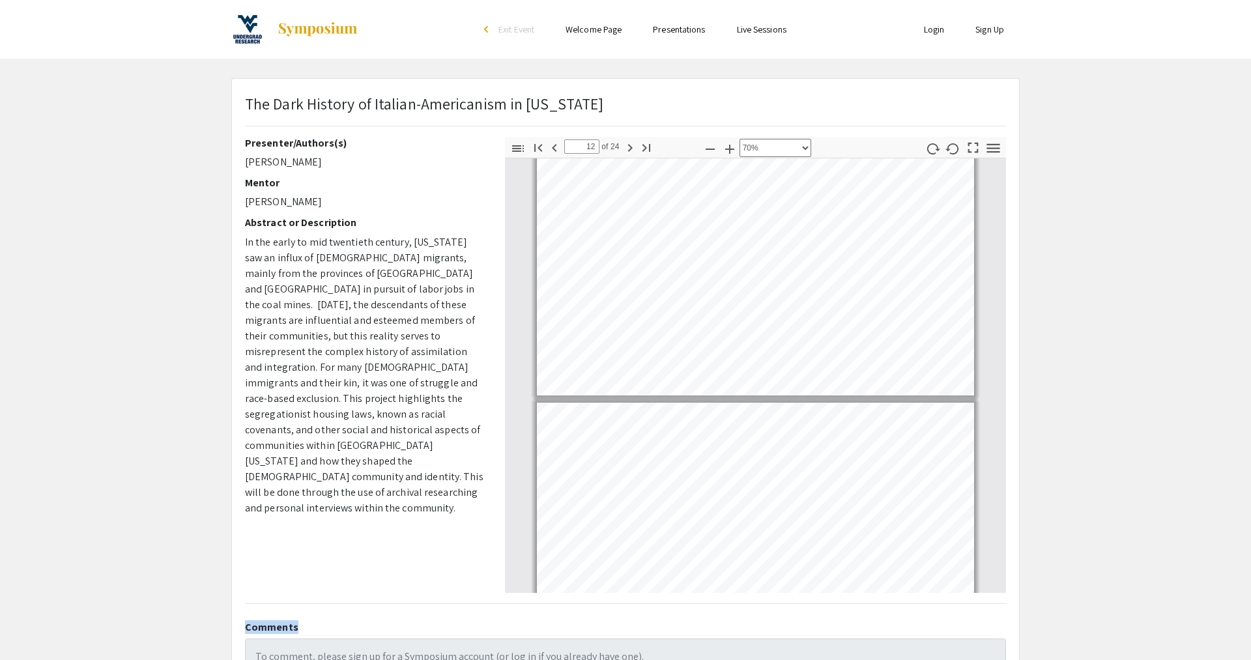
select select "custom"
type input "10"
select select "custom"
type input "8"
select select "custom"
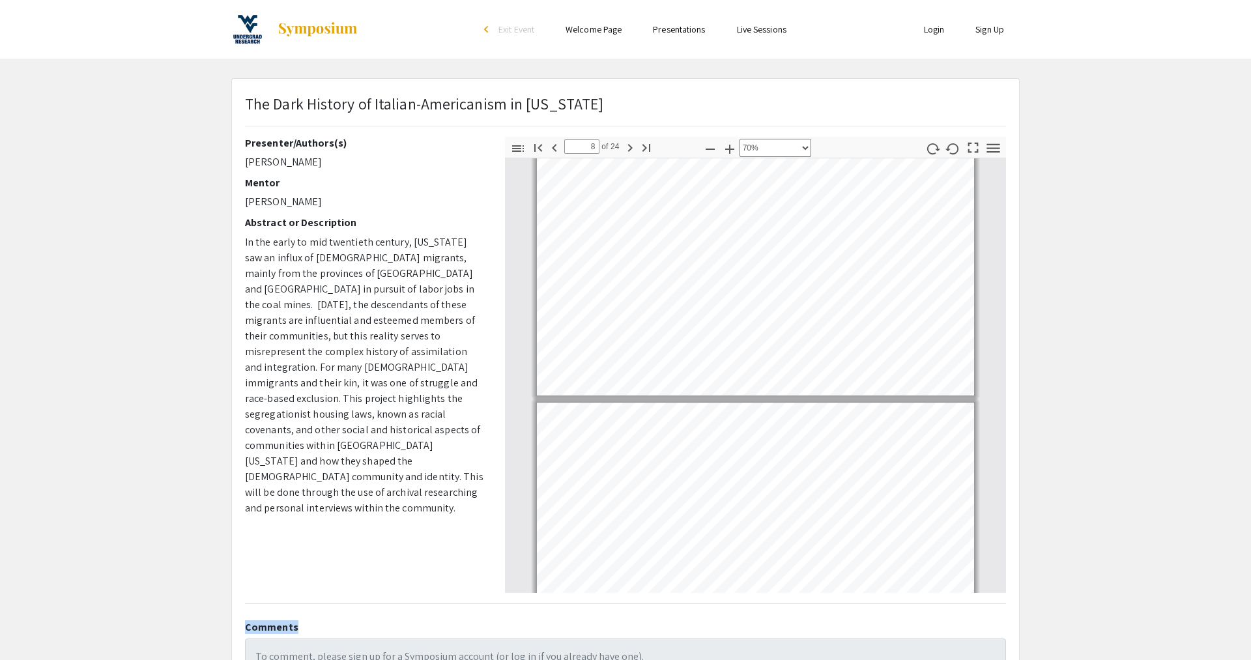
scroll to position [0, 0]
type input "7"
select select "custom"
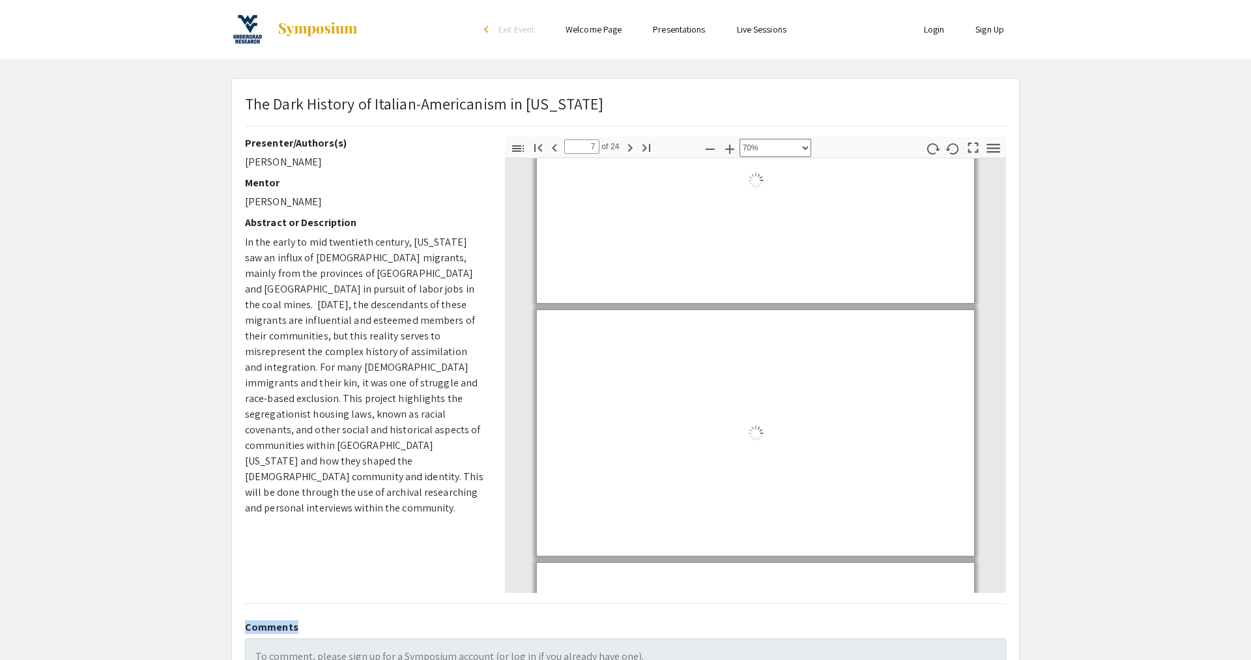
type input "6"
select select "custom"
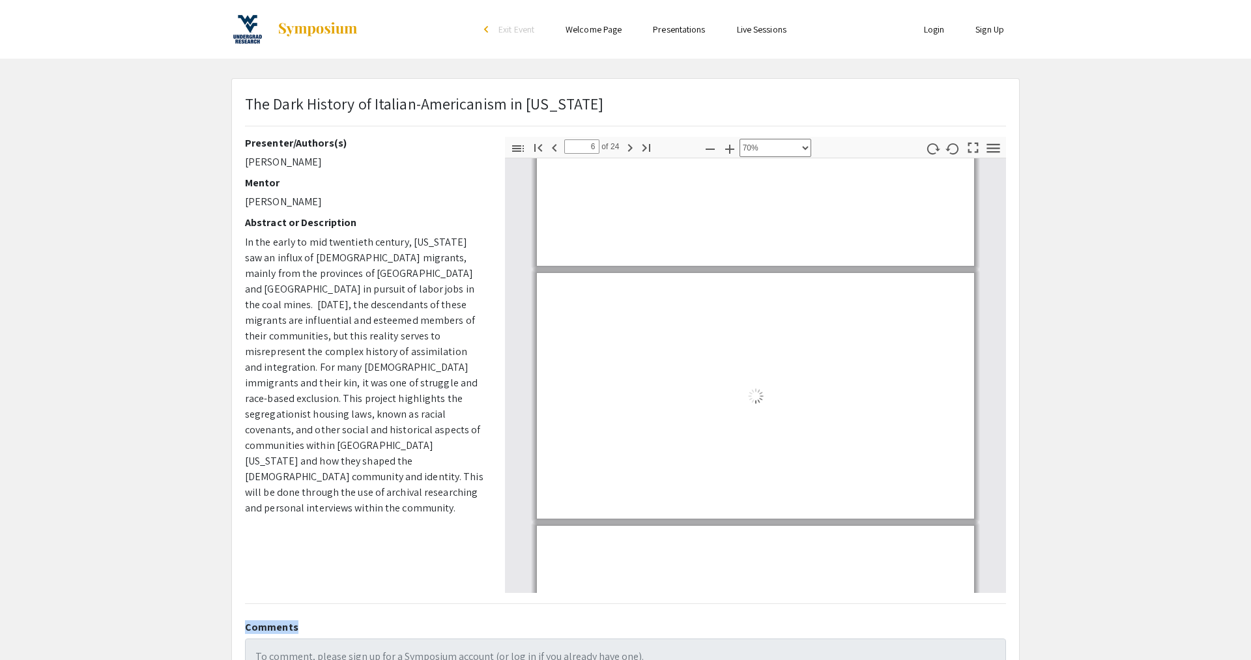
type input "5"
select select "custom"
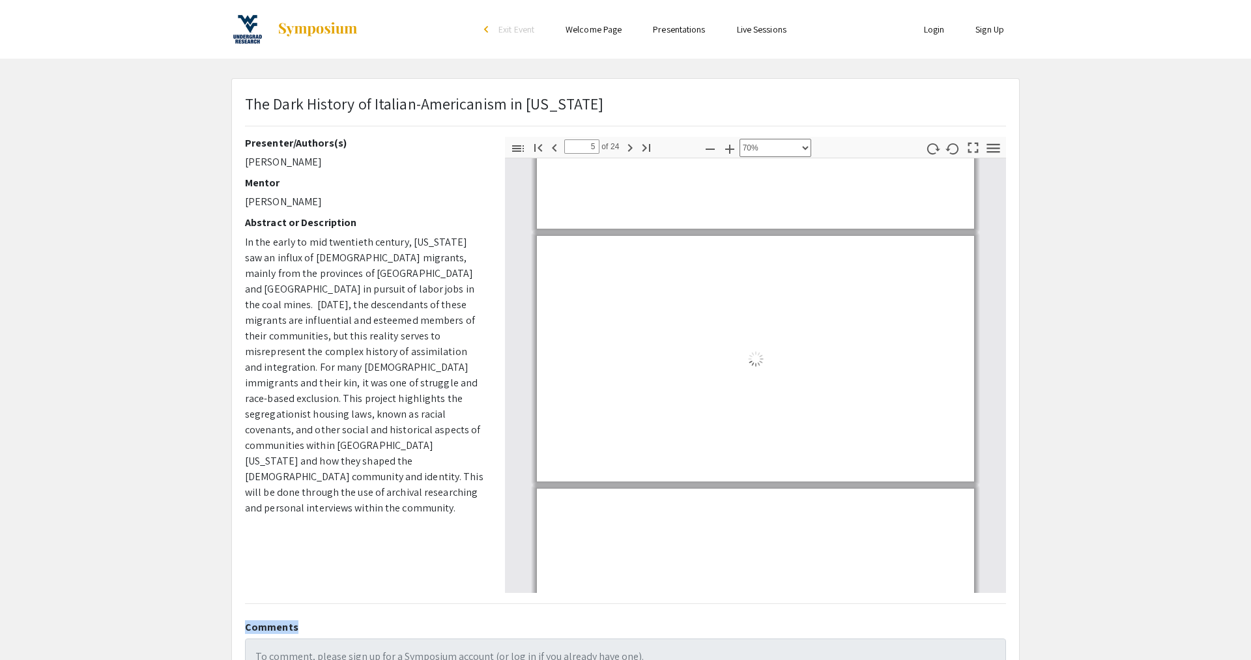
type input "3"
select select "custom"
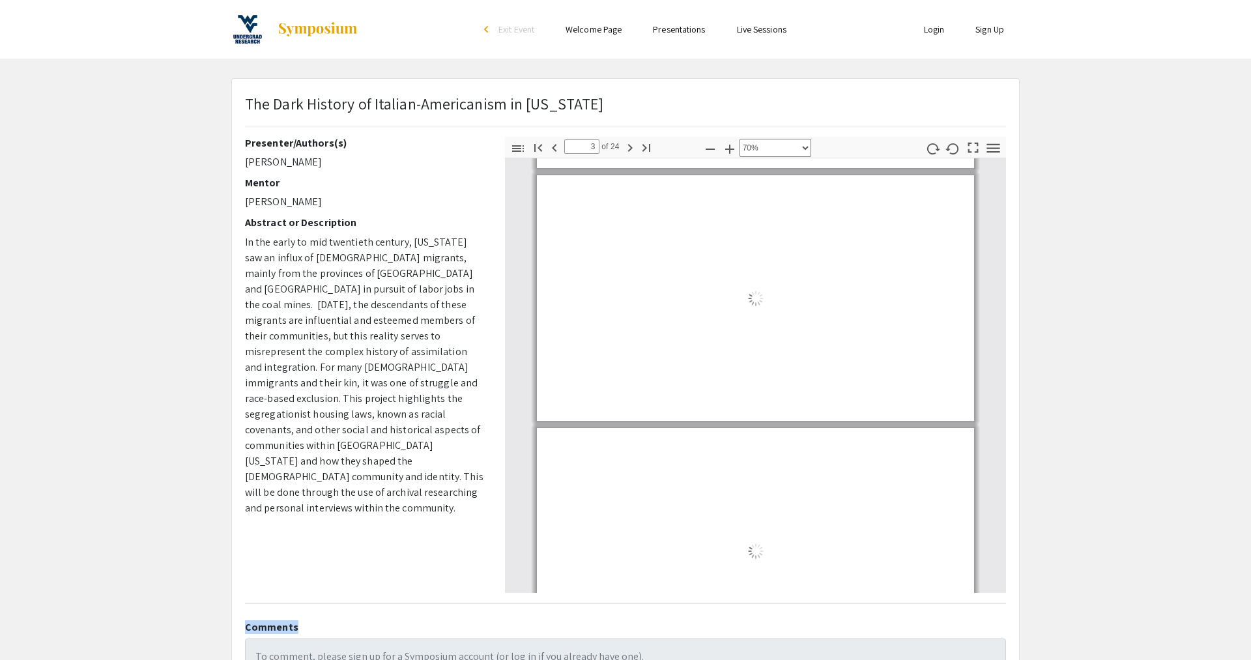
type input "2"
select select "custom"
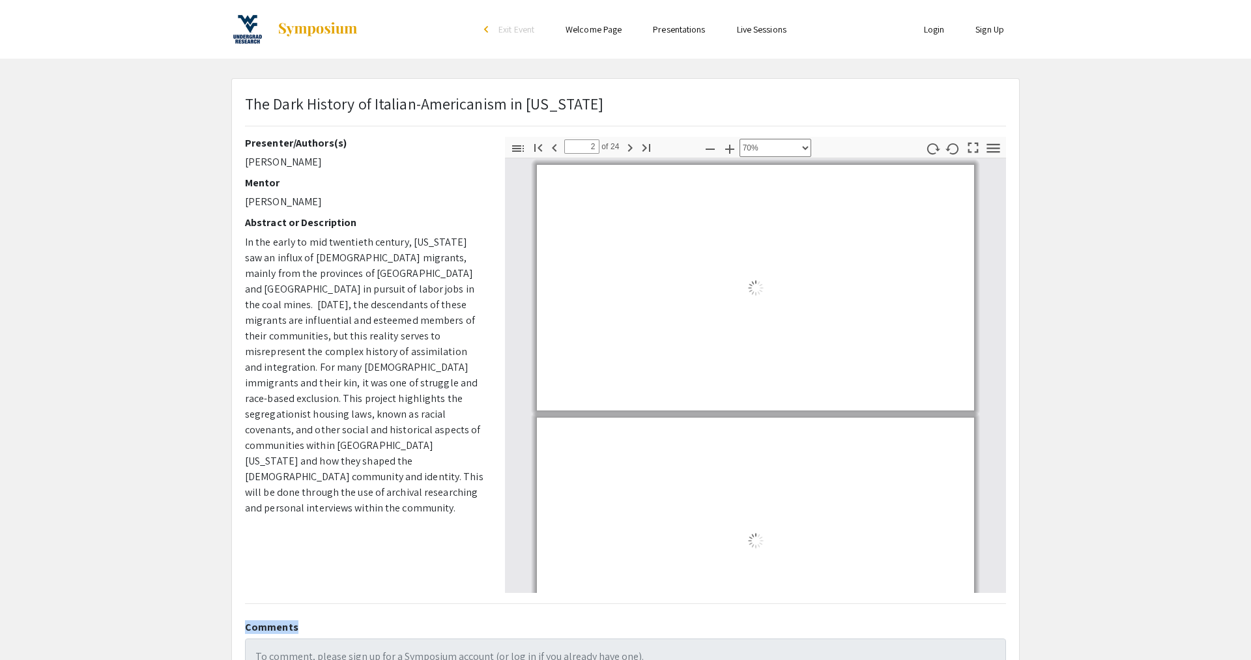
type input "1"
select select "custom"
click at [1005, 180] on div "Thumbnails Document Outline Attachments Layers Current Outline Item Toggle Side…" at bounding box center [755, 365] width 521 height 456
type input "2"
select select "custom"
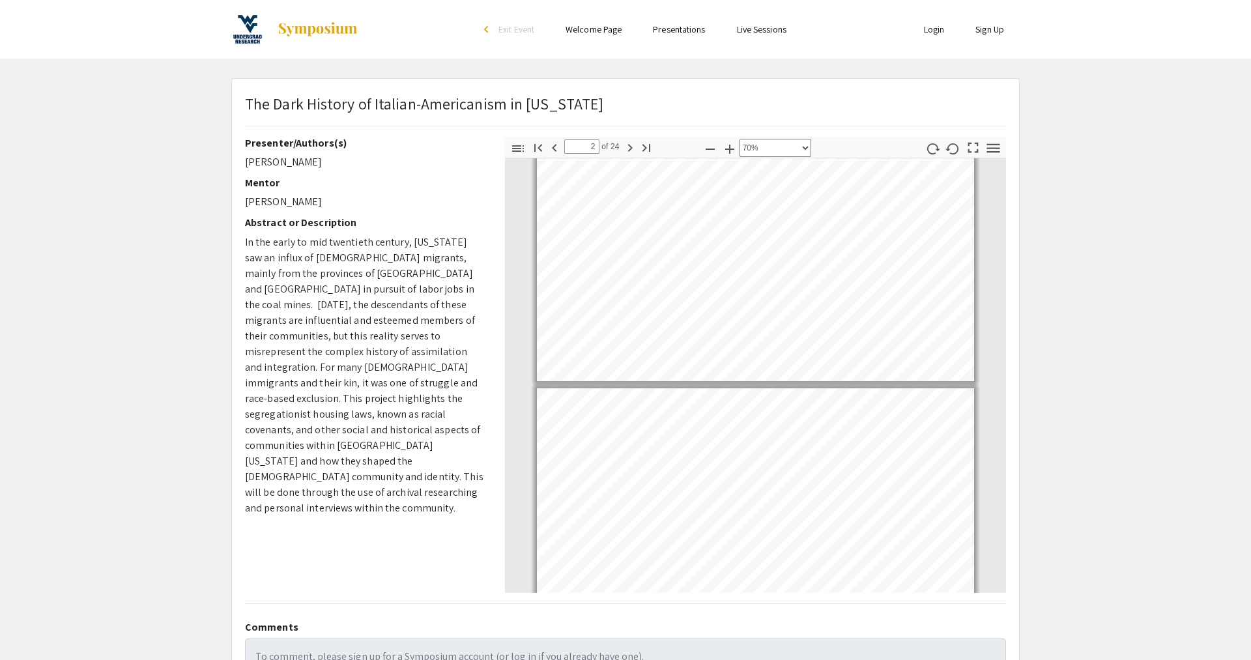
type input "3"
select select "custom"
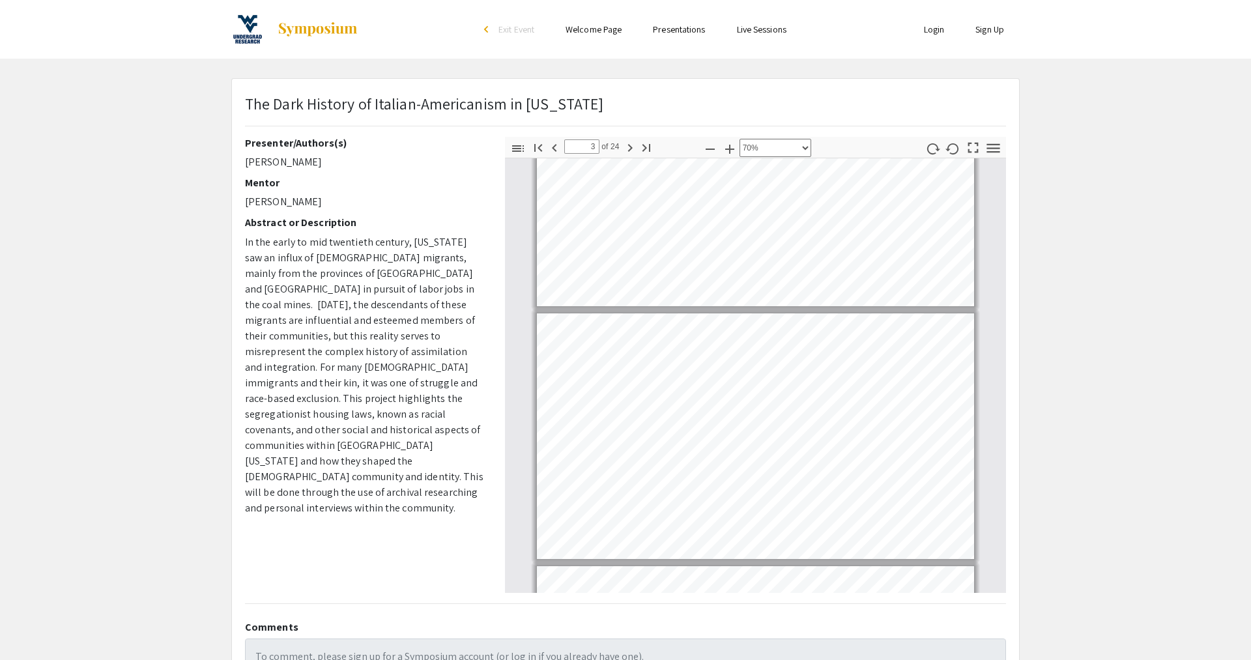
type input "4"
select select "custom"
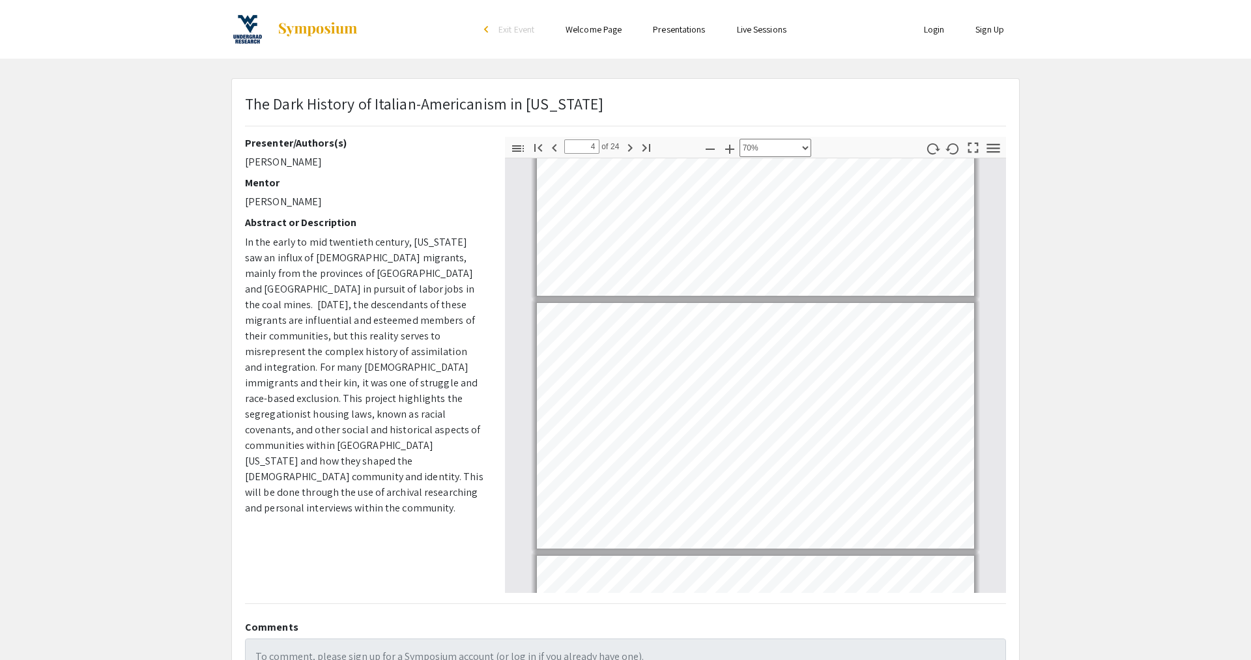
type input "5"
select select "custom"
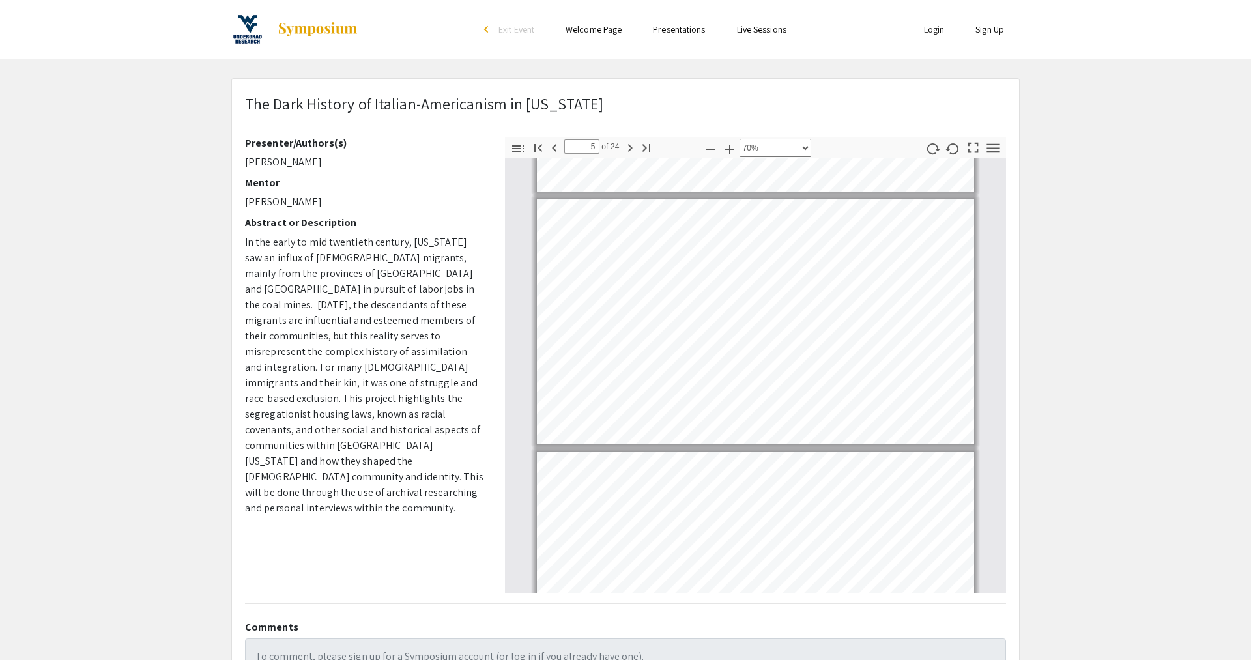
type input "8"
select select "custom"
type input "17"
select select "custom"
type input "23"
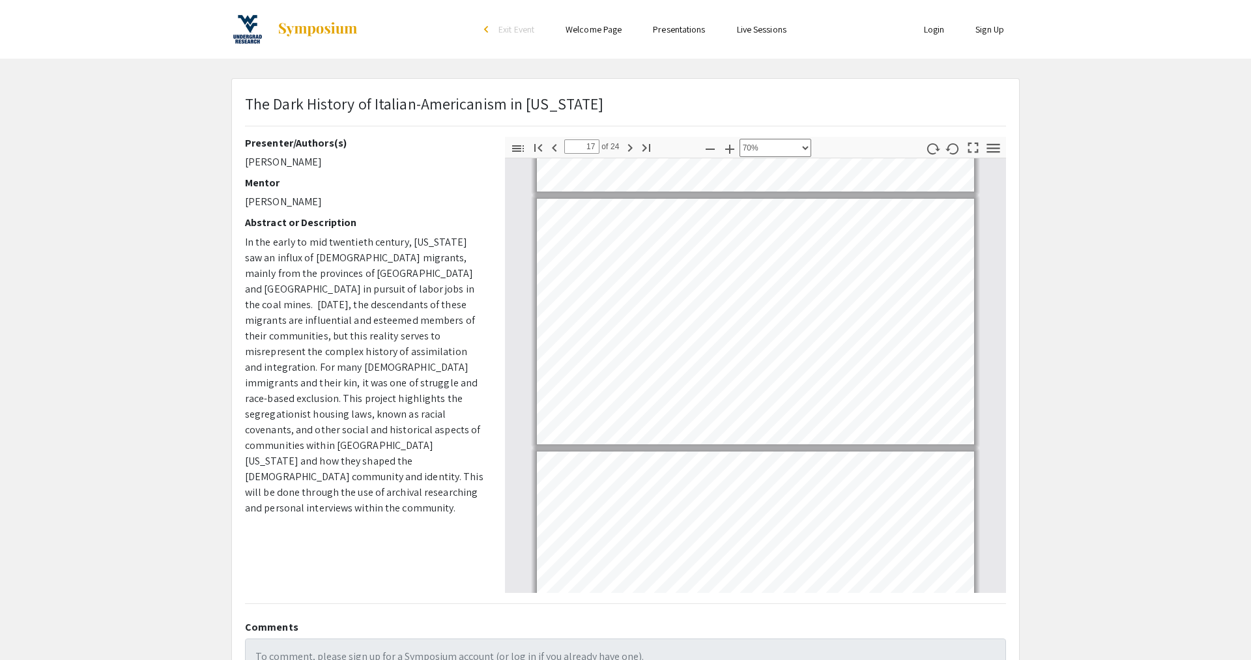
select select "custom"
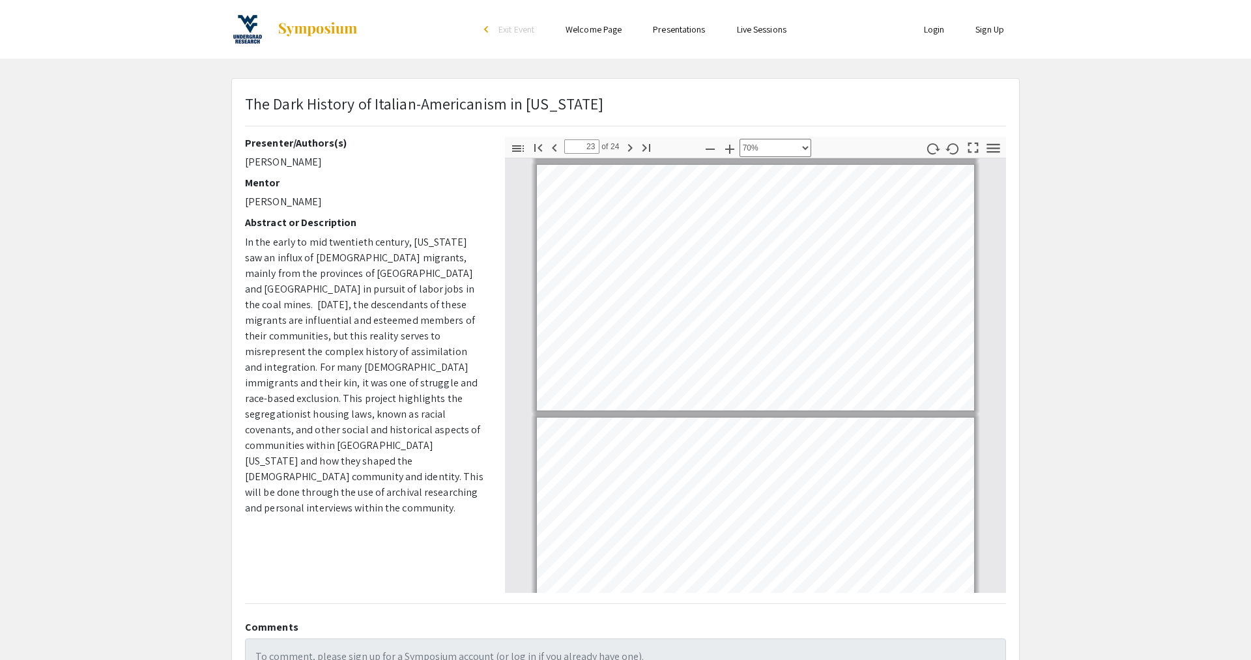
type input "24"
select select "custom"
